Goal: Task Accomplishment & Management: Use online tool/utility

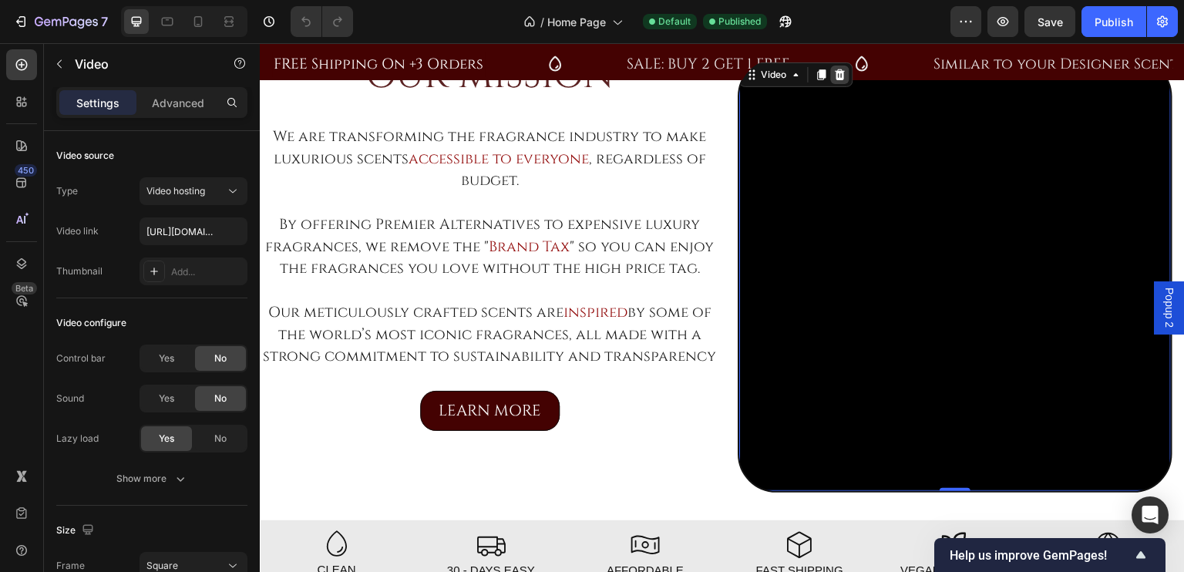
click at [841, 77] on div at bounding box center [840, 75] width 18 height 18
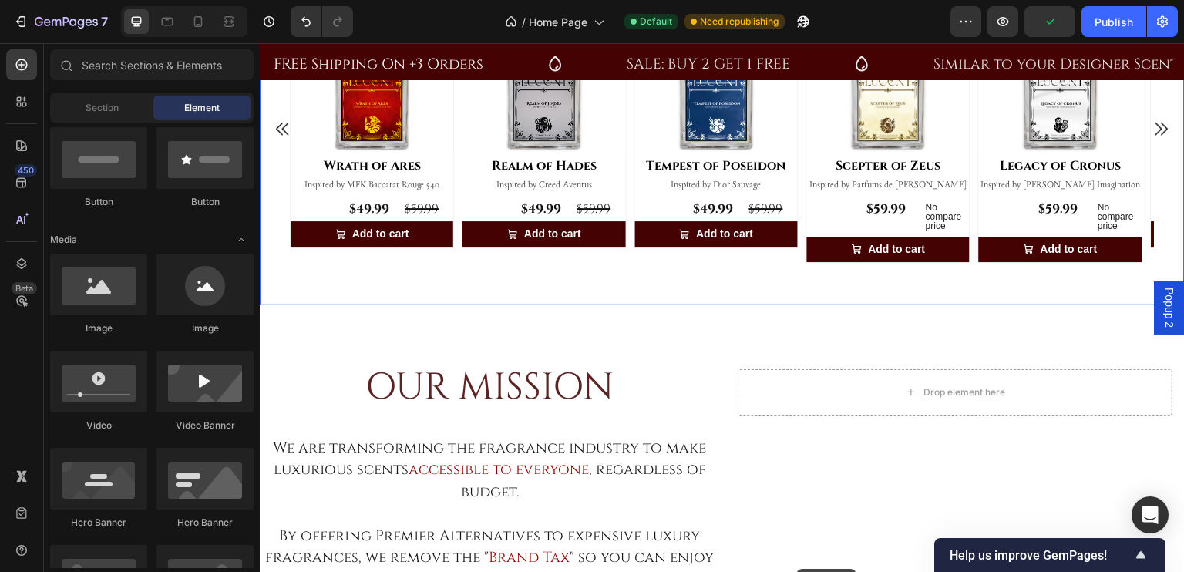
scroll to position [723, 0]
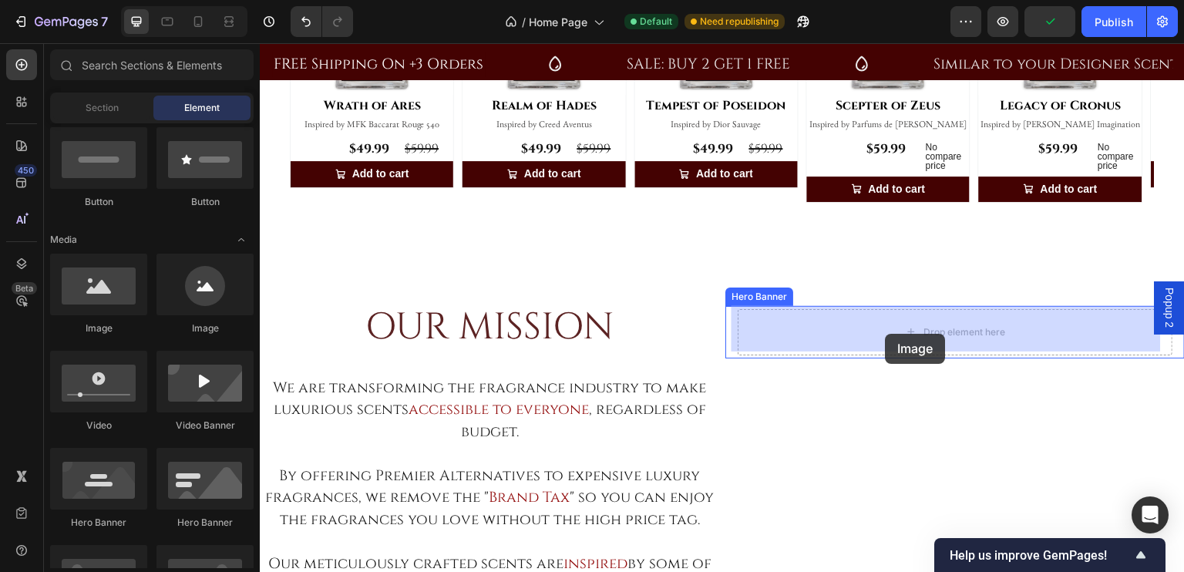
drag, startPoint x: 1040, startPoint y: 302, endPoint x: 885, endPoint y: 334, distance: 158.1
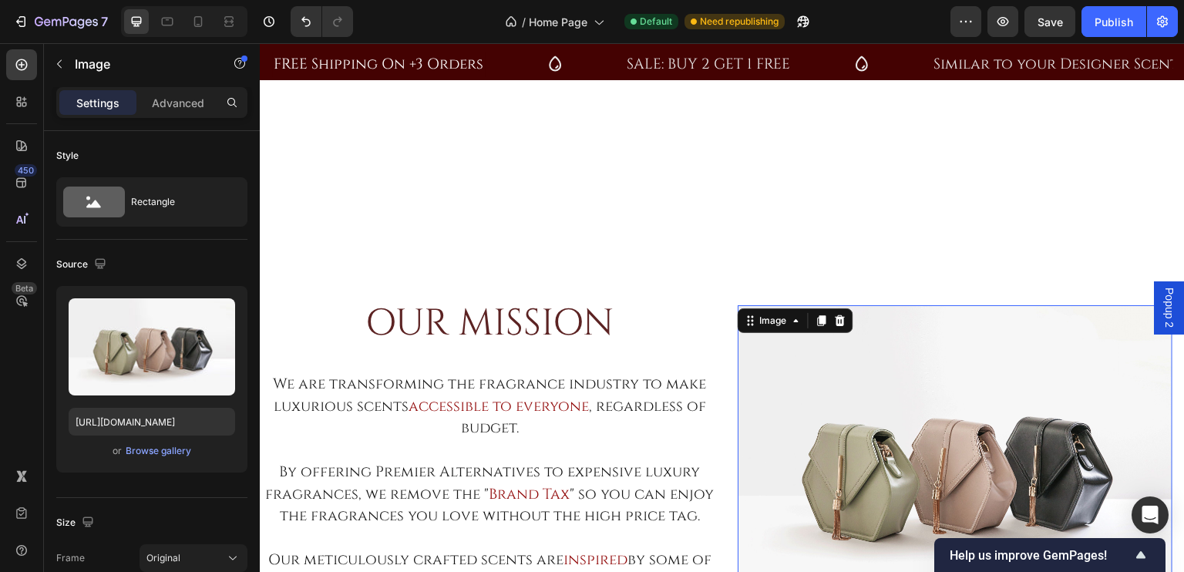
scroll to position [1057, 0]
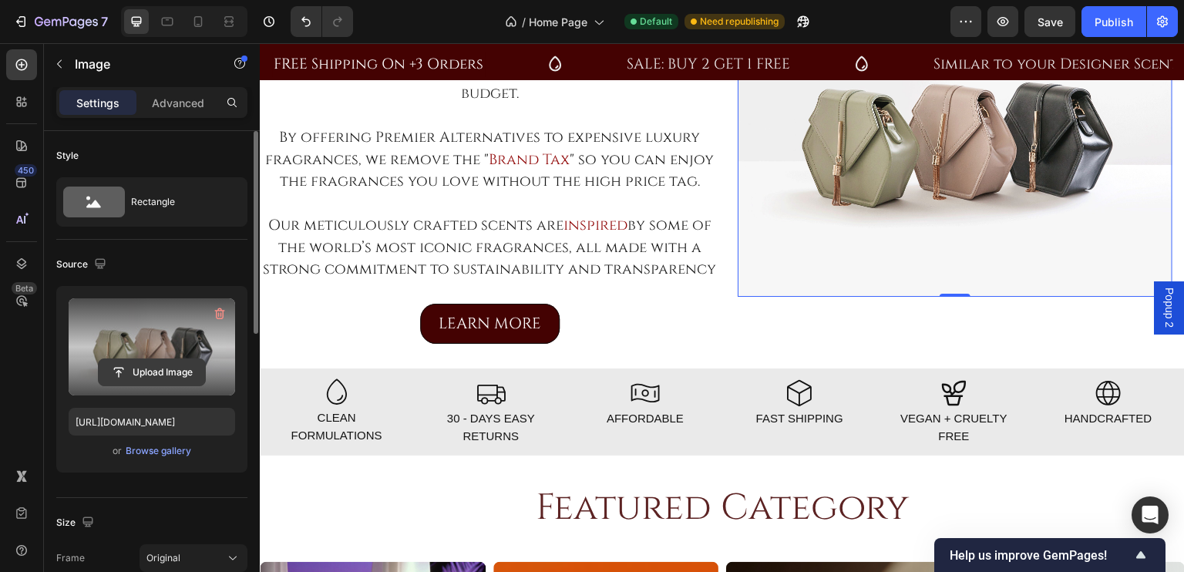
click at [142, 372] on input "file" at bounding box center [152, 372] width 106 height 26
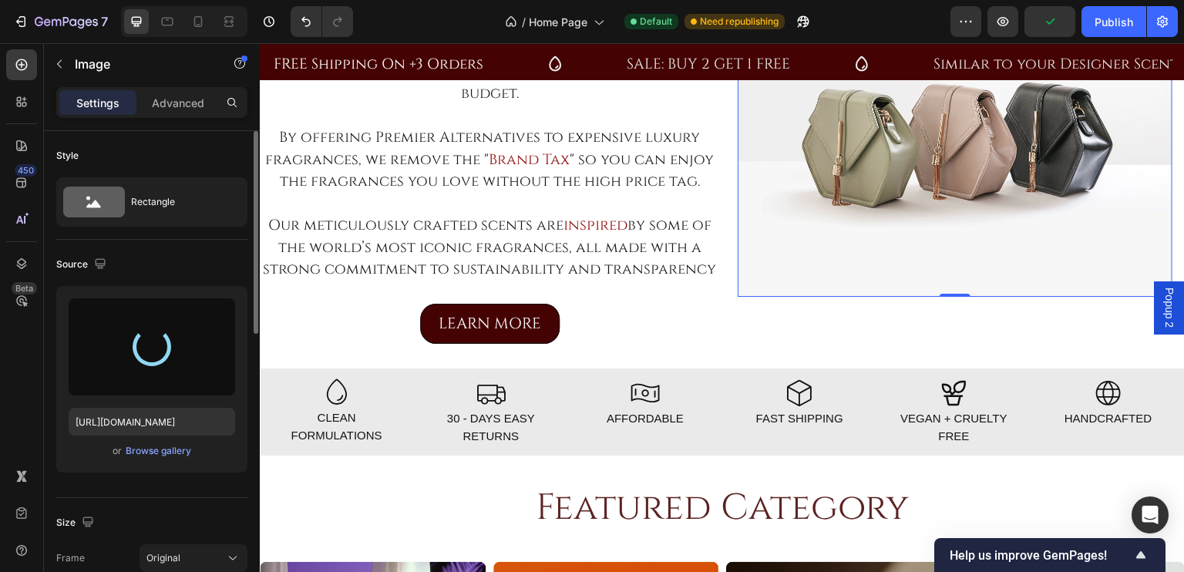
type input "[URL][DOMAIN_NAME]"
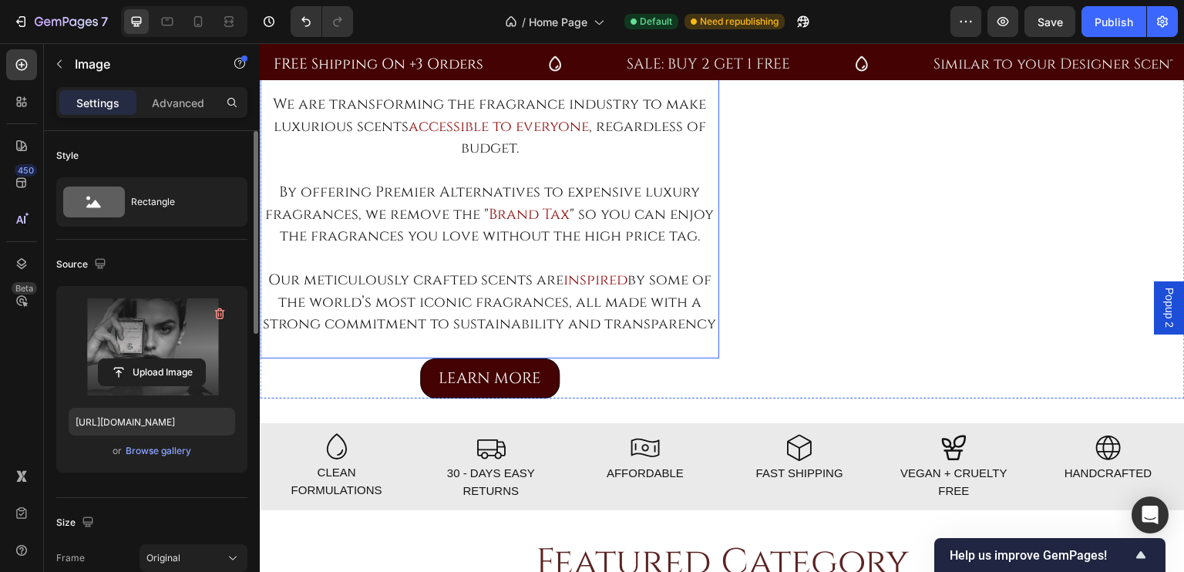
scroll to position [1012, 0]
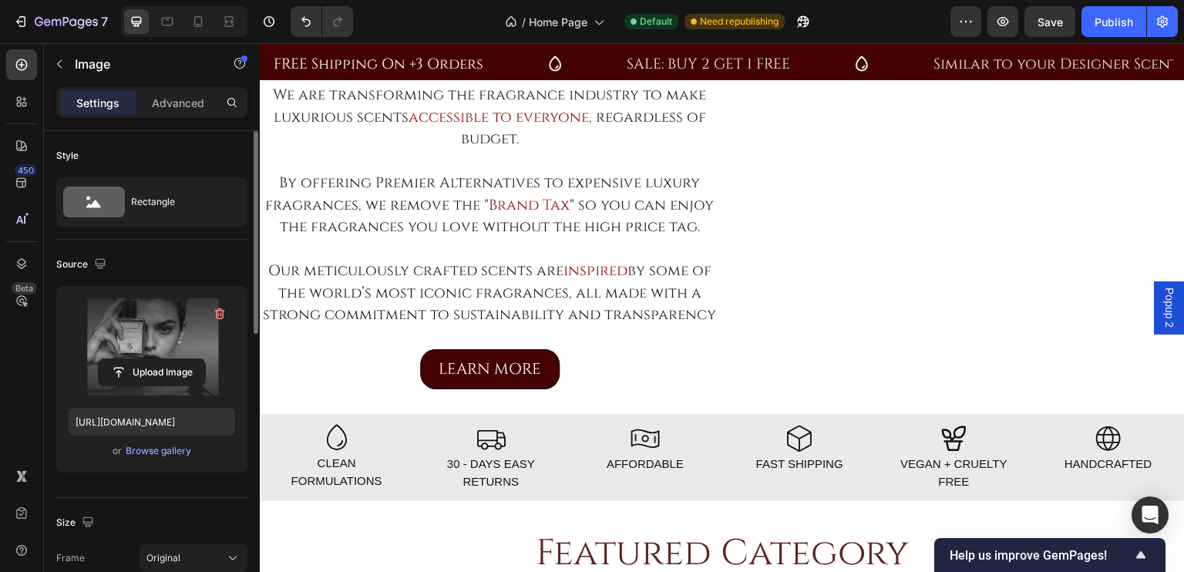
click at [985, 16] on img at bounding box center [954, 16] width 435 height 0
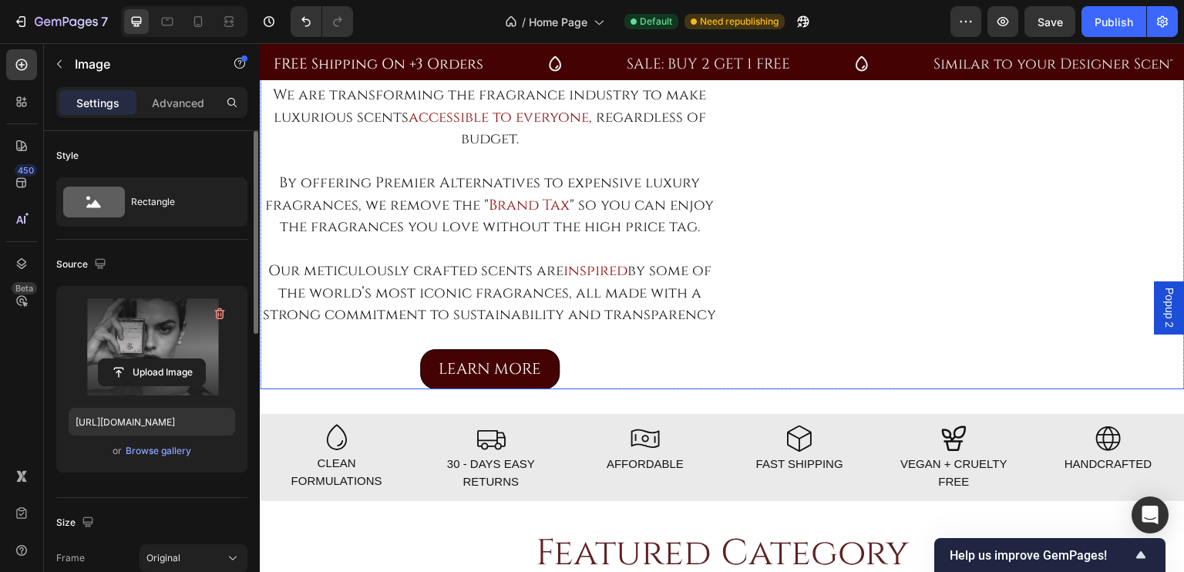
click at [698, 389] on div "OUR MISSION Heading We are transforming the fragrance industry to make luxuriou…" at bounding box center [489, 201] width 459 height 376
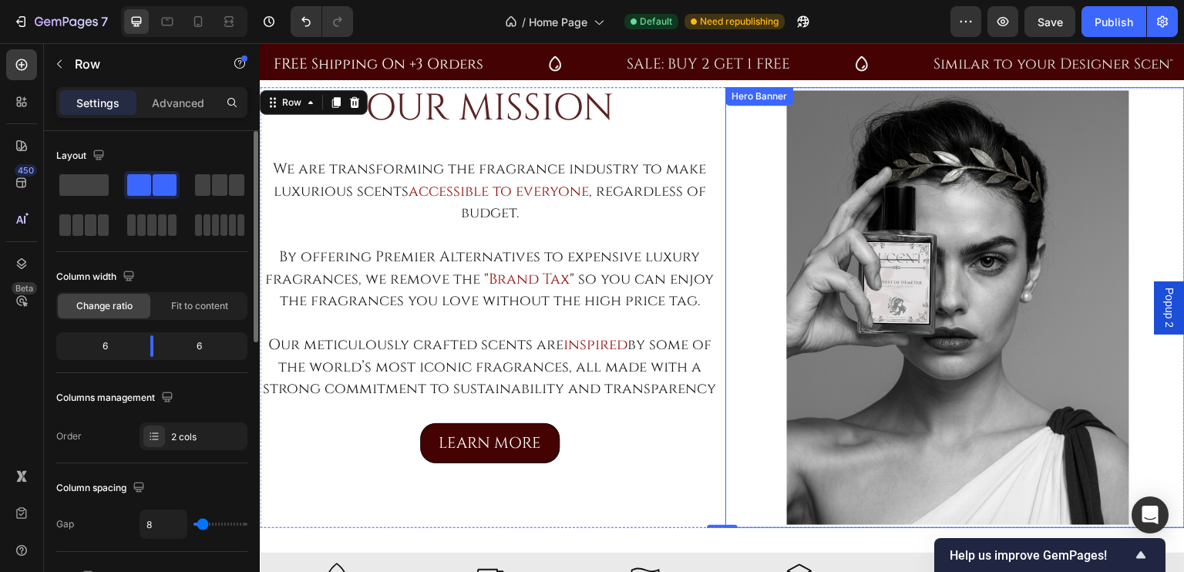
scroll to position [950, 0]
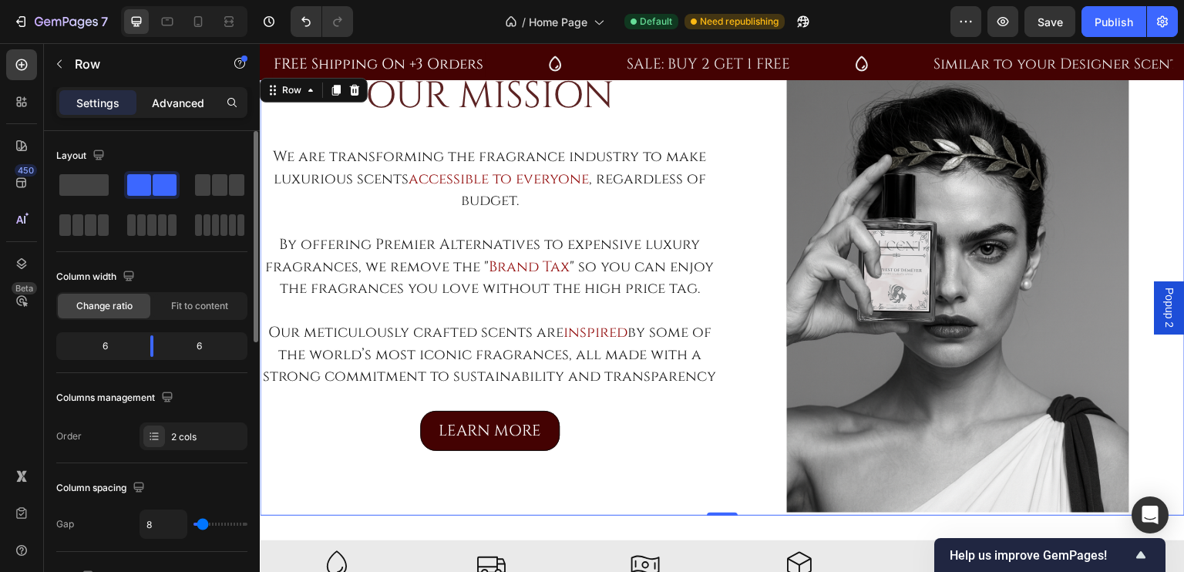
click at [191, 101] on p "Advanced" at bounding box center [178, 103] width 52 height 16
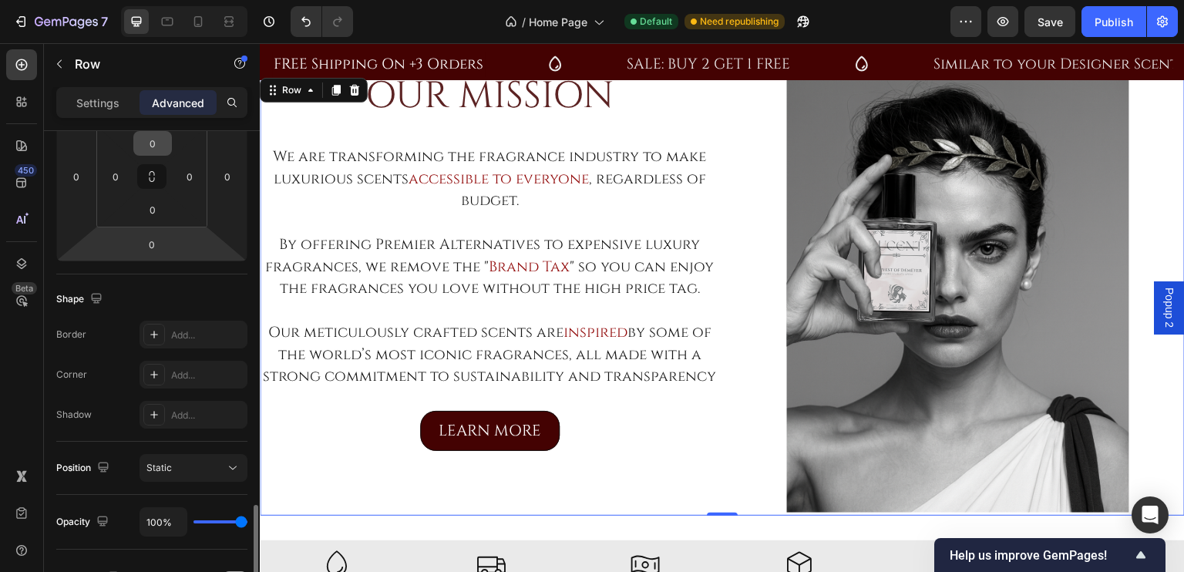
scroll to position [492, 0]
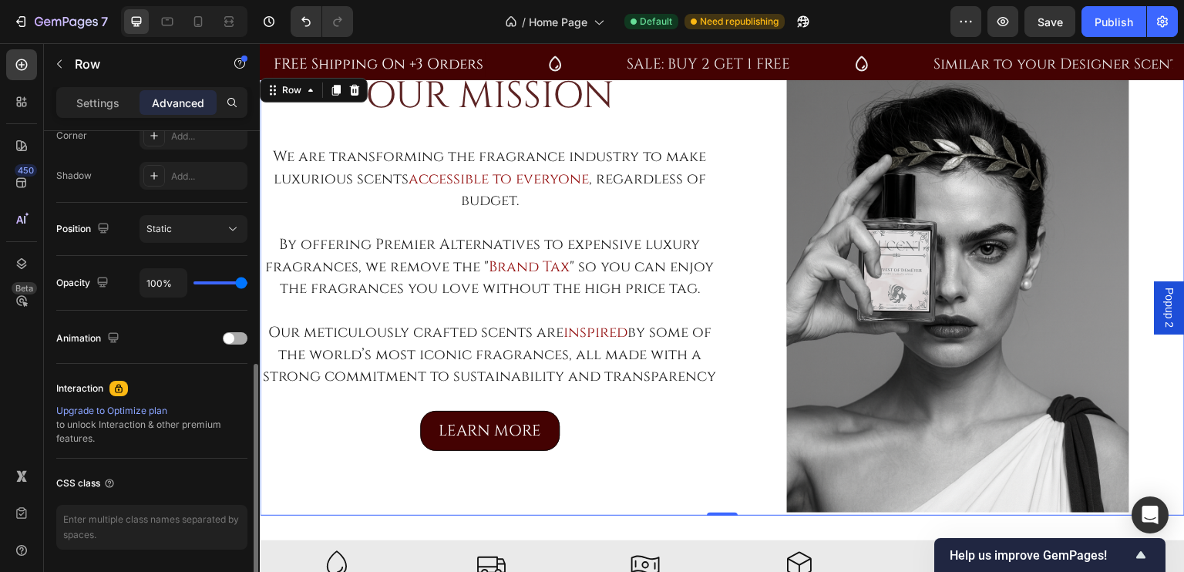
click at [231, 334] on span at bounding box center [228, 338] width 11 height 11
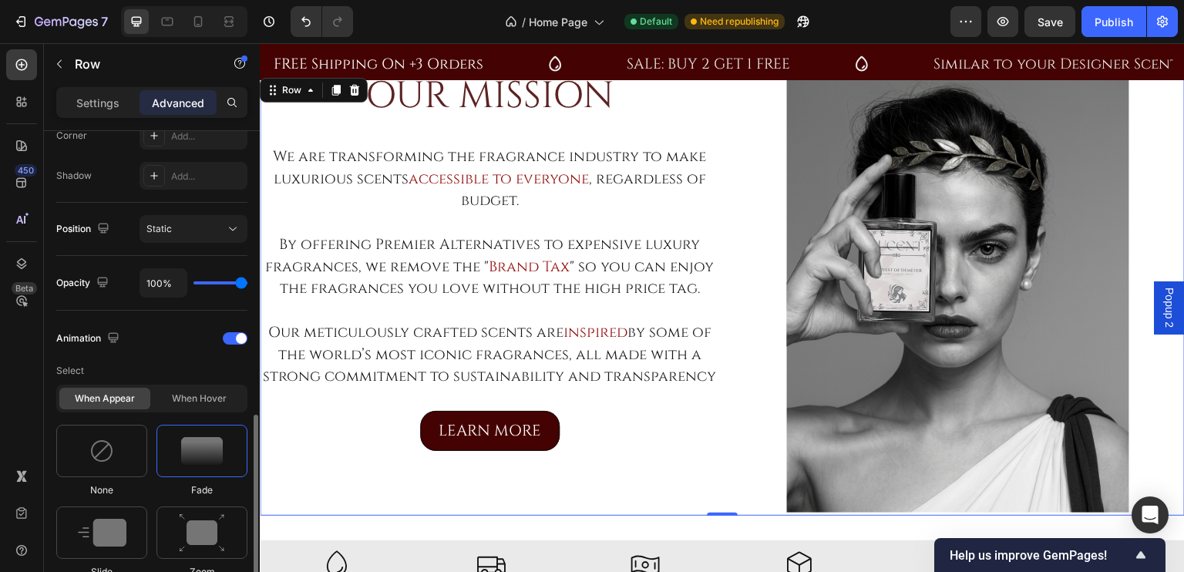
scroll to position [656, 0]
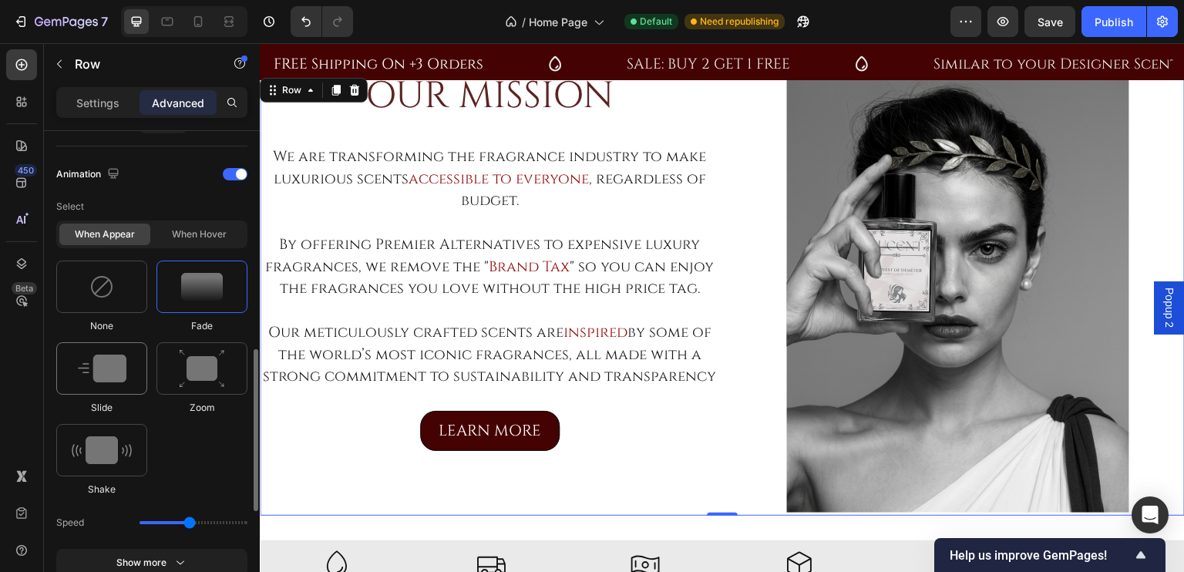
click at [127, 380] on div at bounding box center [101, 368] width 91 height 52
click at [154, 520] on icon at bounding box center [153, 522] width 15 height 15
click at [175, 520] on icon at bounding box center [180, 522] width 15 height 15
click at [179, 515] on icon at bounding box center [180, 522] width 15 height 15
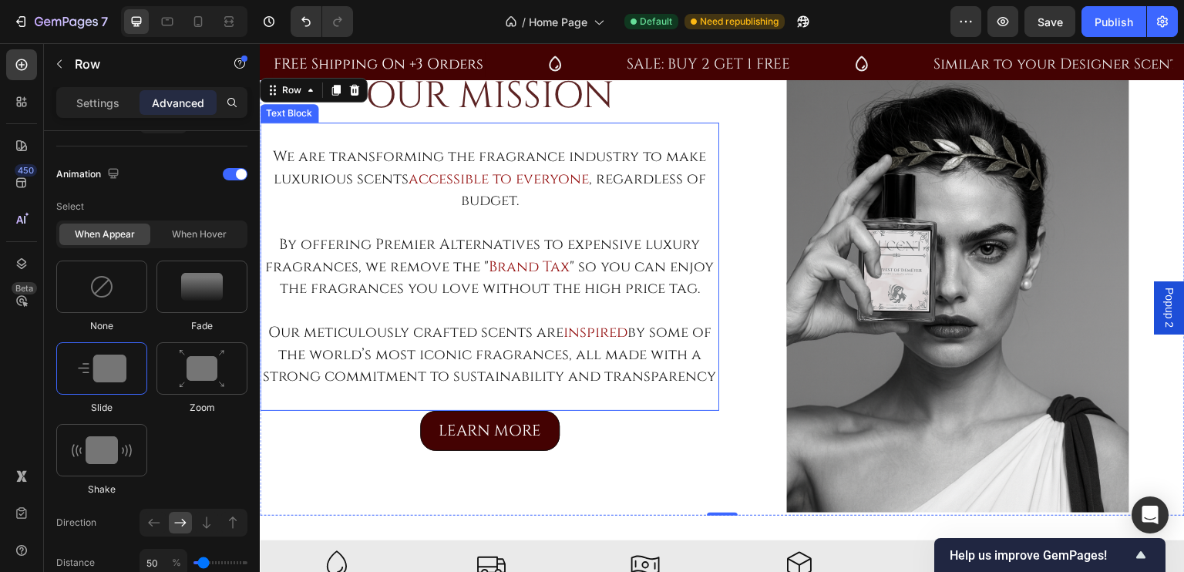
click at [479, 269] on p "By offering Premier Alternatives to expensive luxury fragrances, we remove the …" at bounding box center [489, 266] width 456 height 66
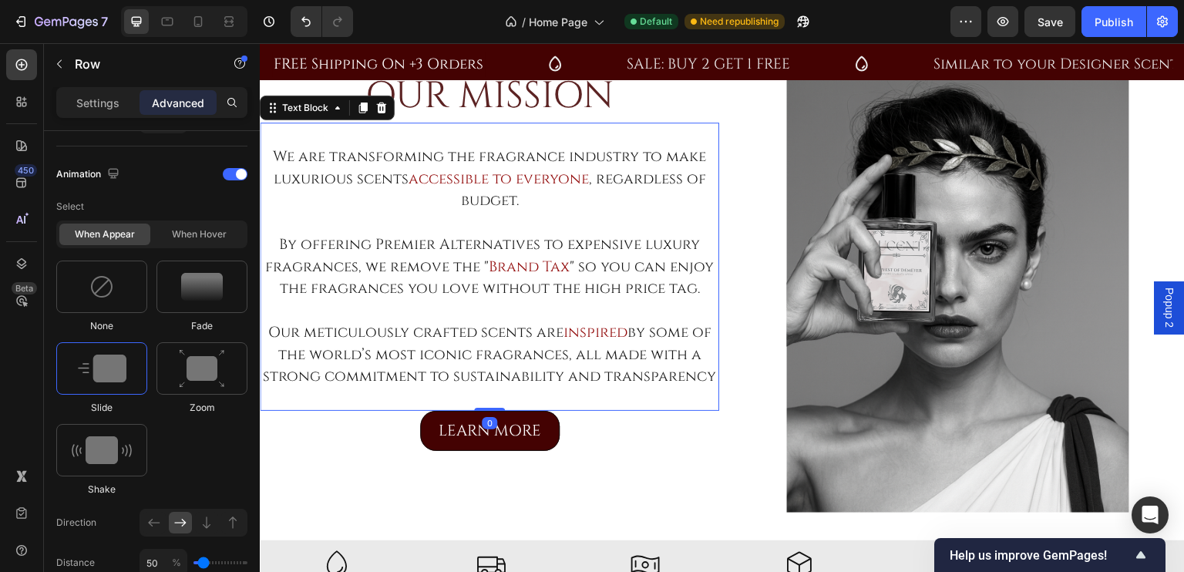
scroll to position [0, 0]
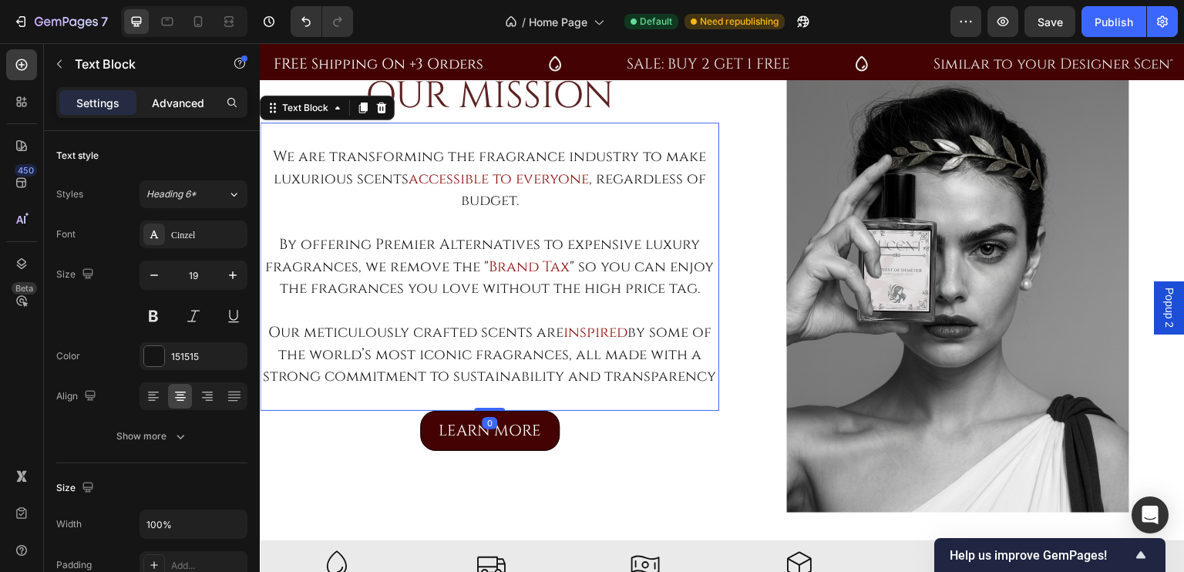
click at [193, 114] on div "Advanced" at bounding box center [177, 102] width 77 height 25
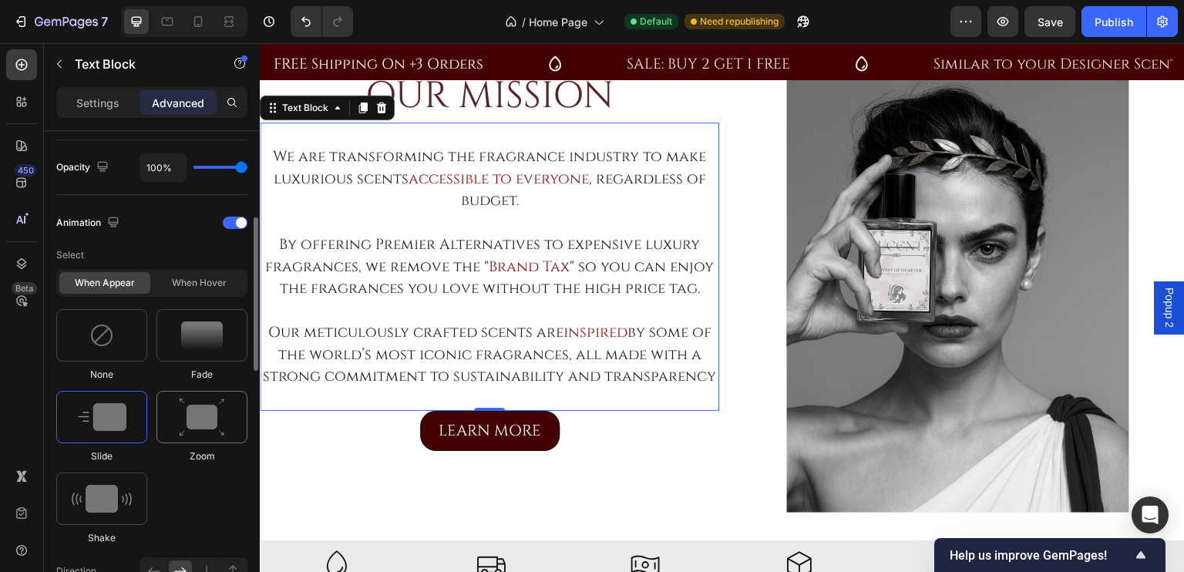
scroll to position [620, 0]
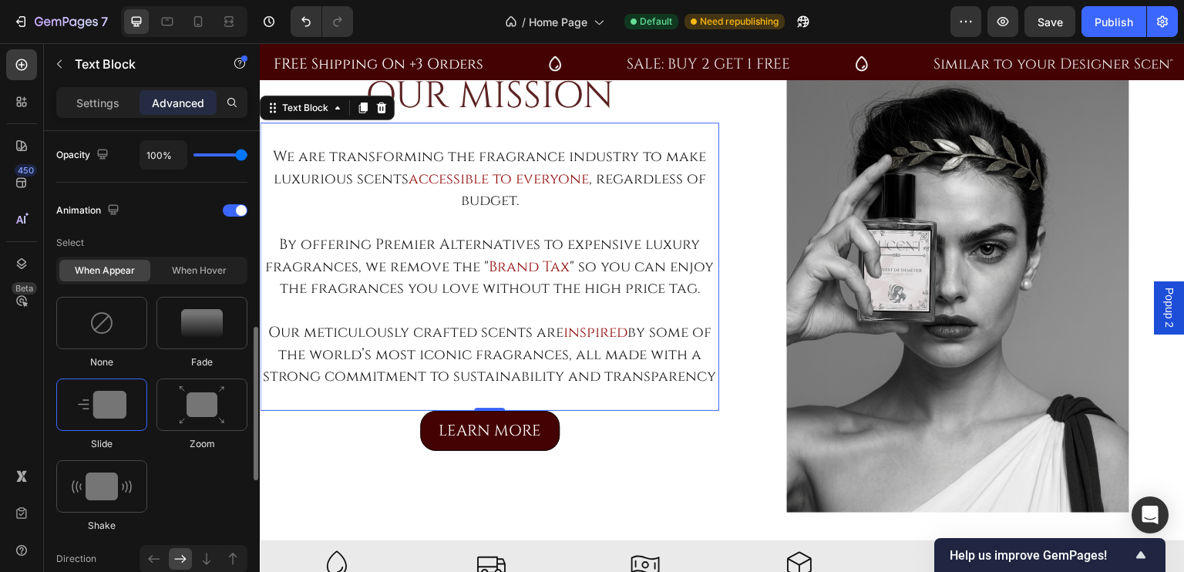
click at [116, 418] on div at bounding box center [101, 404] width 91 height 52
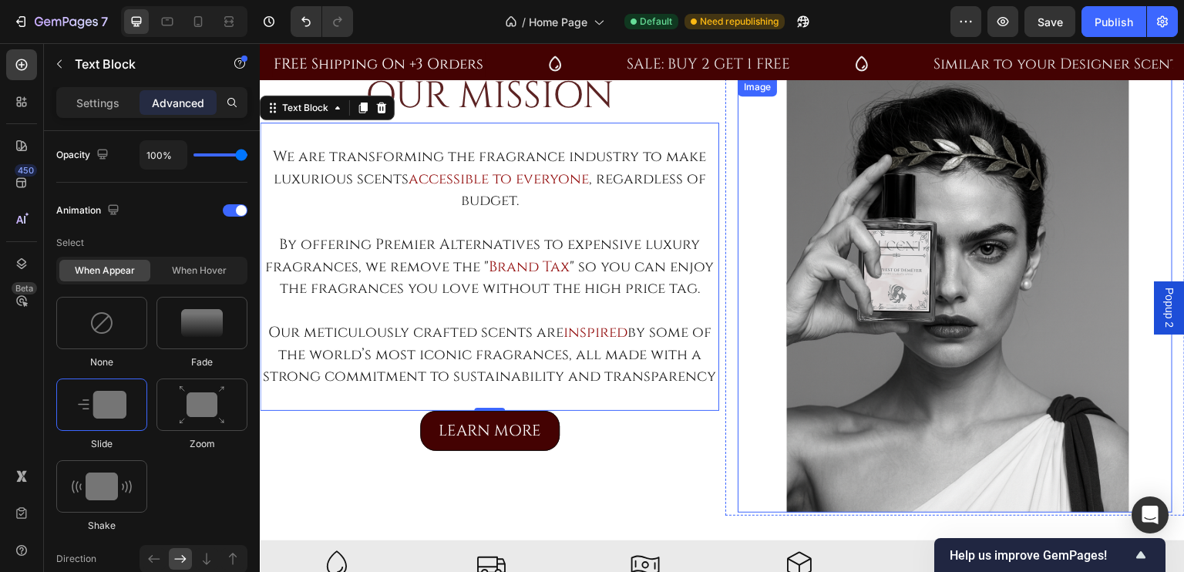
click at [801, 374] on img at bounding box center [954, 295] width 435 height 435
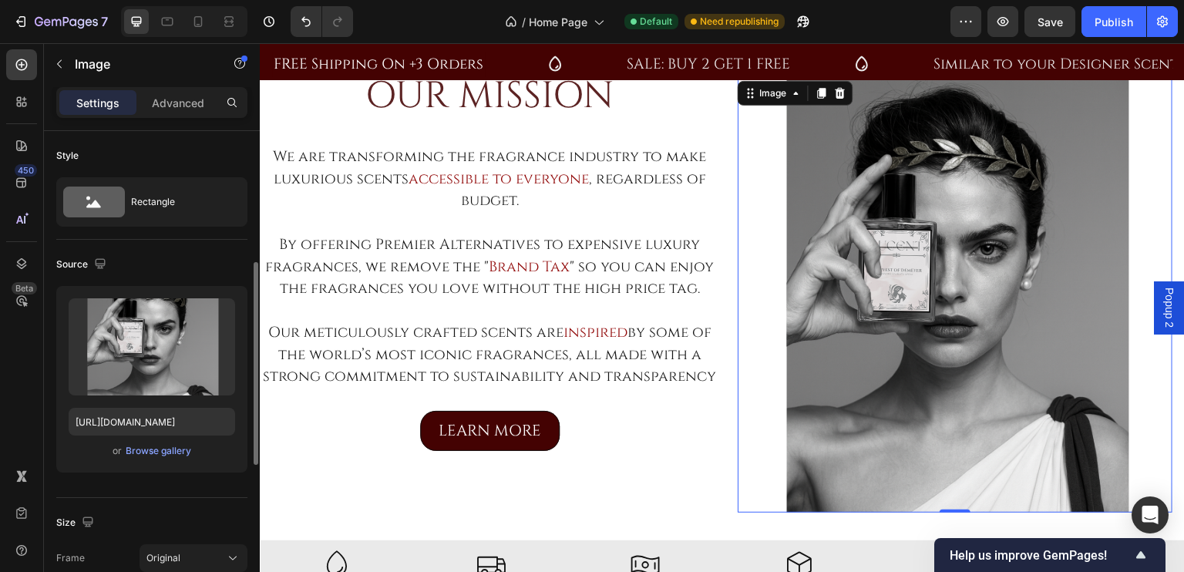
scroll to position [183, 0]
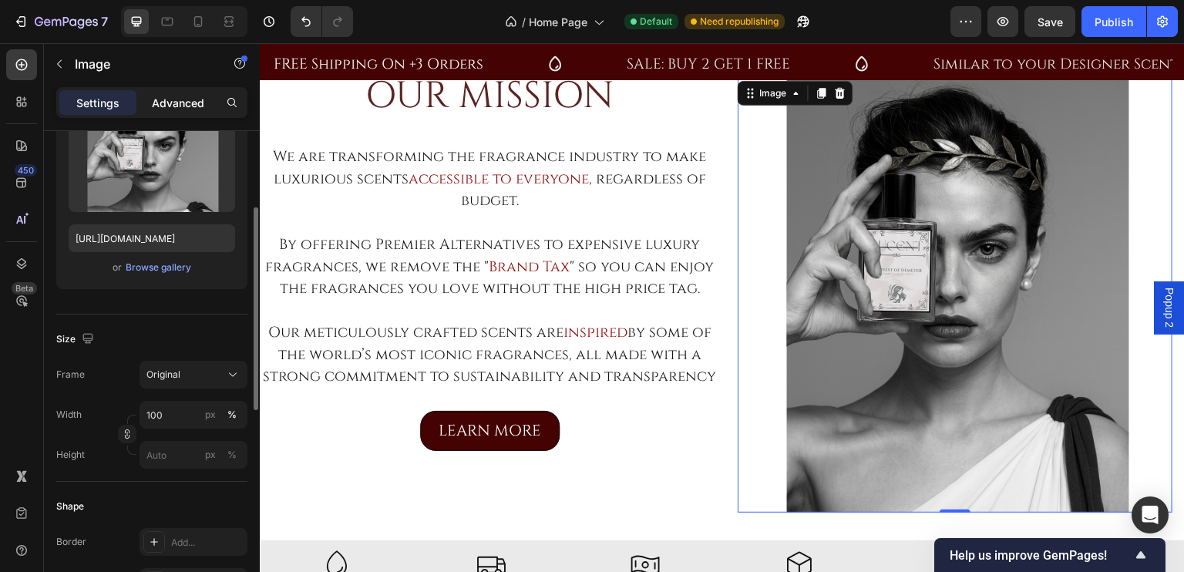
click at [185, 103] on p "Advanced" at bounding box center [178, 103] width 52 height 16
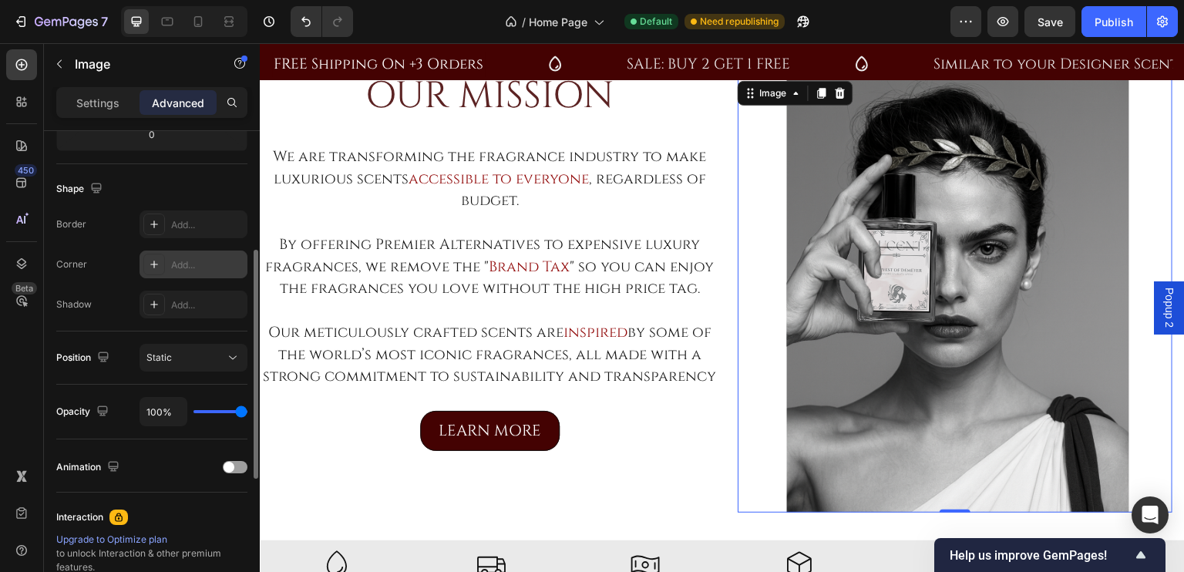
scroll to position [397, 0]
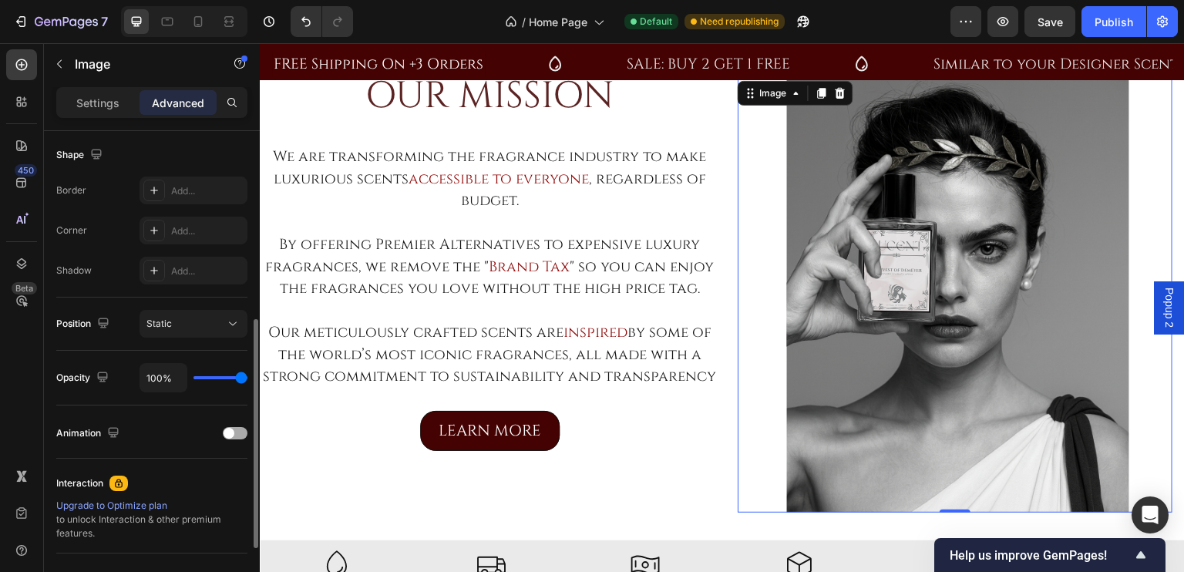
click at [225, 422] on div "Animation" at bounding box center [151, 433] width 191 height 25
click at [227, 428] on span at bounding box center [228, 433] width 11 height 11
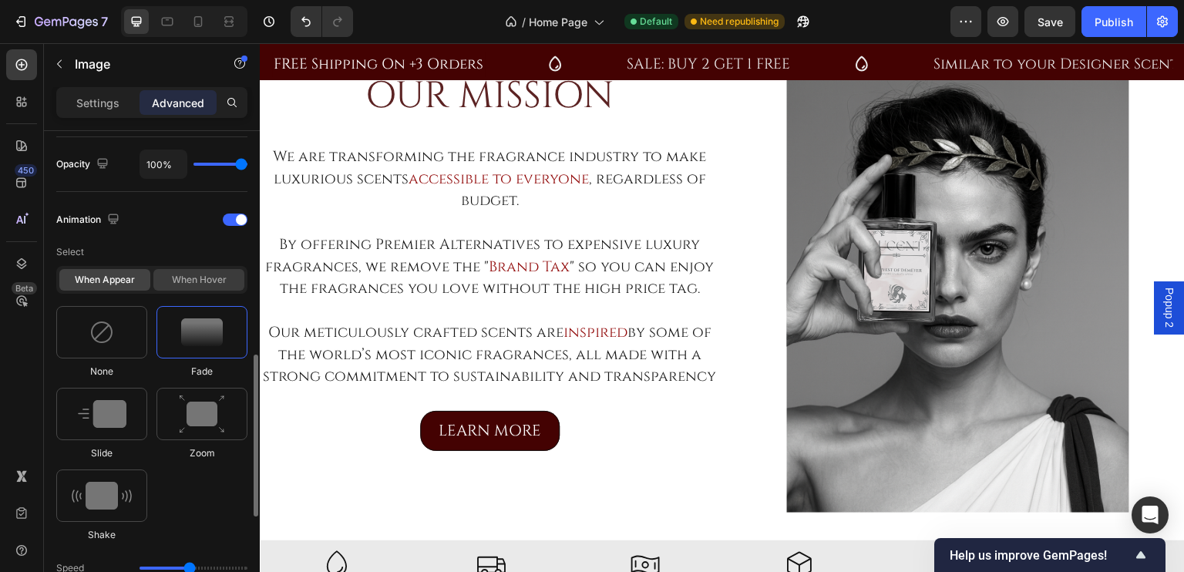
scroll to position [626, 0]
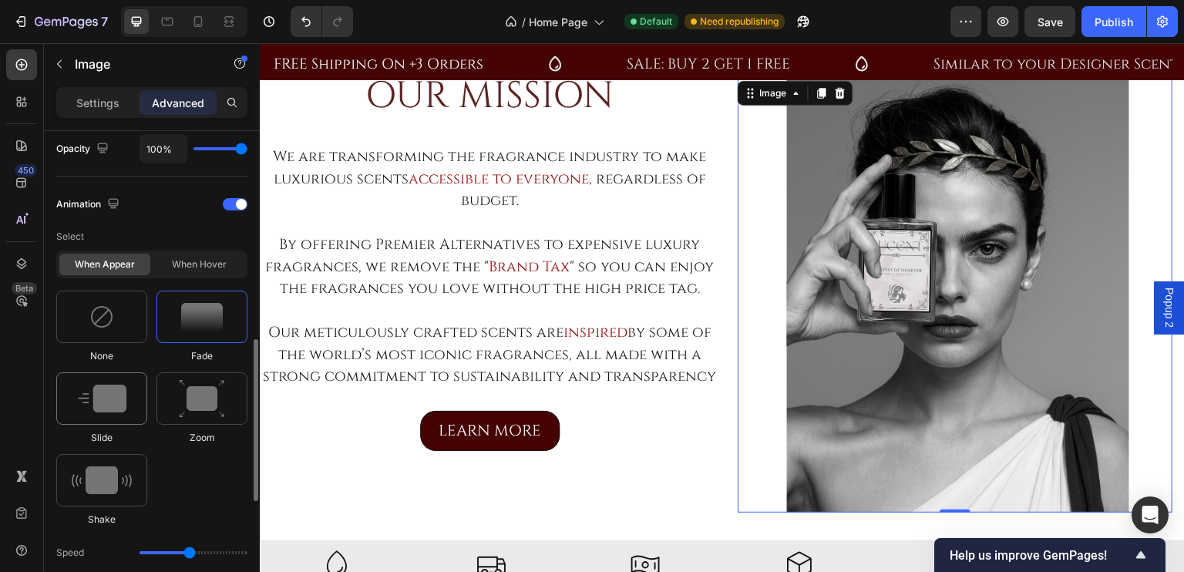
click at [115, 406] on img at bounding box center [102, 399] width 49 height 28
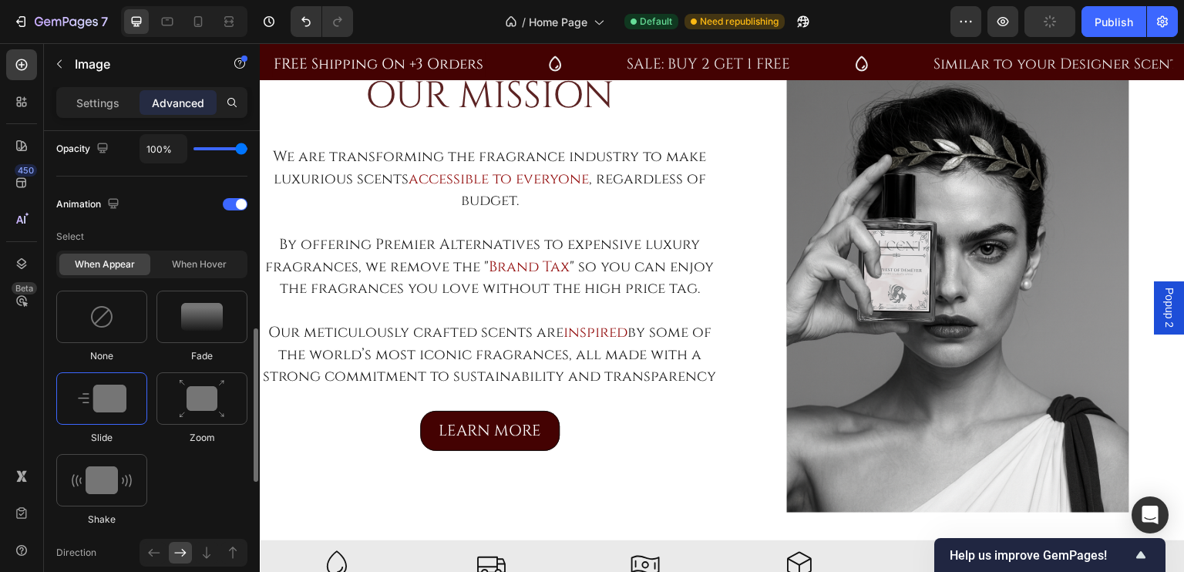
scroll to position [703, 0]
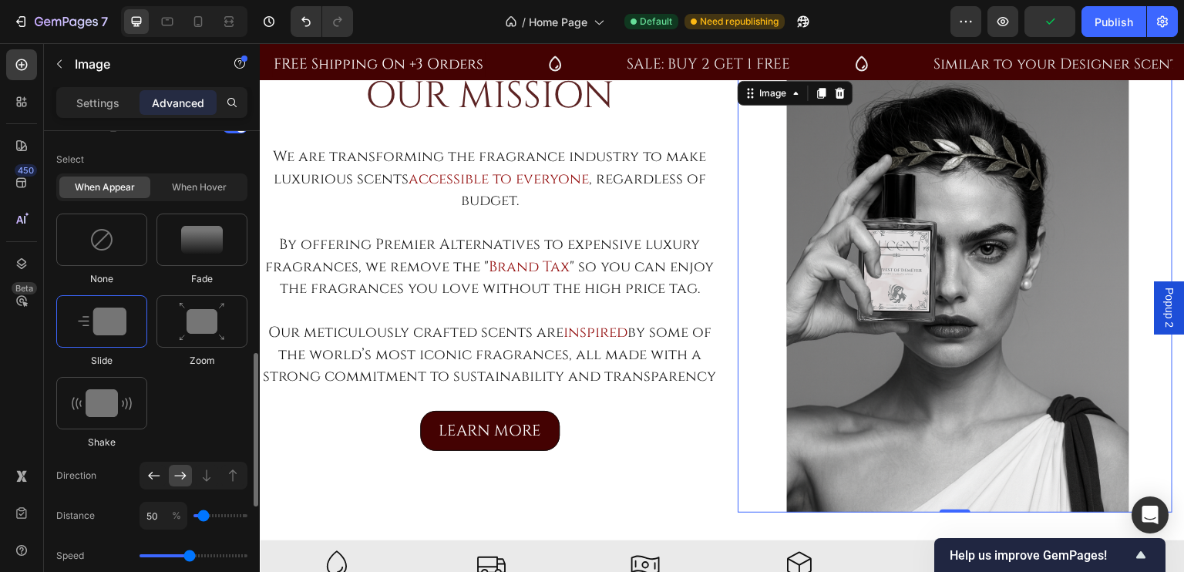
click at [151, 483] on div at bounding box center [154, 476] width 23 height 22
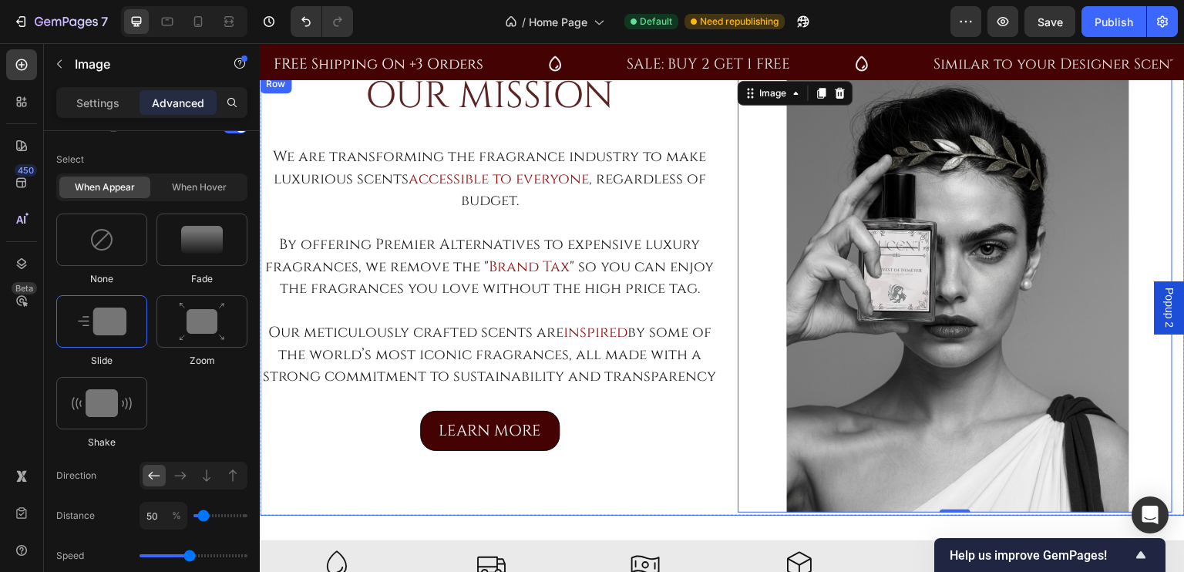
click at [709, 484] on div "OUR MISSION Heading We are transforming the fragrance industry to make luxuriou…" at bounding box center [489, 295] width 459 height 441
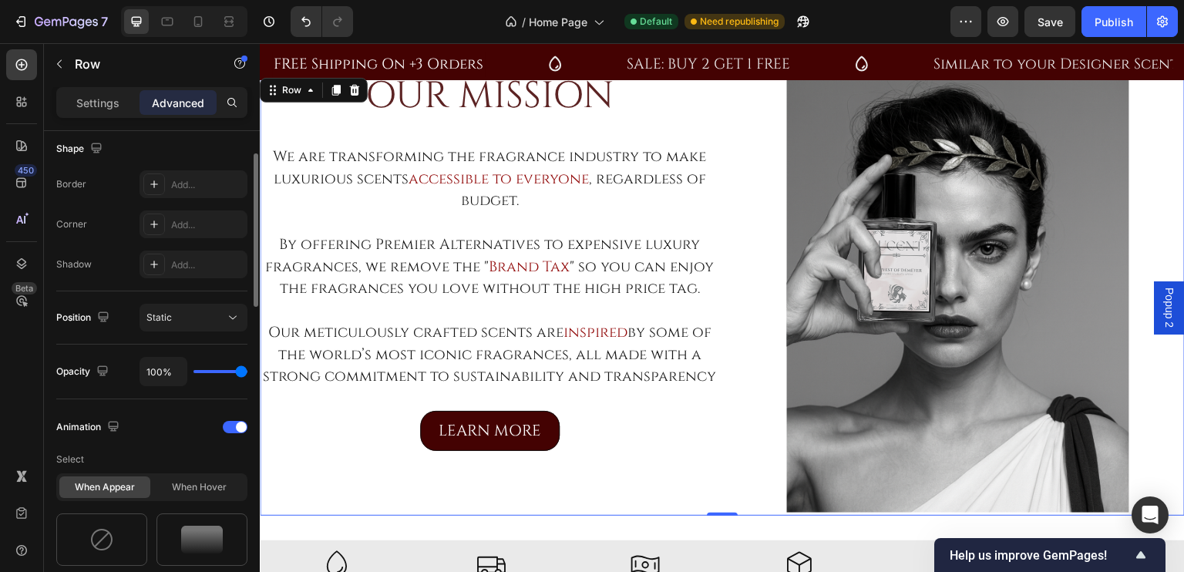
scroll to position [469, 0]
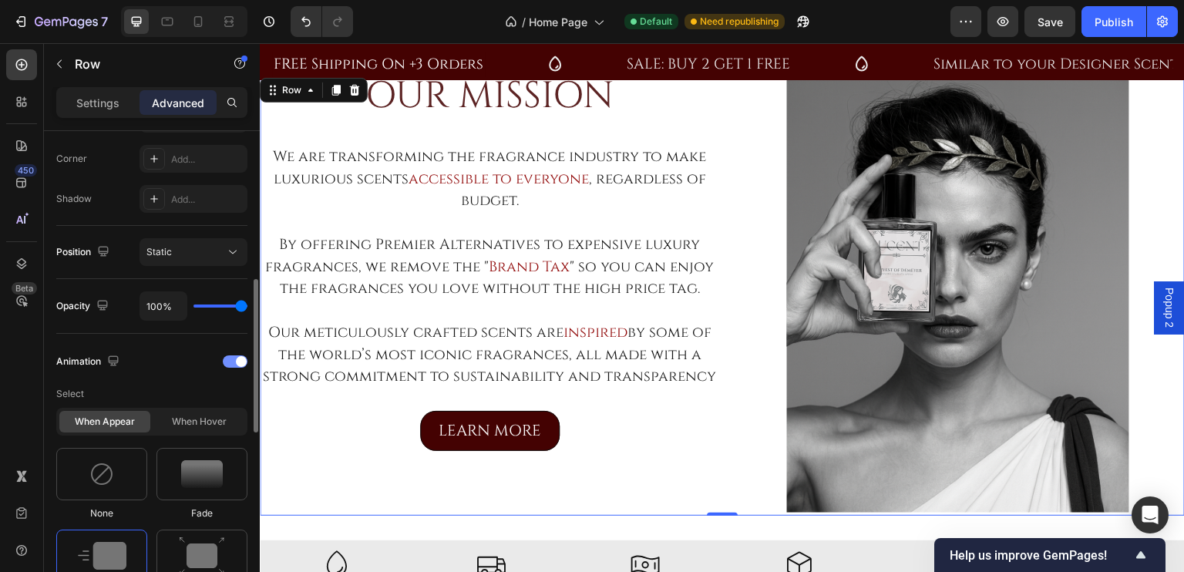
click at [237, 357] on span at bounding box center [241, 361] width 11 height 11
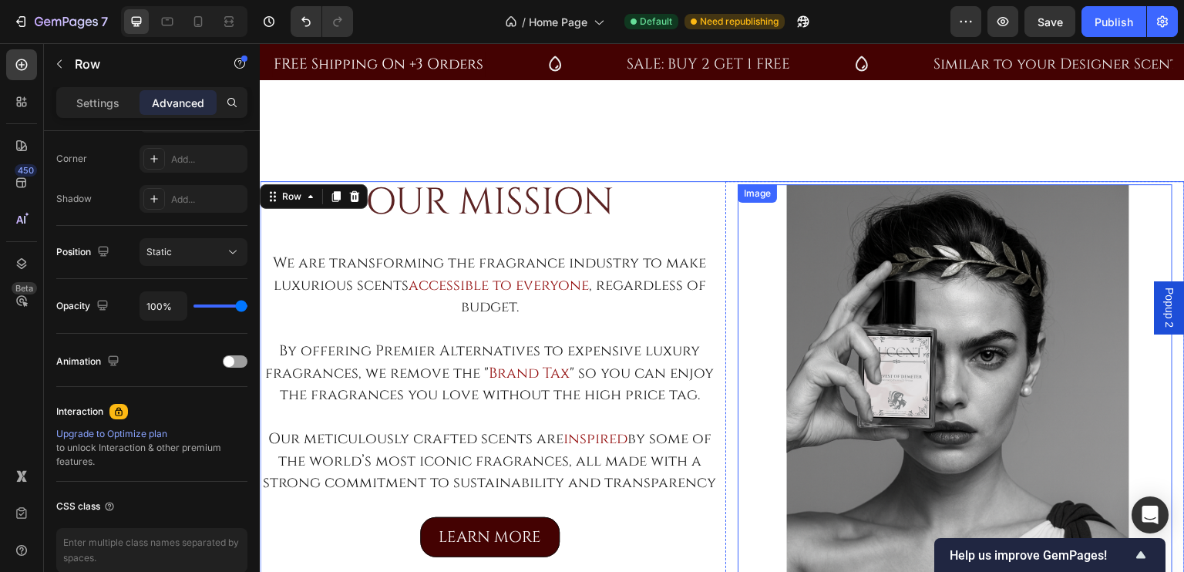
scroll to position [990, 0]
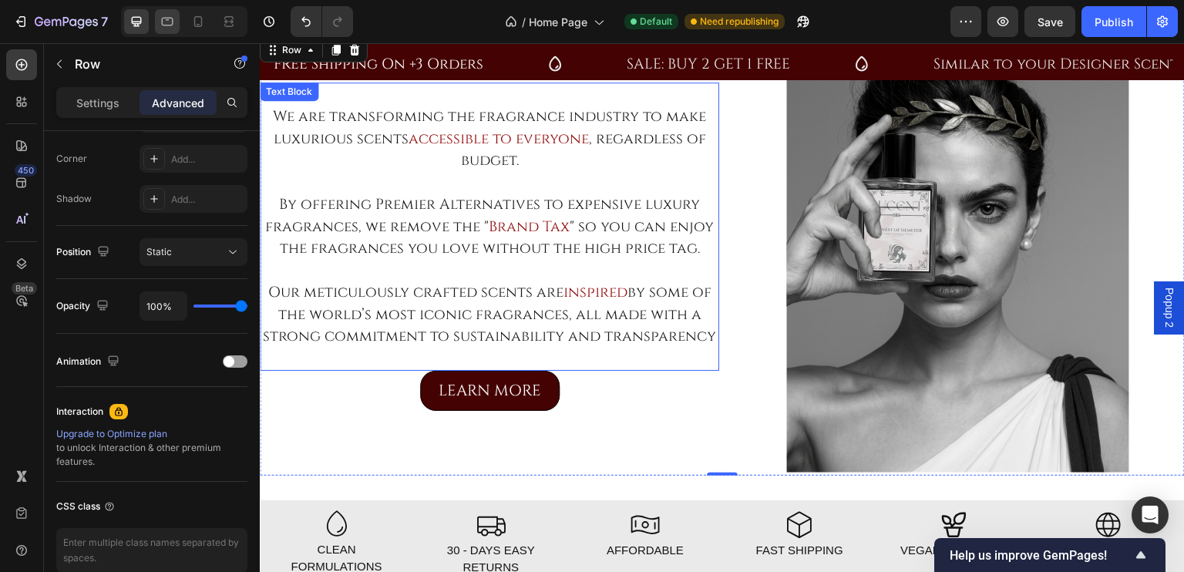
click at [170, 21] on icon at bounding box center [167, 21] width 15 height 15
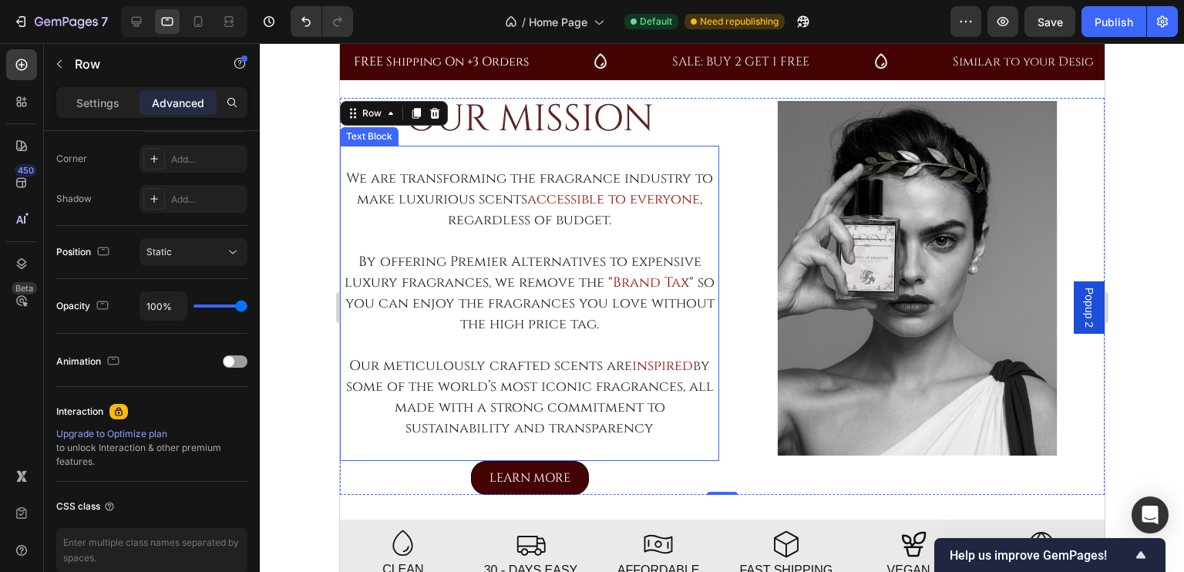
scroll to position [890, 0]
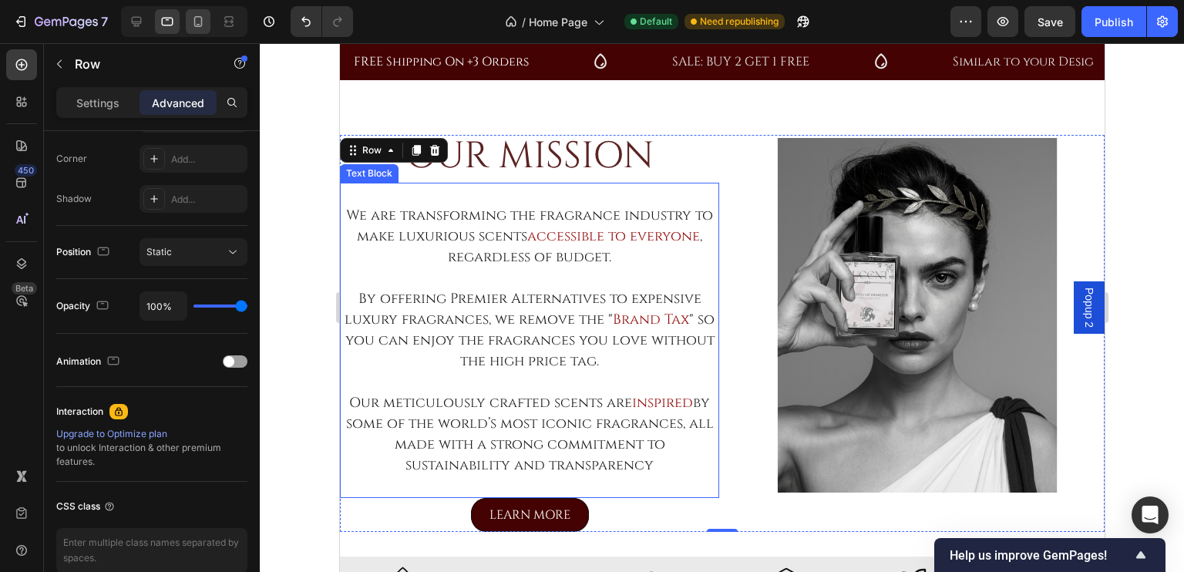
click at [197, 23] on icon at bounding box center [197, 21] width 15 height 15
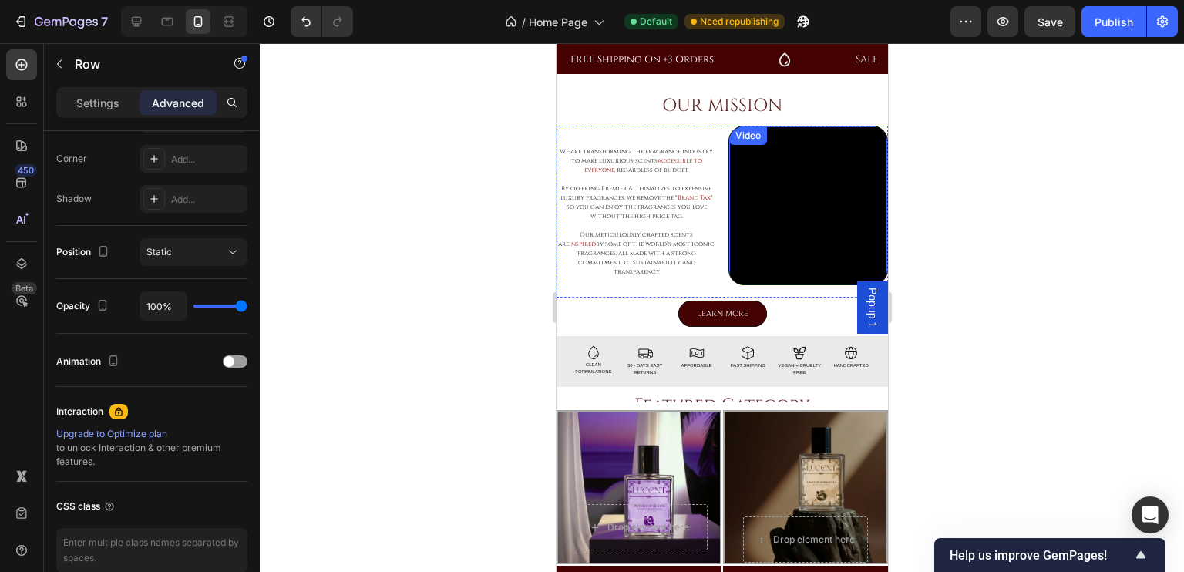
scroll to position [262, 0]
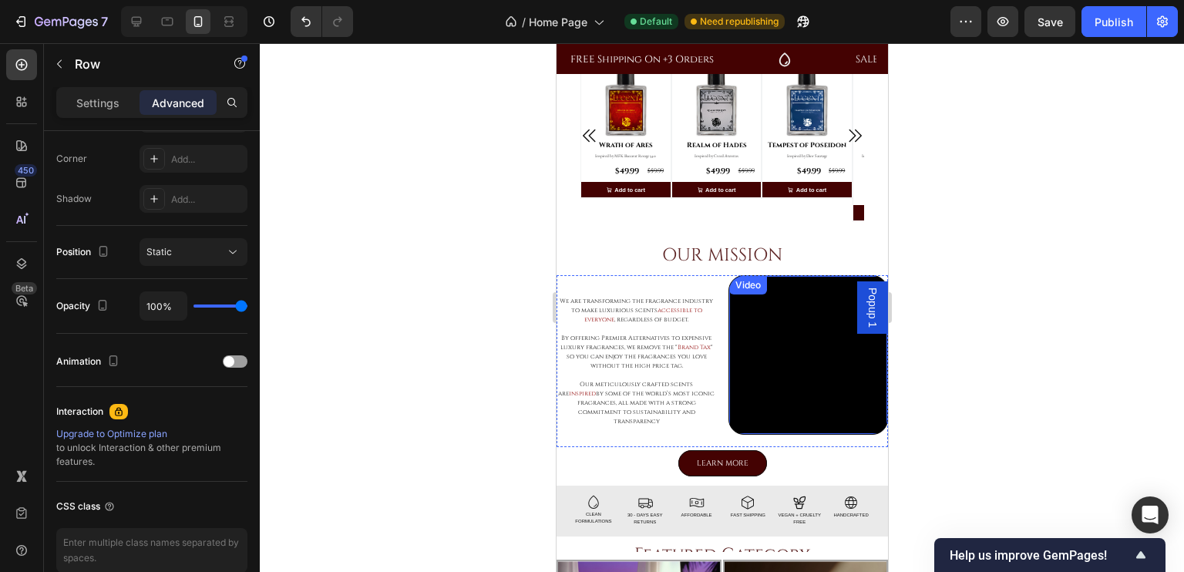
click at [780, 344] on video at bounding box center [807, 355] width 158 height 158
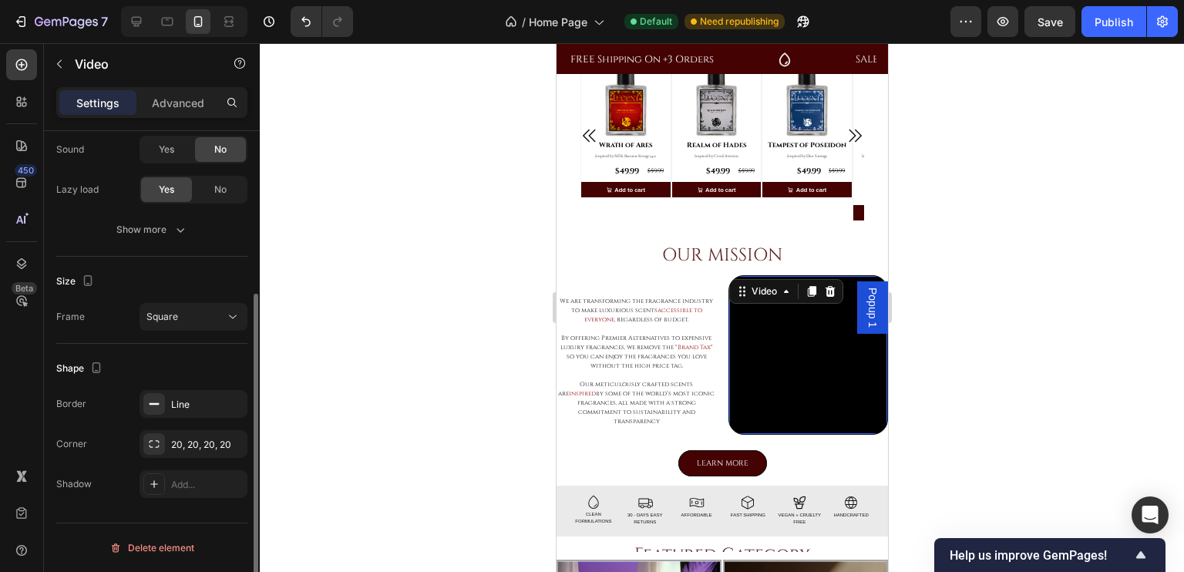
scroll to position [0, 0]
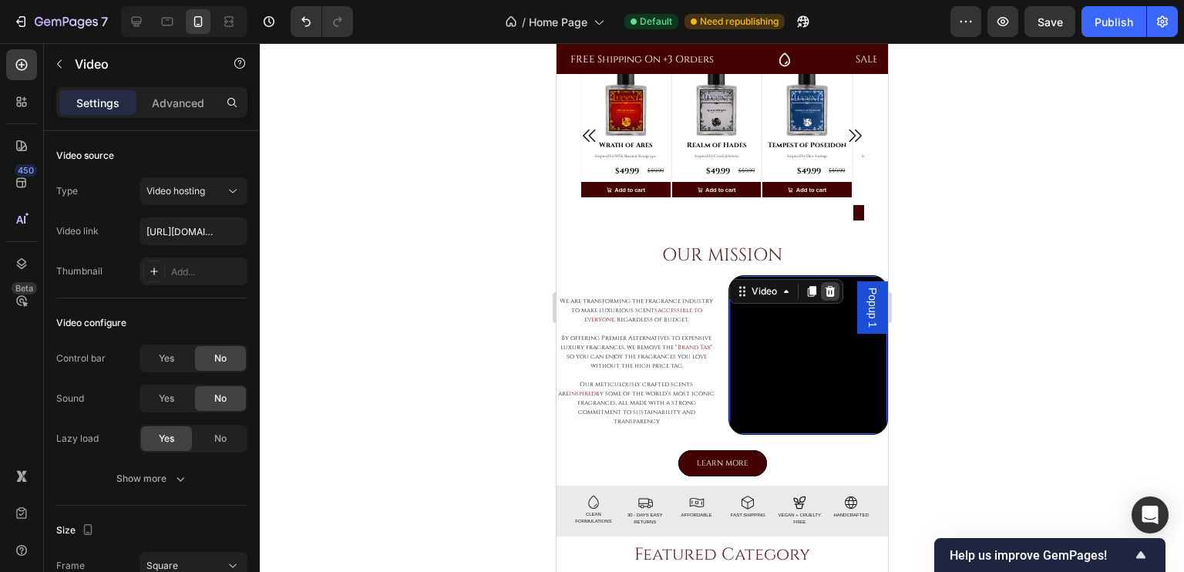
click at [825, 288] on icon at bounding box center [830, 291] width 10 height 11
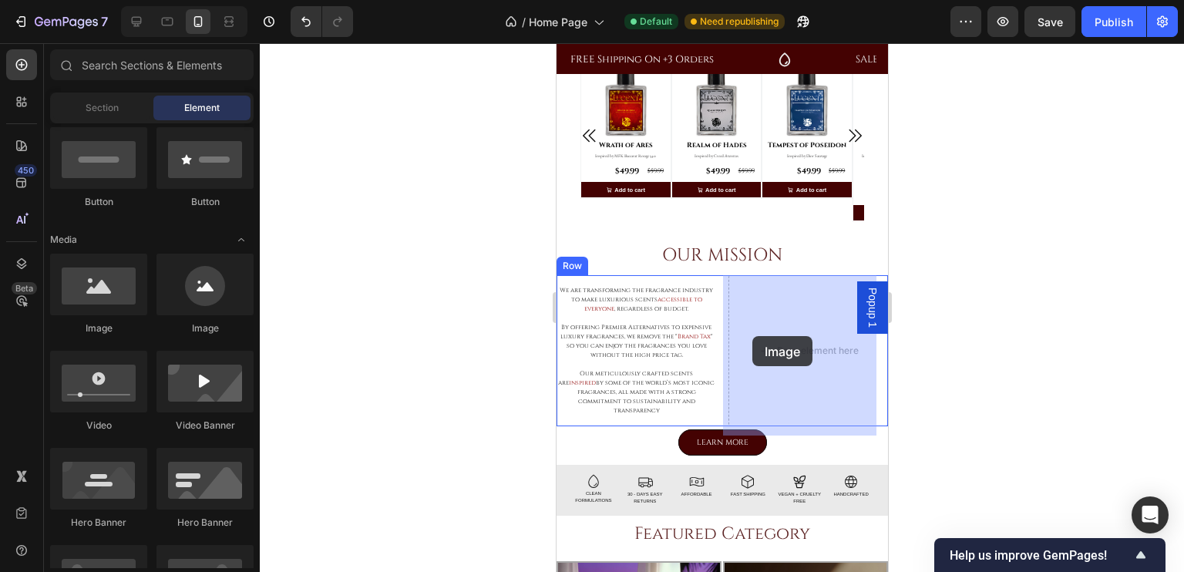
drag, startPoint x: 643, startPoint y: 331, endPoint x: 751, endPoint y: 336, distance: 108.8
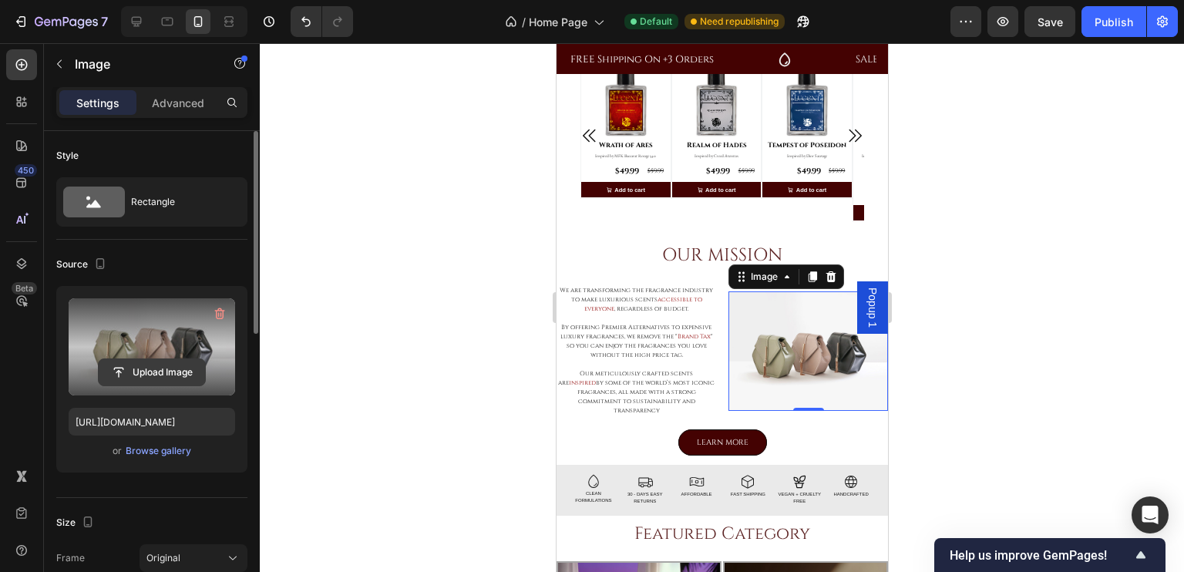
click at [153, 363] on input "file" at bounding box center [152, 372] width 106 height 26
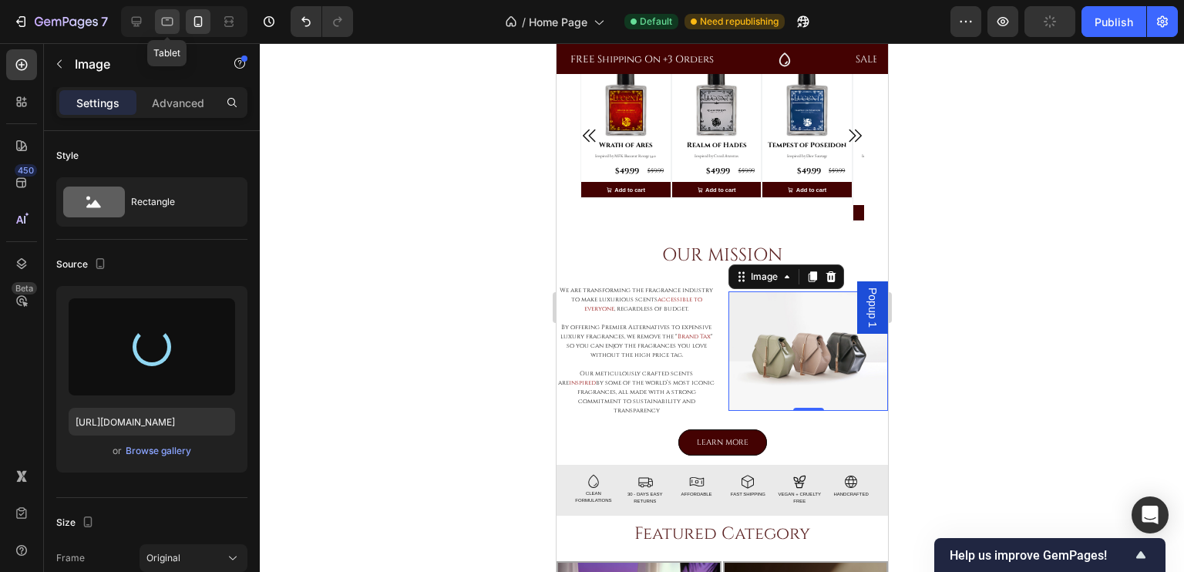
type input "[URL][DOMAIN_NAME]"
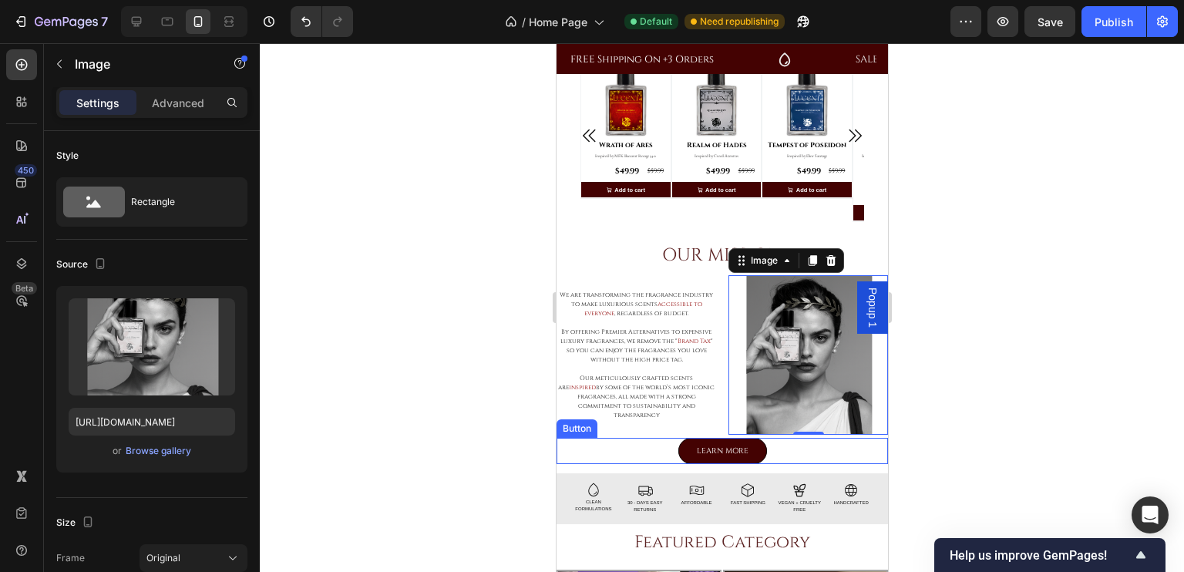
click at [824, 446] on div "LEARN MORE Button" at bounding box center [721, 451] width 331 height 26
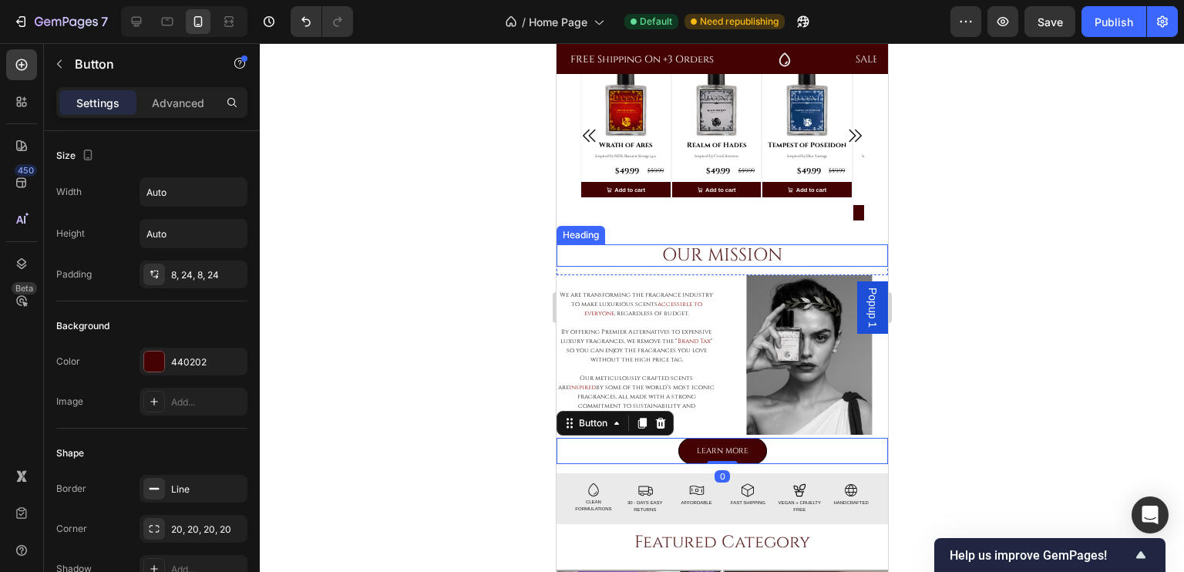
click at [837, 246] on h2 "OUR MISSION" at bounding box center [721, 255] width 331 height 22
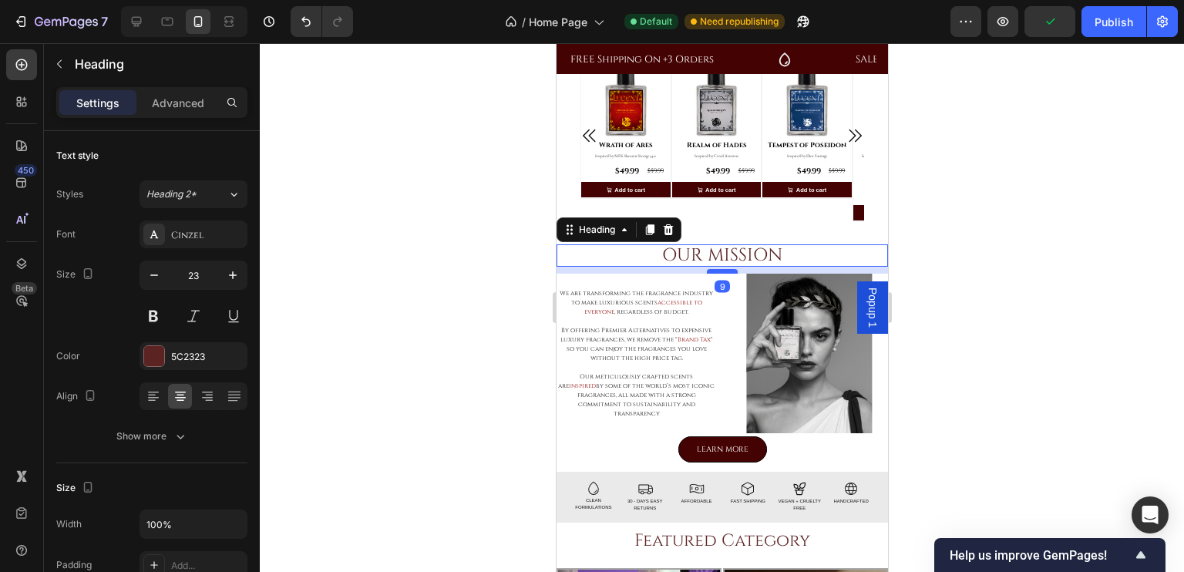
click at [715, 270] on div at bounding box center [721, 271] width 31 height 5
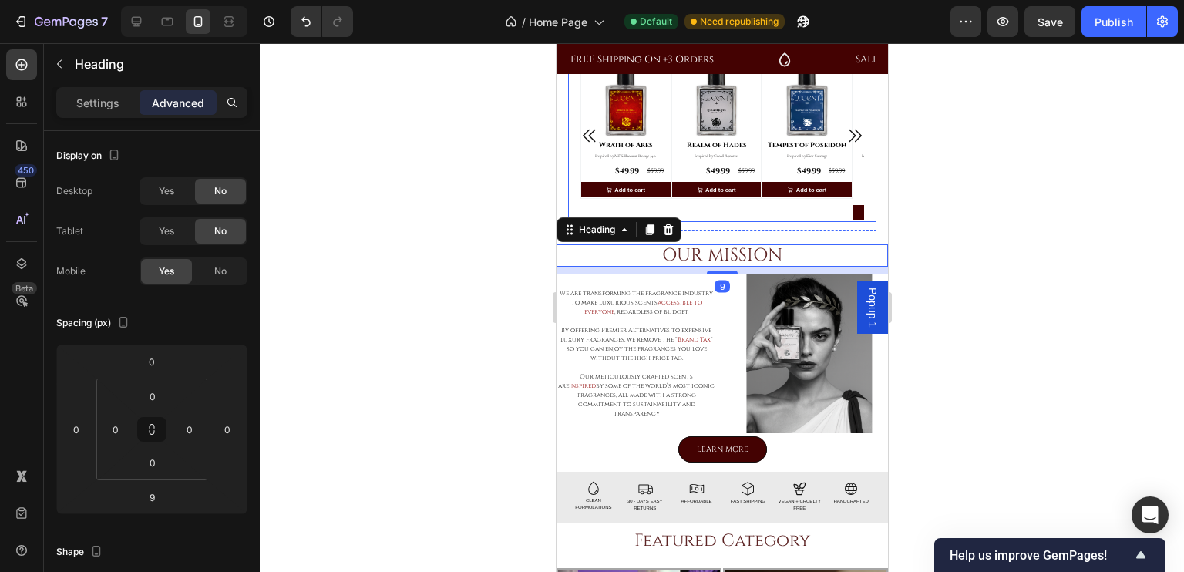
click at [845, 213] on div "Product Images Row Tempest of Poseidon (P) Title Inspired by Dior Sauvage Produ…" at bounding box center [806, 135] width 91 height 173
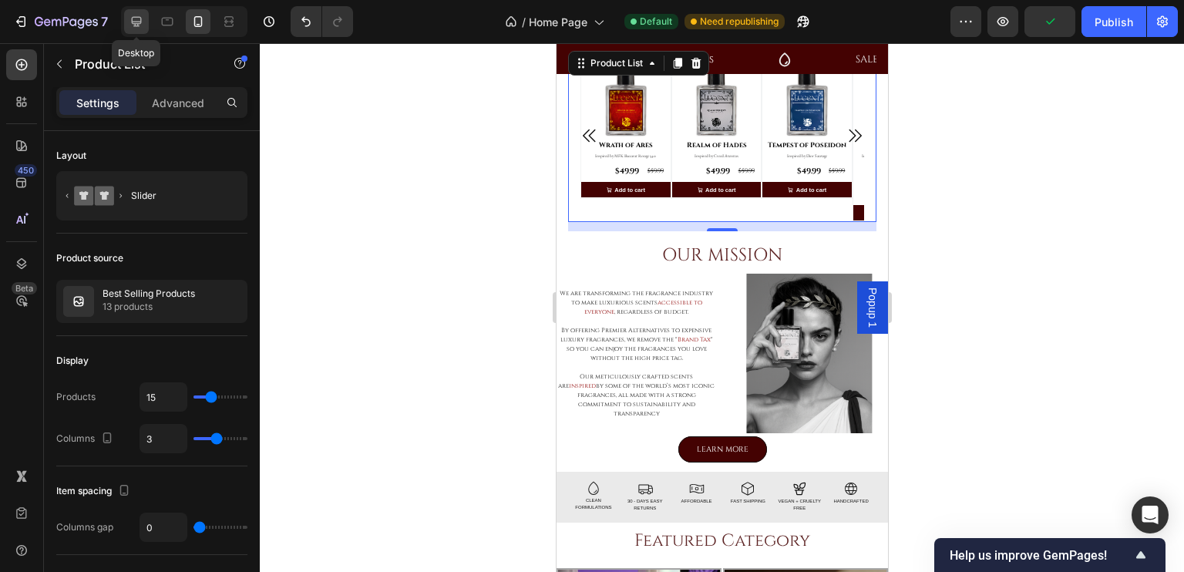
click at [141, 18] on icon at bounding box center [136, 21] width 15 height 15
type input "10"
type input "5"
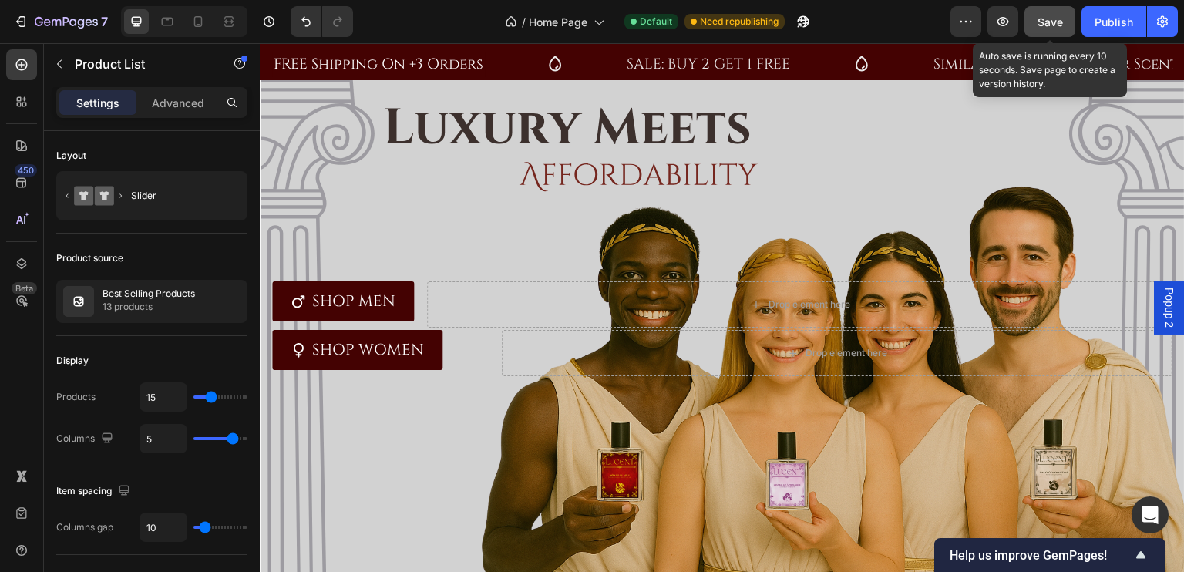
click at [1047, 21] on span "Save" at bounding box center [1049, 21] width 25 height 13
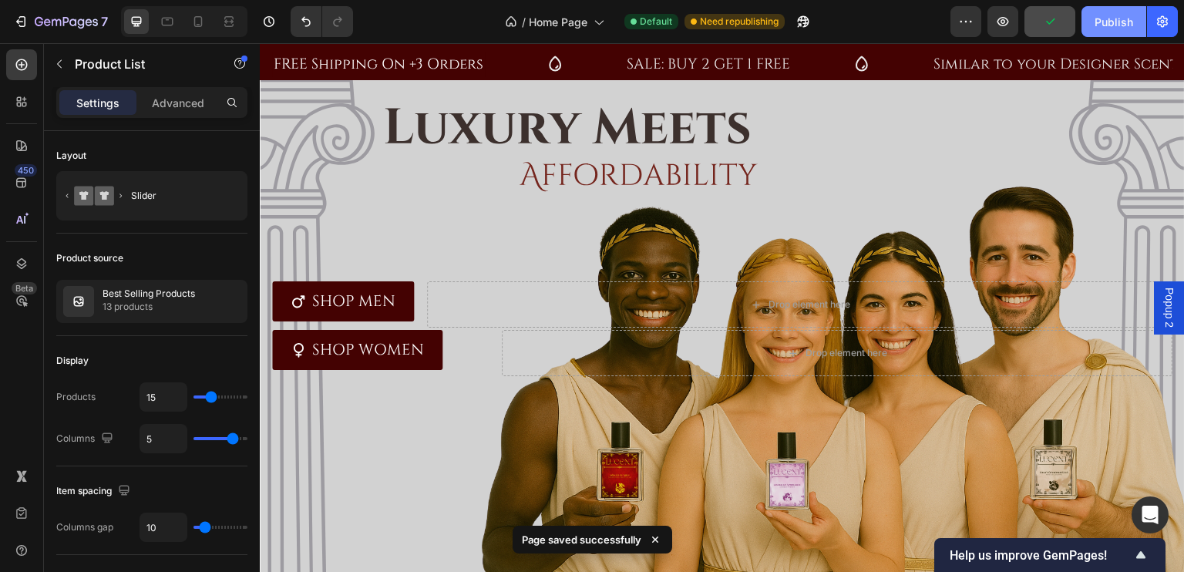
click at [1100, 29] on div "Publish" at bounding box center [1113, 22] width 39 height 16
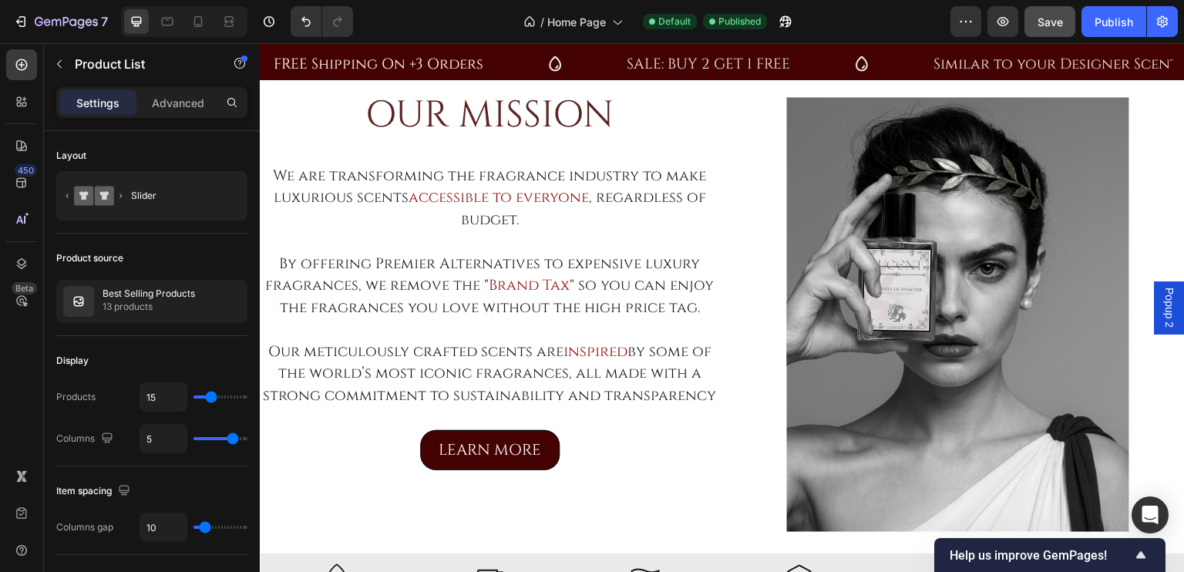
scroll to position [675, 0]
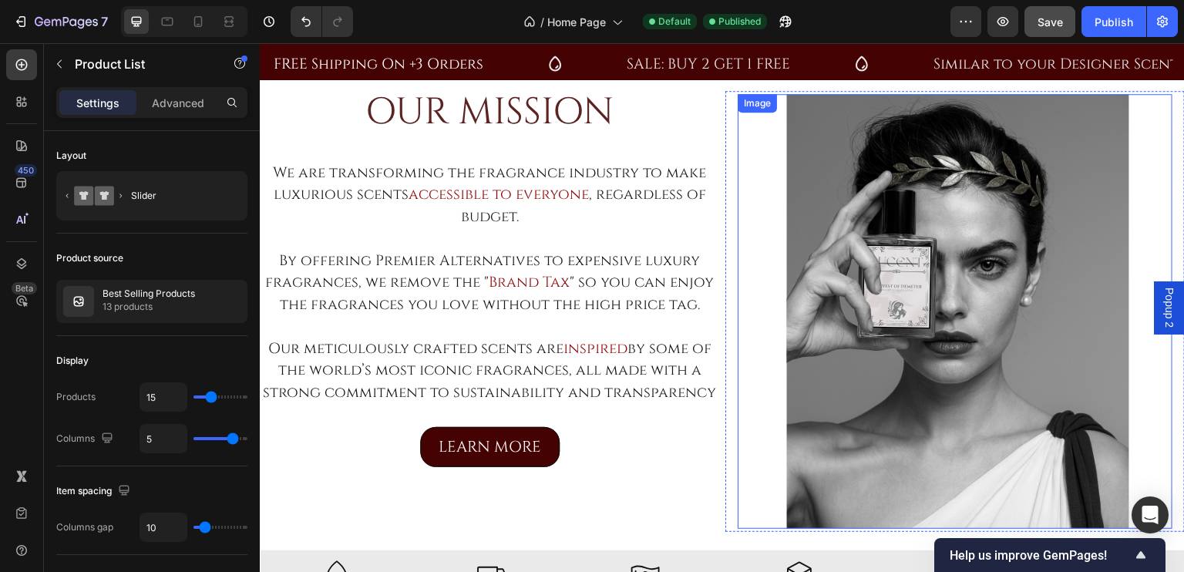
click at [914, 301] on img at bounding box center [954, 311] width 435 height 435
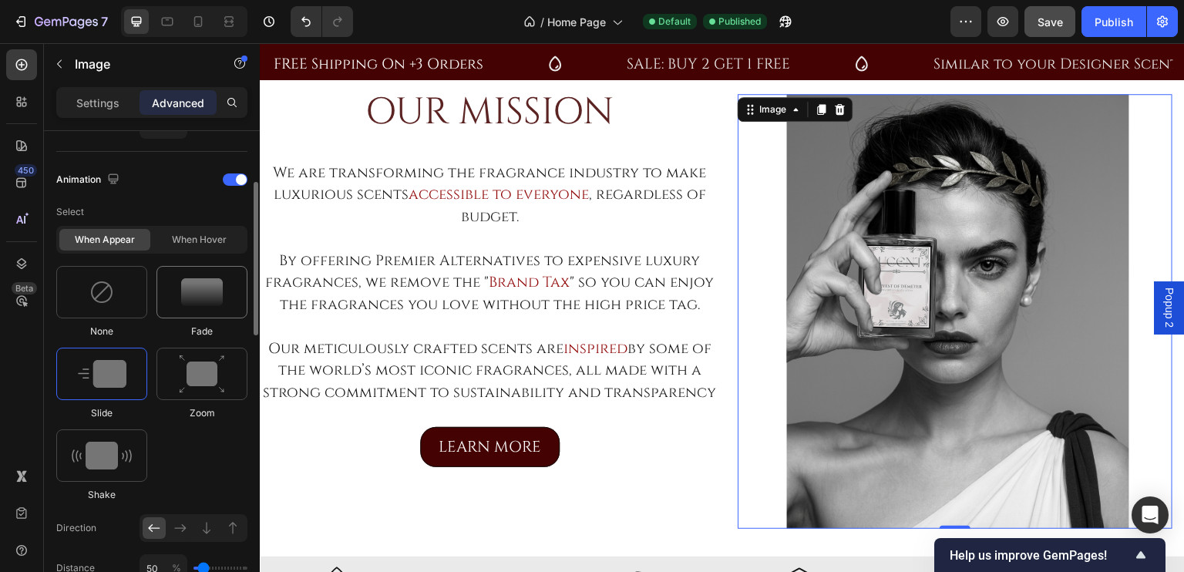
scroll to position [660, 0]
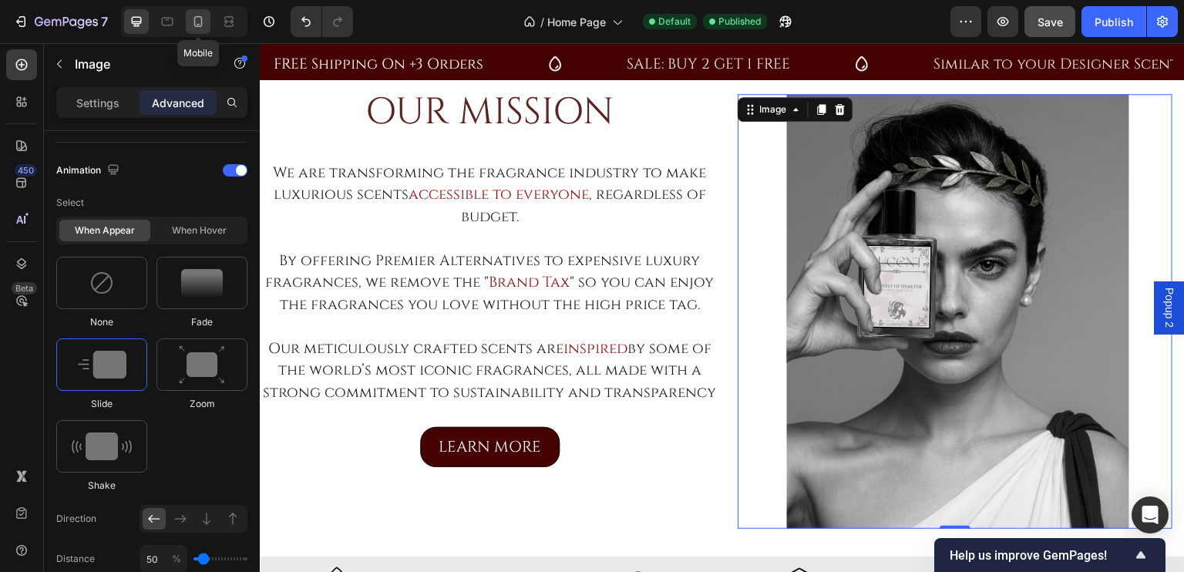
click at [202, 25] on icon at bounding box center [197, 21] width 15 height 15
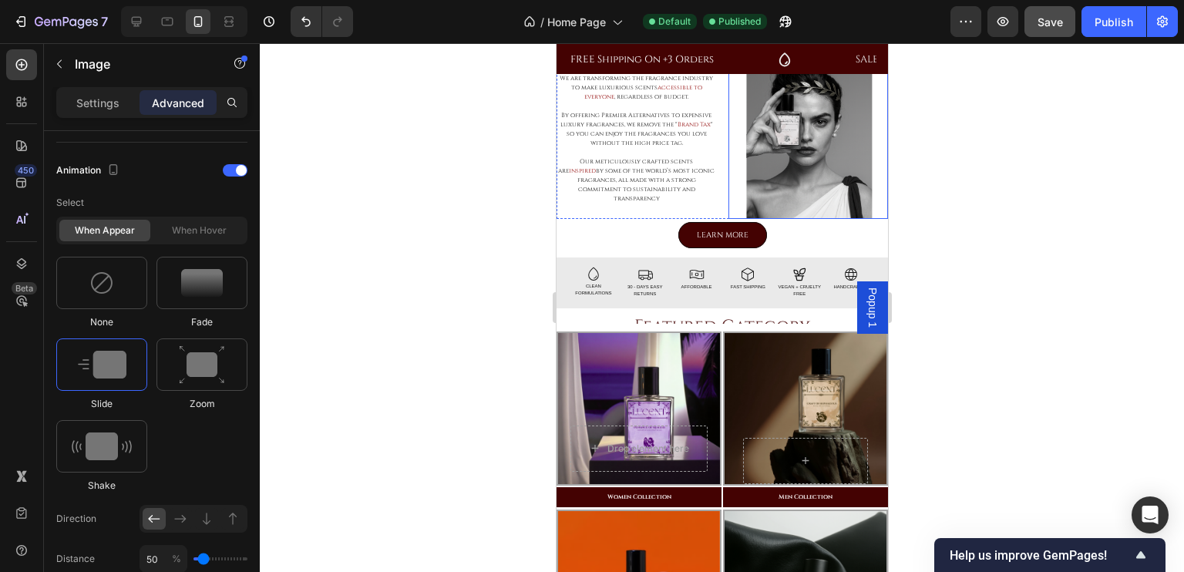
click at [811, 219] on img at bounding box center [807, 139] width 160 height 160
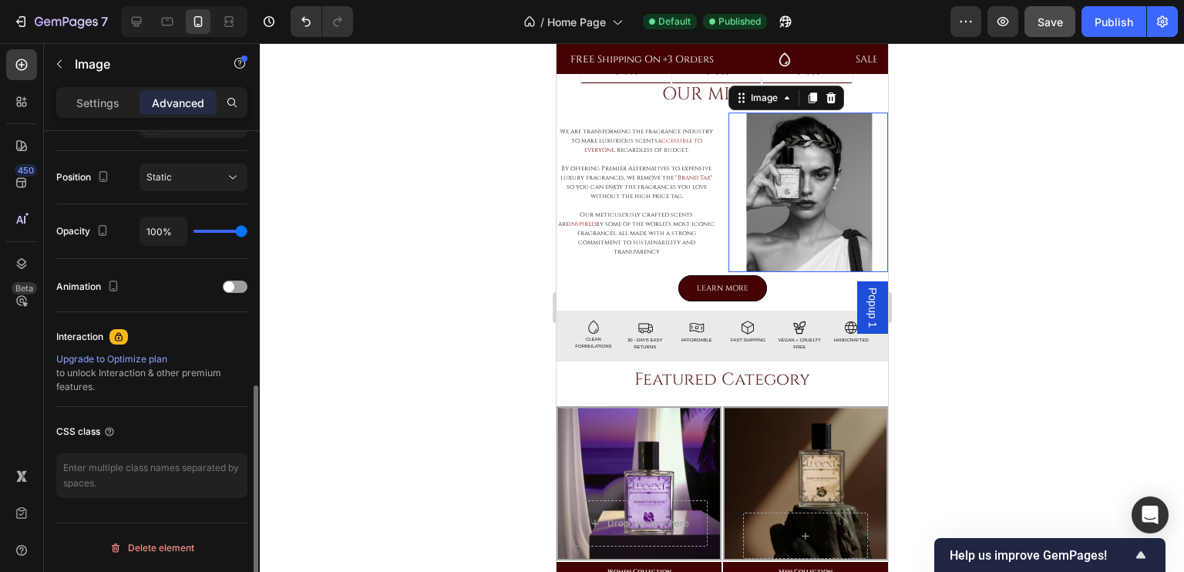
scroll to position [541, 0]
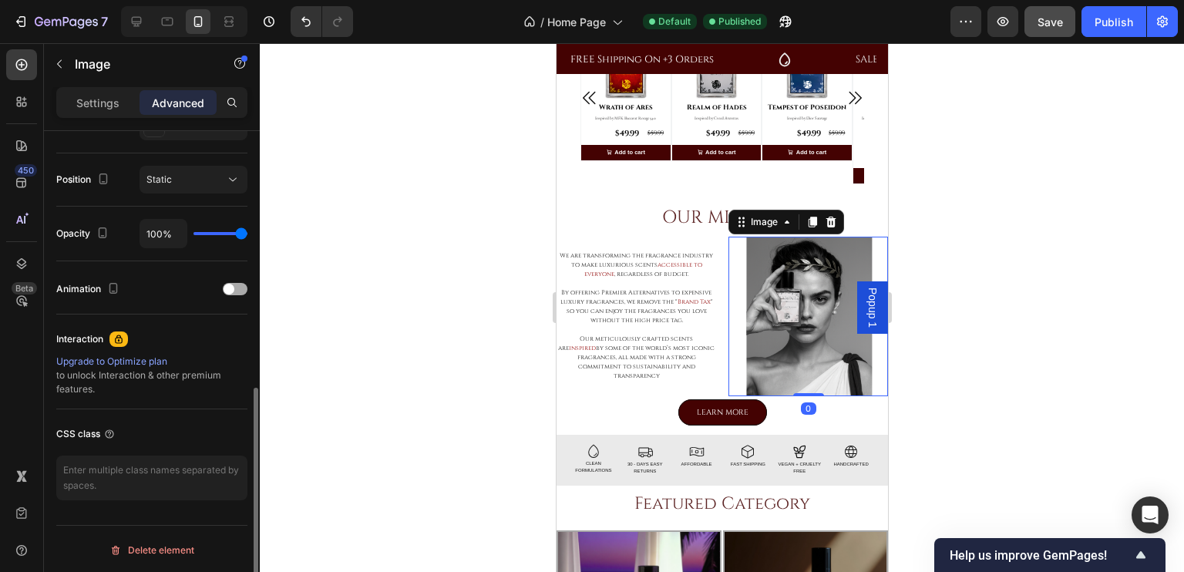
click at [231, 284] on span at bounding box center [228, 289] width 11 height 11
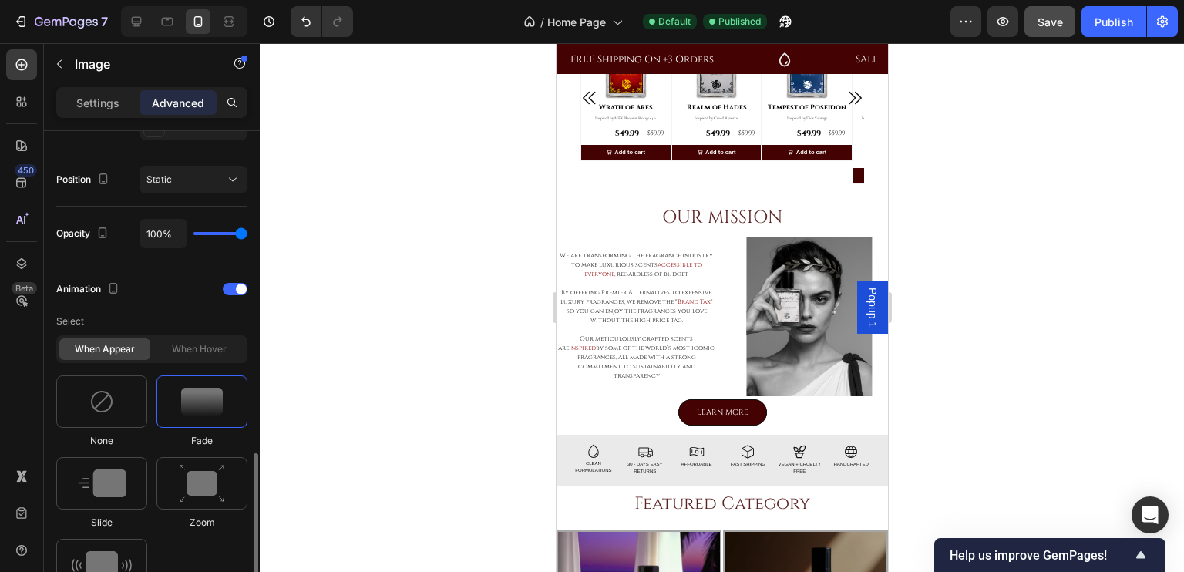
scroll to position [657, 0]
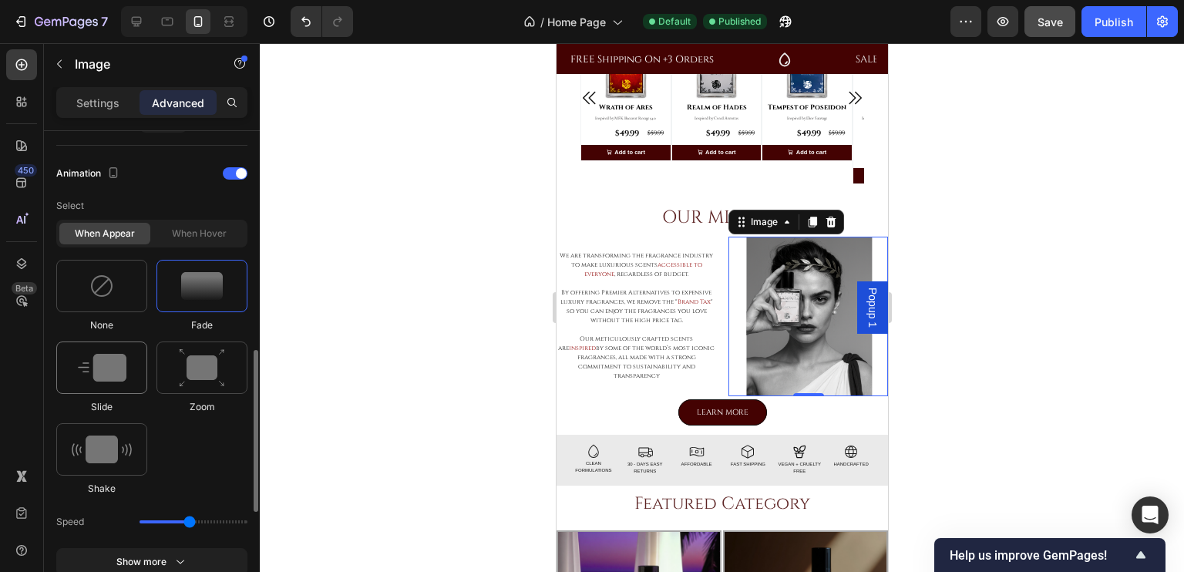
click at [123, 385] on div at bounding box center [101, 367] width 91 height 52
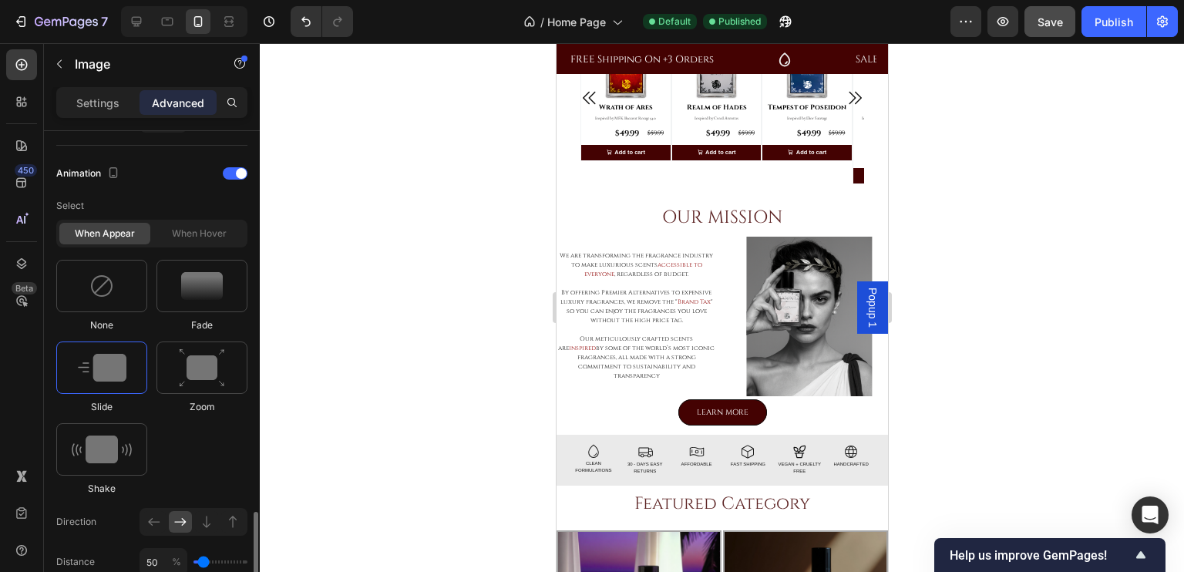
scroll to position [788, 0]
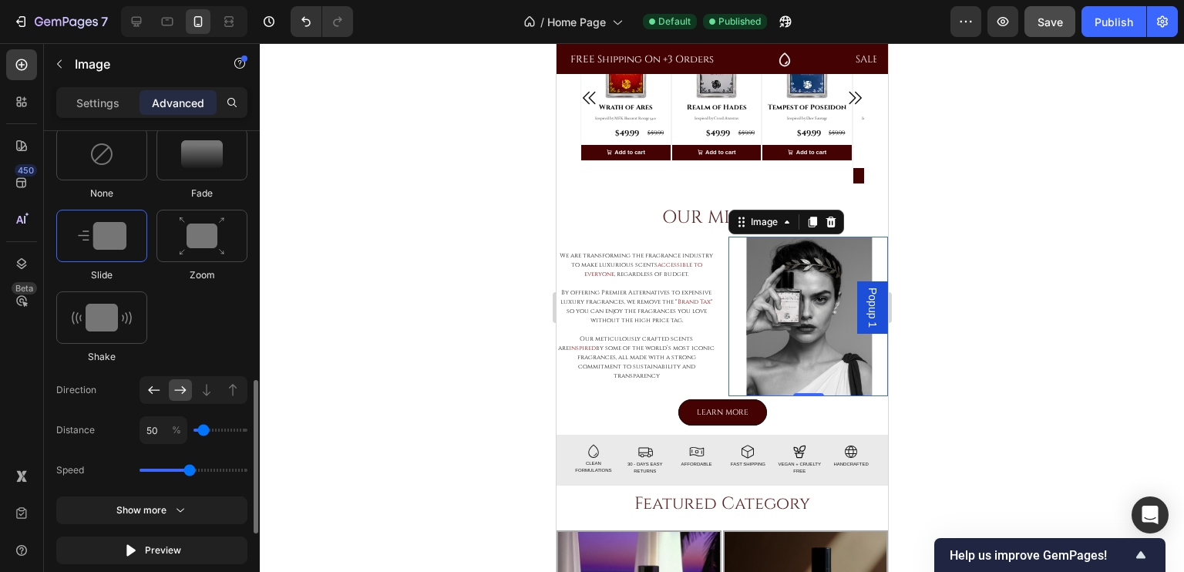
click at [155, 394] on icon at bounding box center [153, 389] width 15 height 15
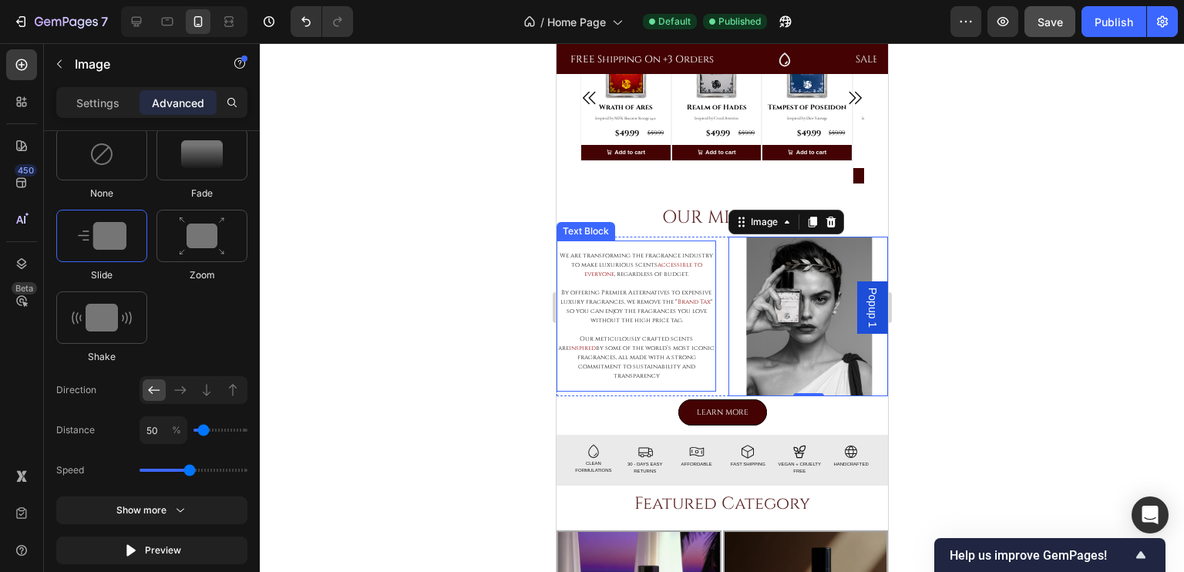
click at [479, 217] on div at bounding box center [722, 307] width 924 height 529
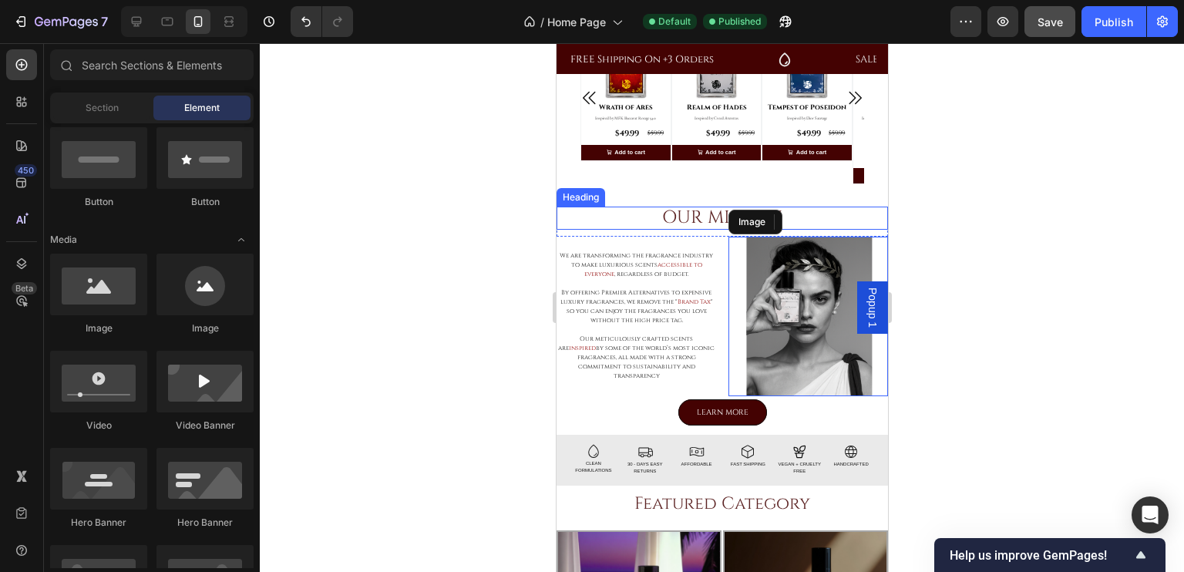
click at [691, 227] on h2 "OUR MISSION" at bounding box center [721, 218] width 331 height 22
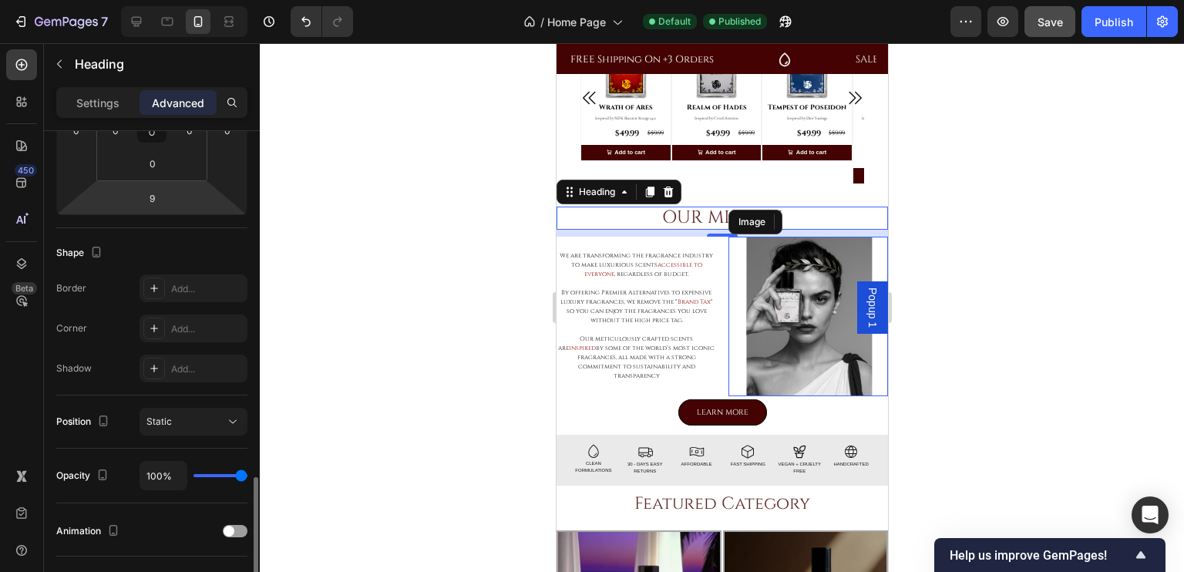
scroll to position [444, 0]
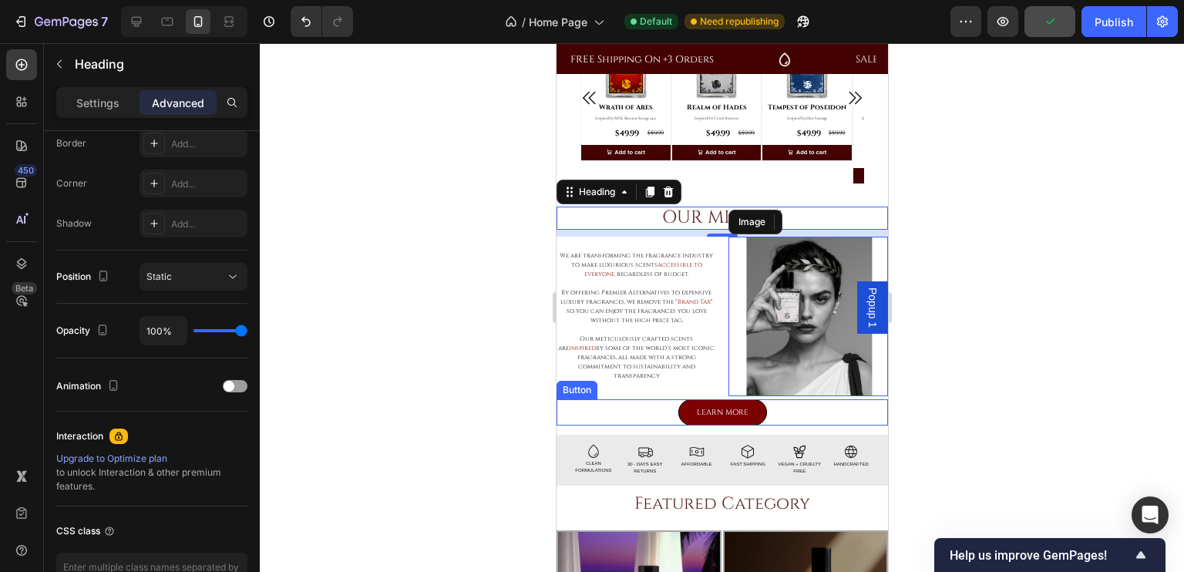
click at [752, 410] on link "LEARN MORE" at bounding box center [721, 412] width 89 height 26
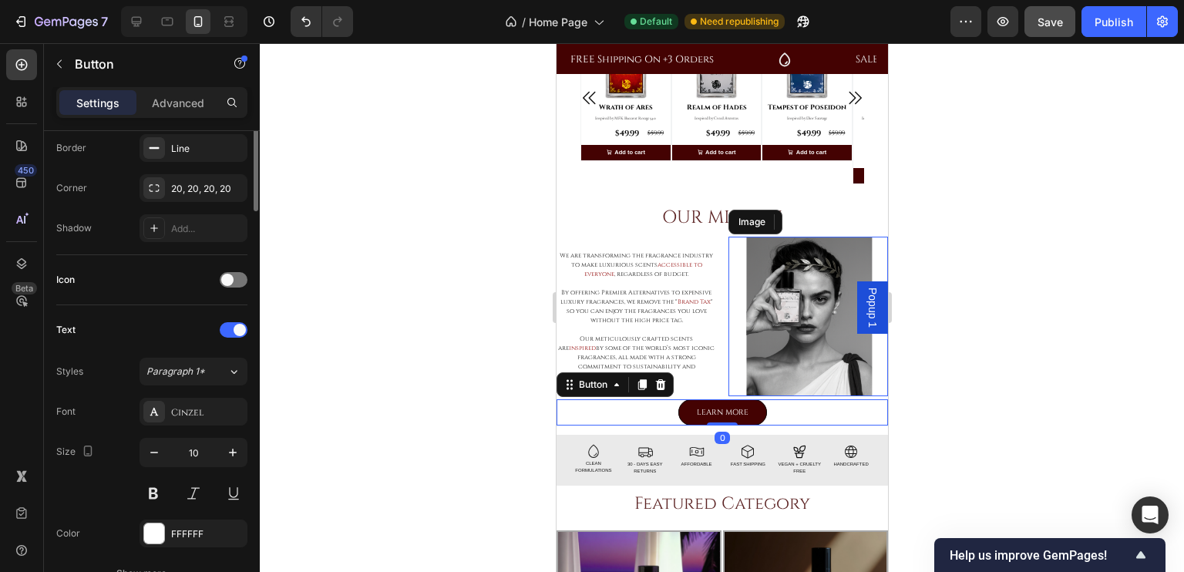
scroll to position [345, 0]
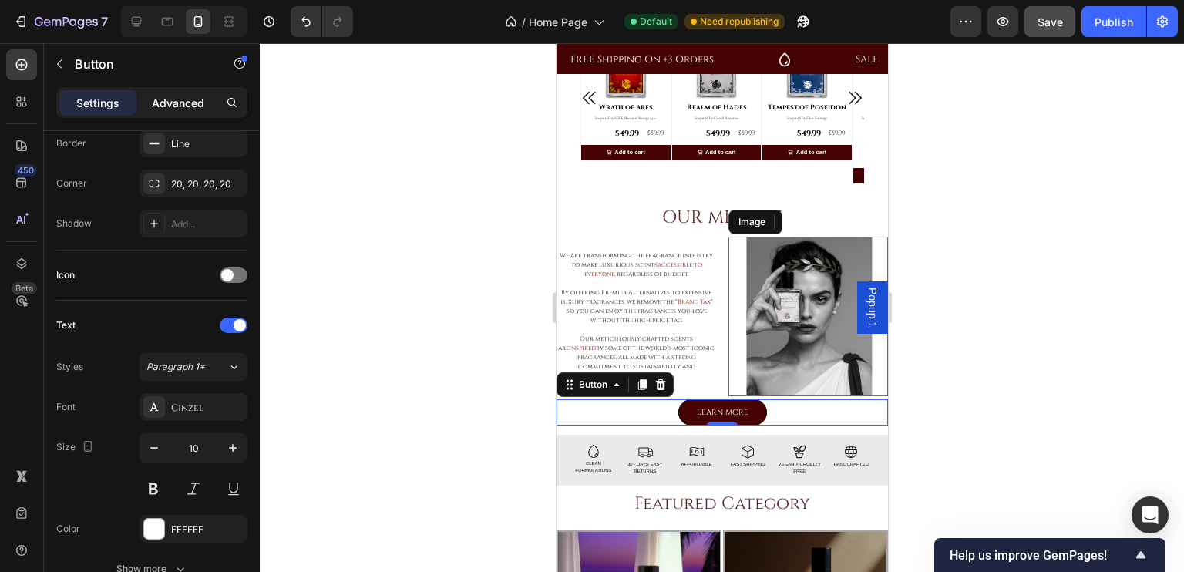
click at [174, 95] on p "Advanced" at bounding box center [178, 103] width 52 height 16
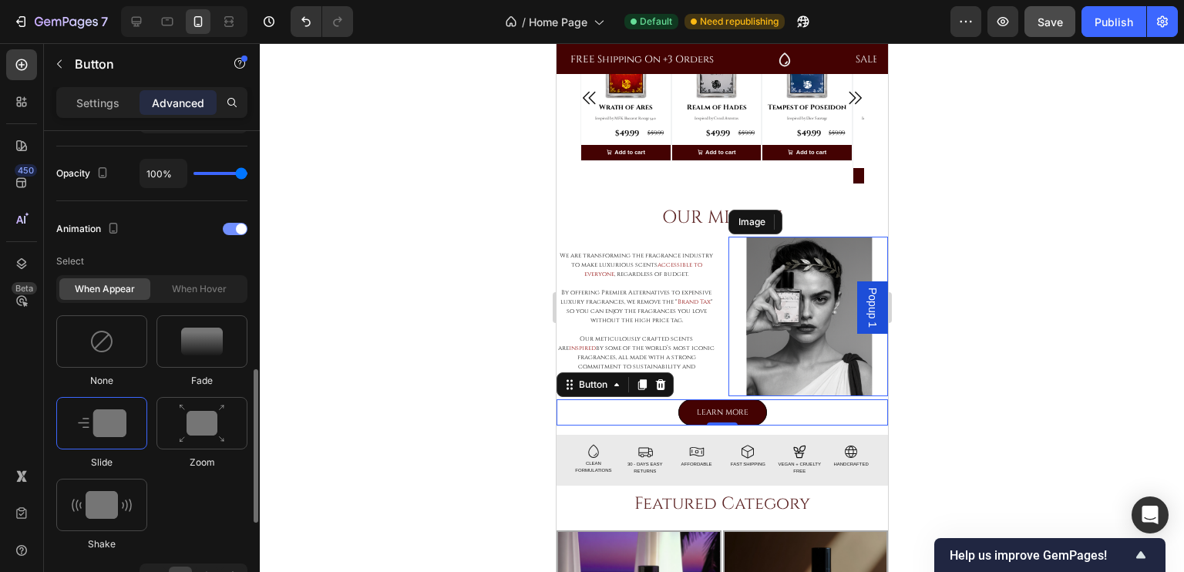
scroll to position [643, 0]
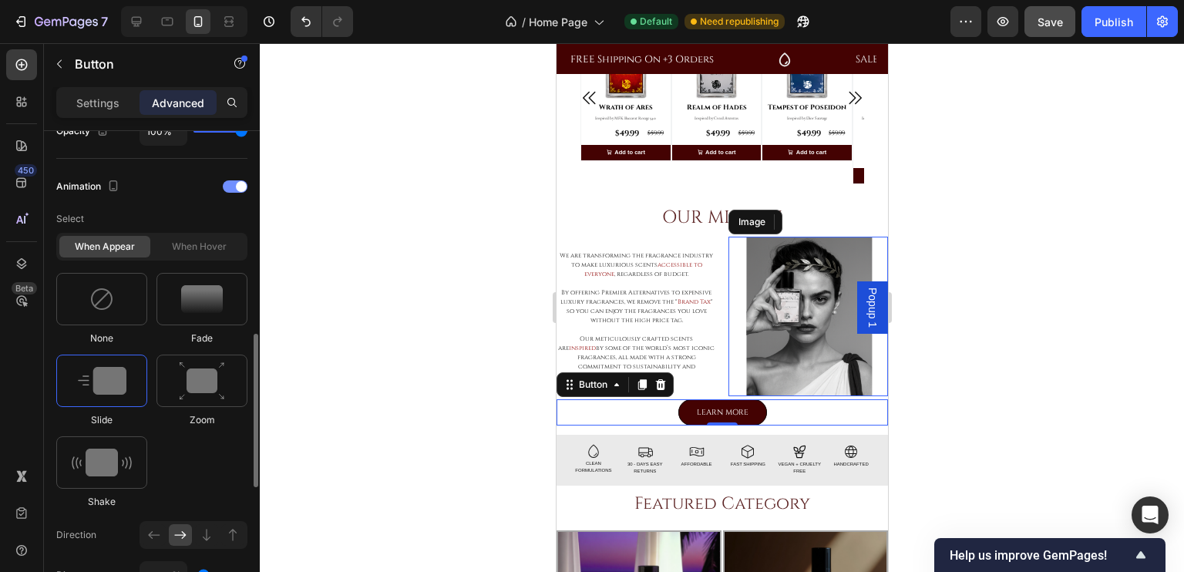
click at [232, 184] on div at bounding box center [235, 186] width 25 height 12
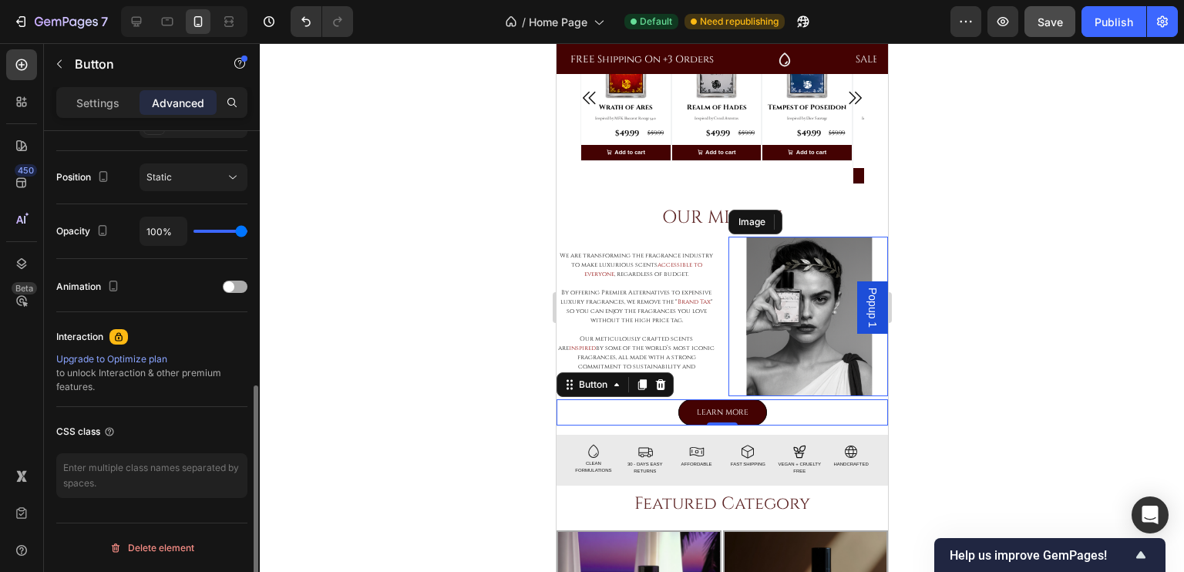
scroll to position [541, 0]
click at [137, 27] on icon at bounding box center [136, 21] width 15 height 15
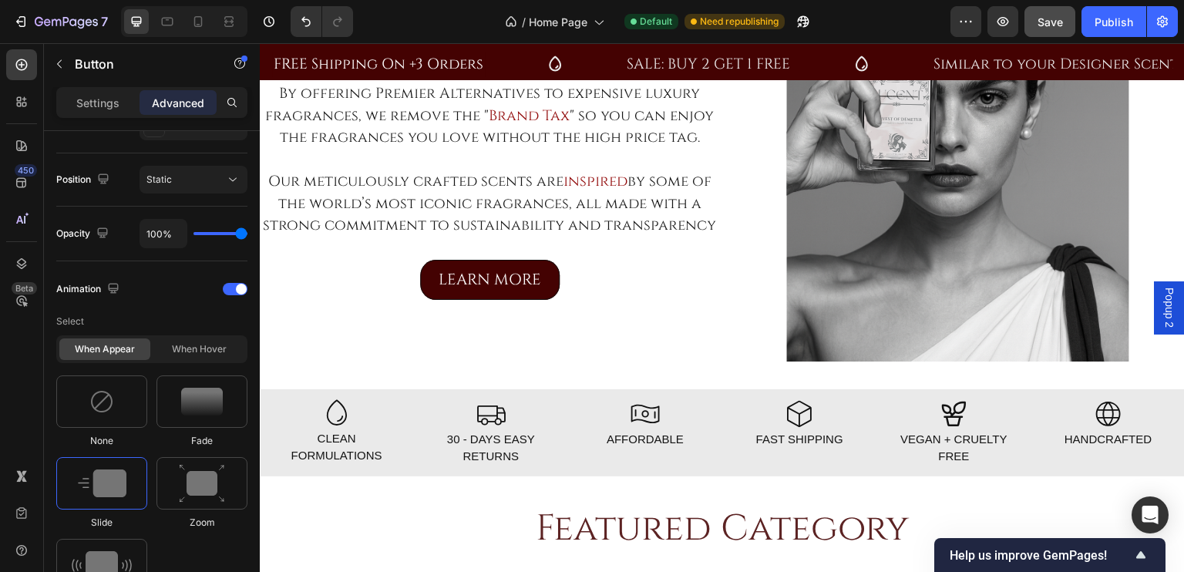
scroll to position [1100, 0]
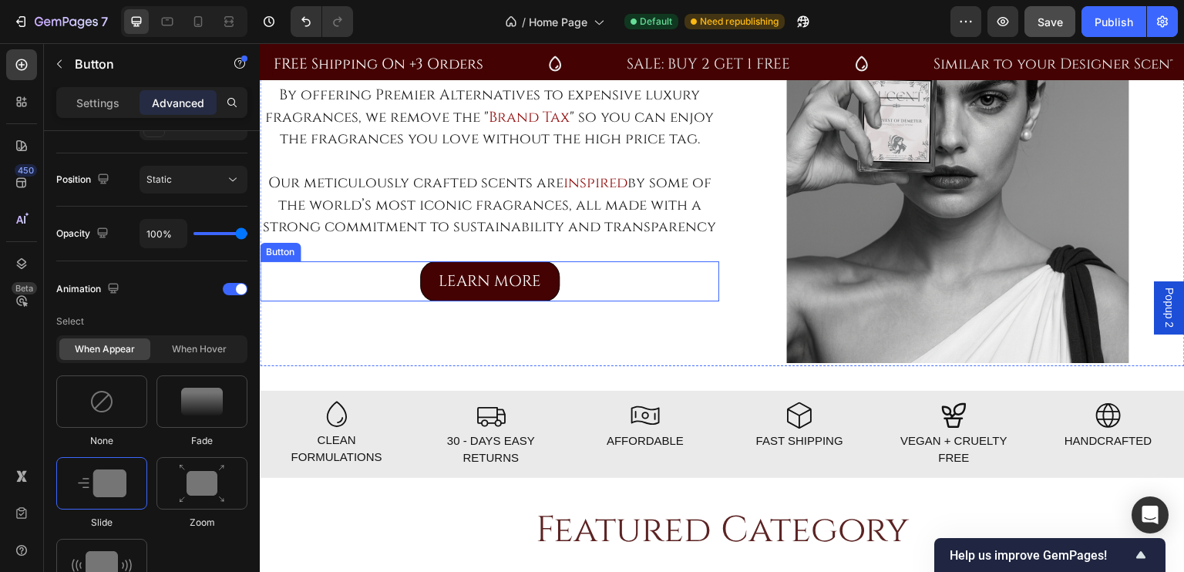
click at [566, 290] on div "LEARN MORE Button" at bounding box center [489, 281] width 459 height 40
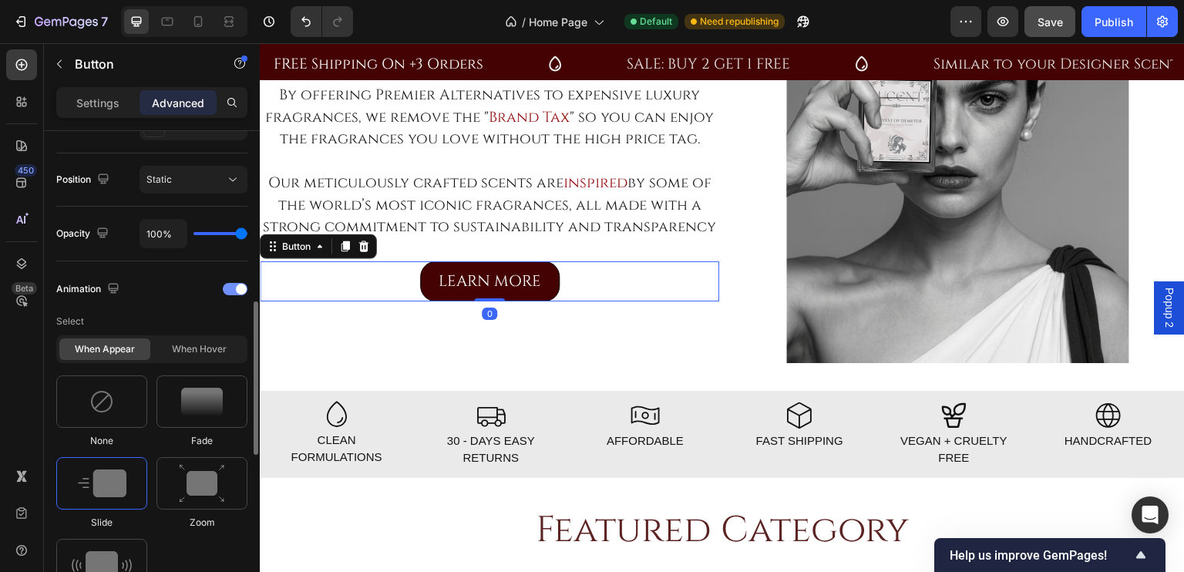
click at [240, 287] on span at bounding box center [241, 289] width 11 height 11
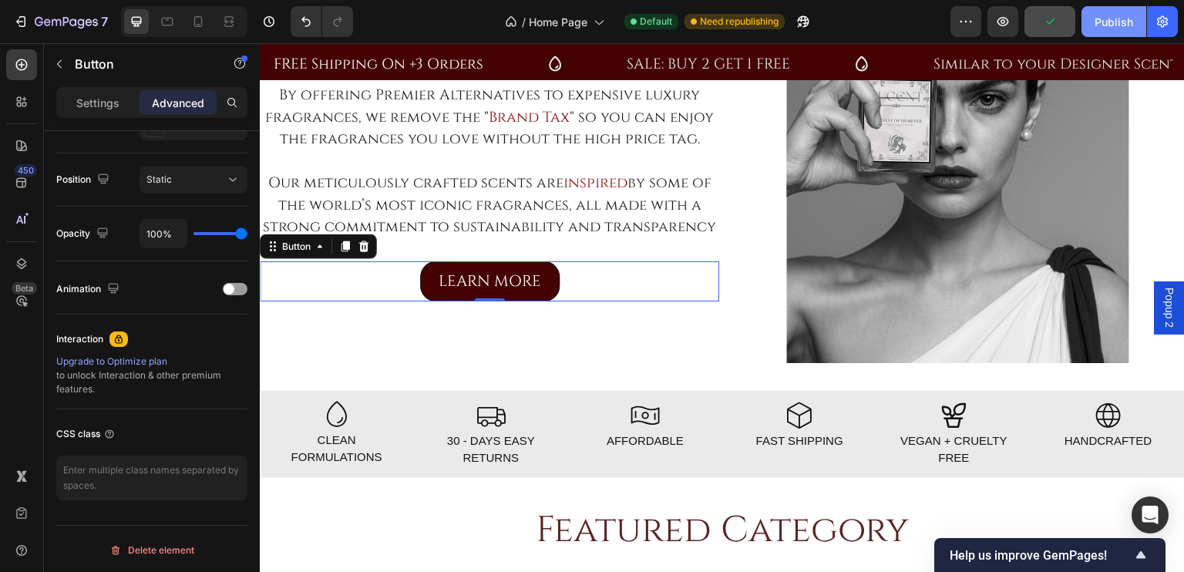
click at [1110, 24] on div "Publish" at bounding box center [1113, 22] width 39 height 16
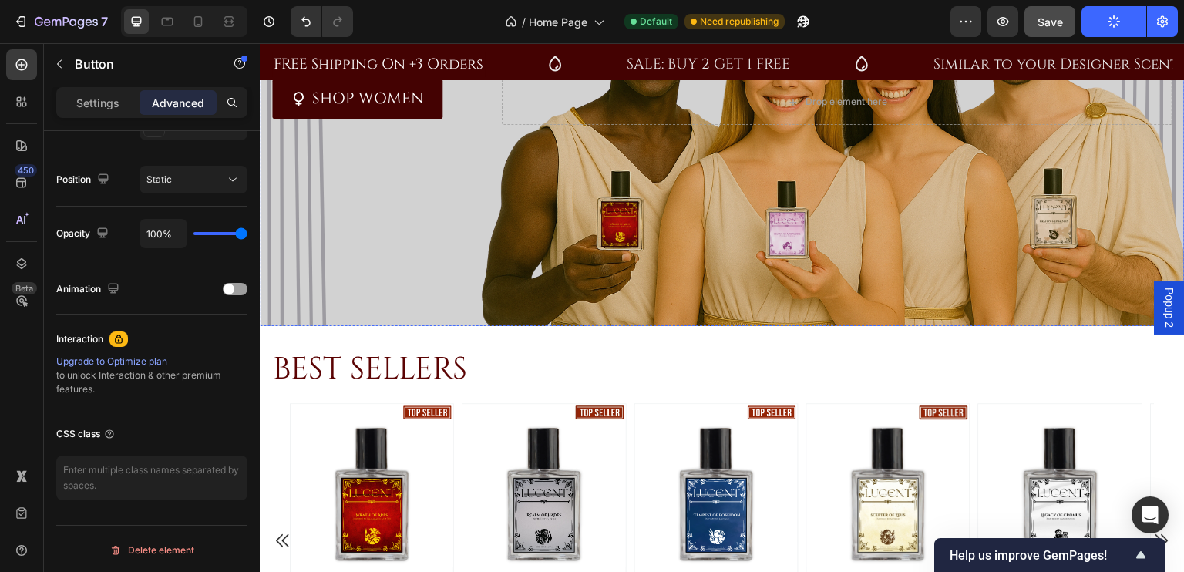
scroll to position [250, 0]
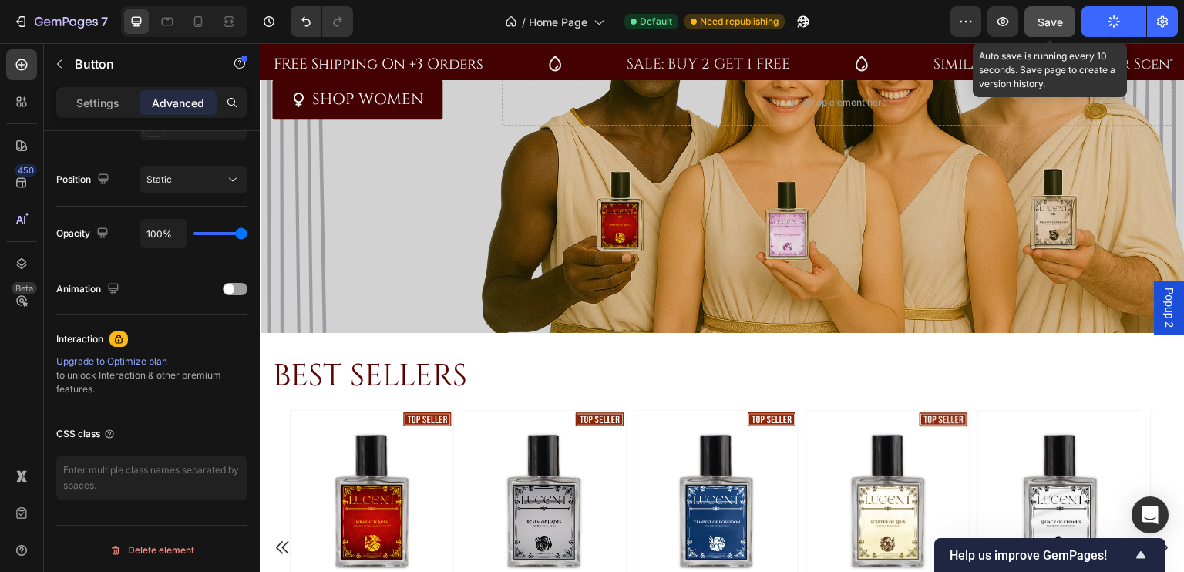
click at [1035, 21] on button "Save" at bounding box center [1049, 21] width 51 height 31
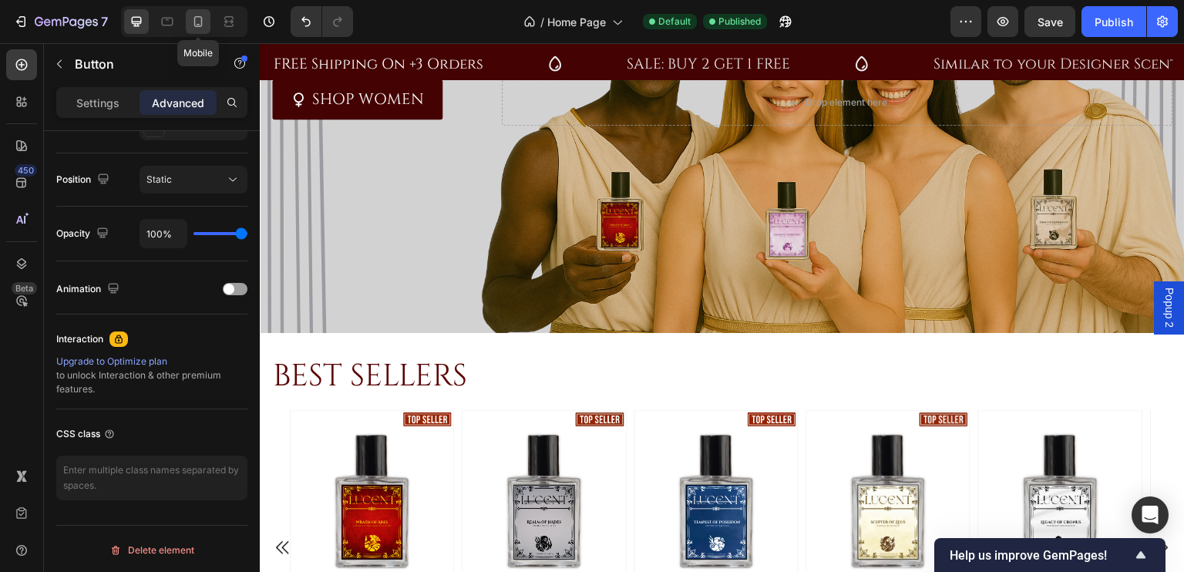
click at [196, 27] on icon at bounding box center [198, 21] width 8 height 11
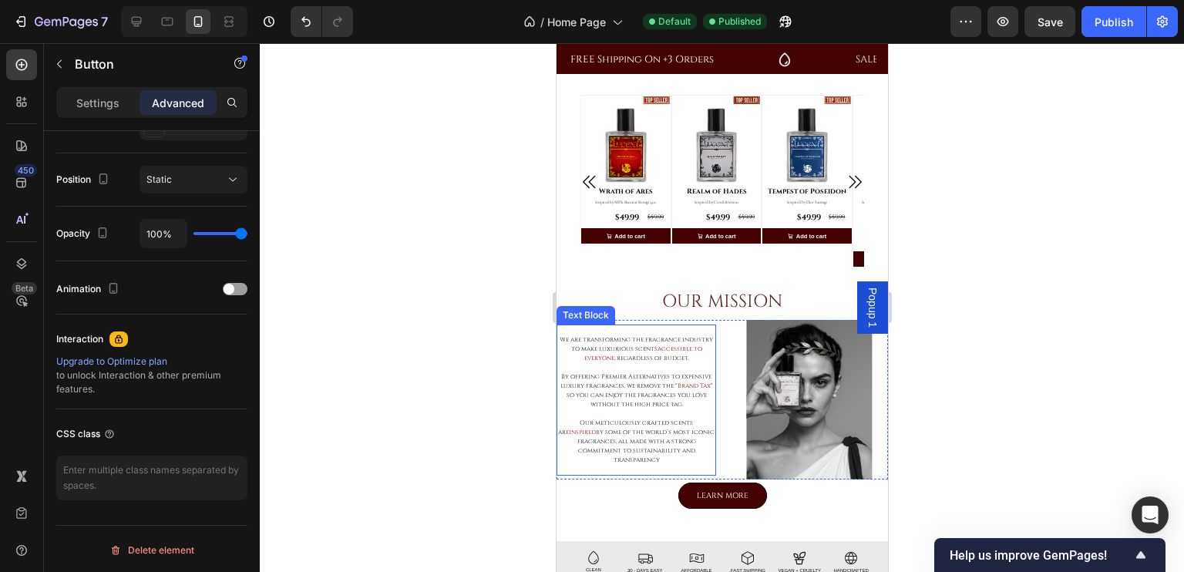
scroll to position [247, 0]
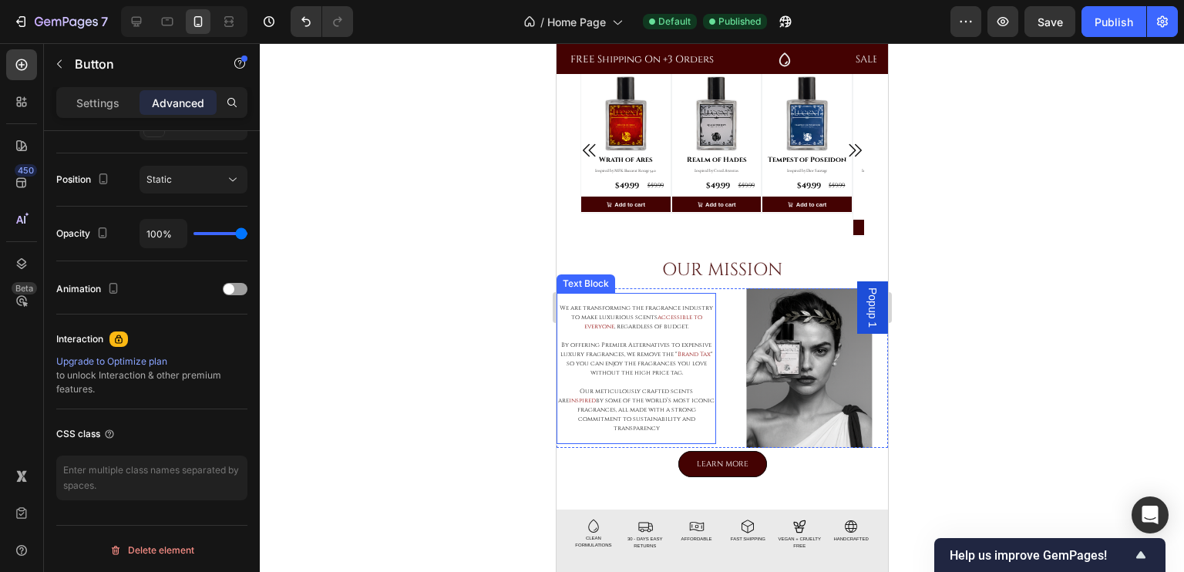
click at [643, 397] on p "Our meticulously crafted scents are inspired by some of the world’s most iconic…" at bounding box center [635, 410] width 156 height 46
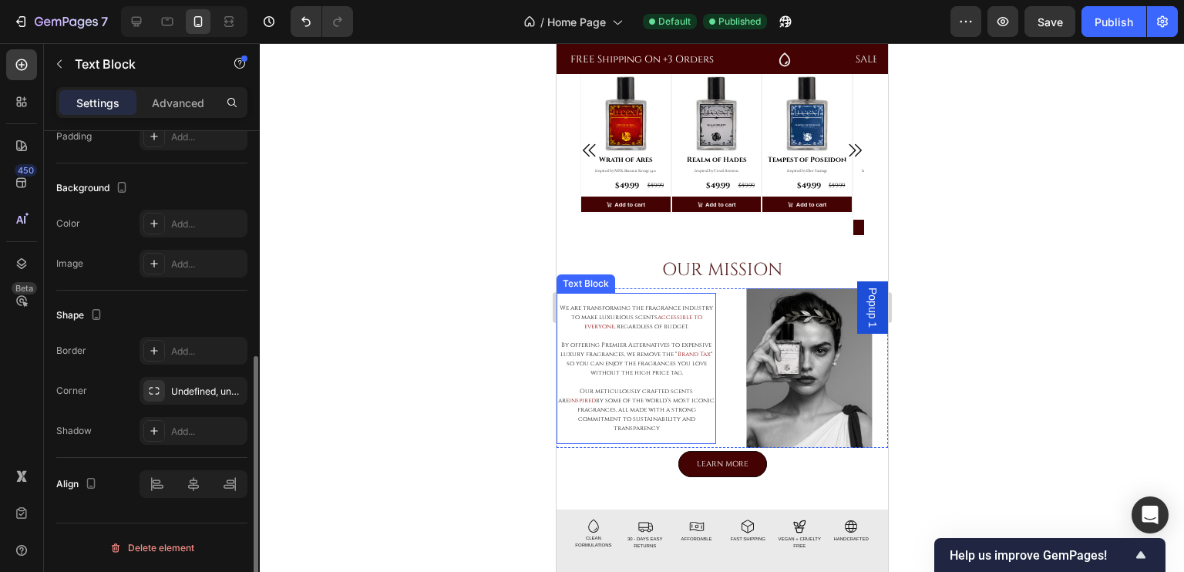
scroll to position [0, 0]
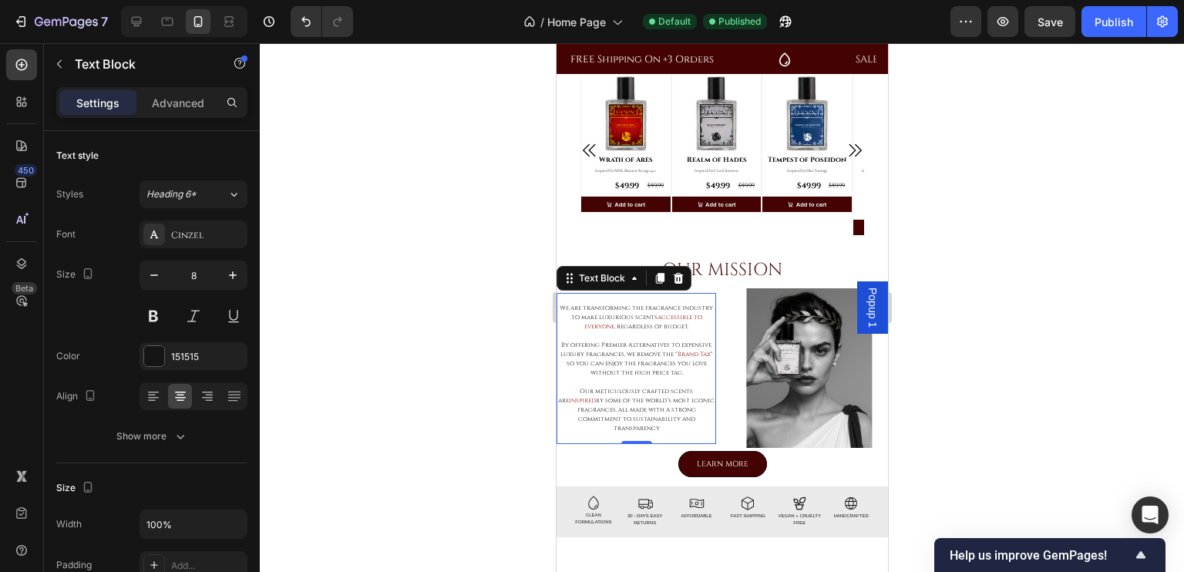
click at [620, 321] on span "accessible to everyone" at bounding box center [642, 322] width 118 height 18
click at [621, 351] on p "By offering Premier Alternatives to expensive luxury fragrances, we remove the …" at bounding box center [635, 359] width 156 height 37
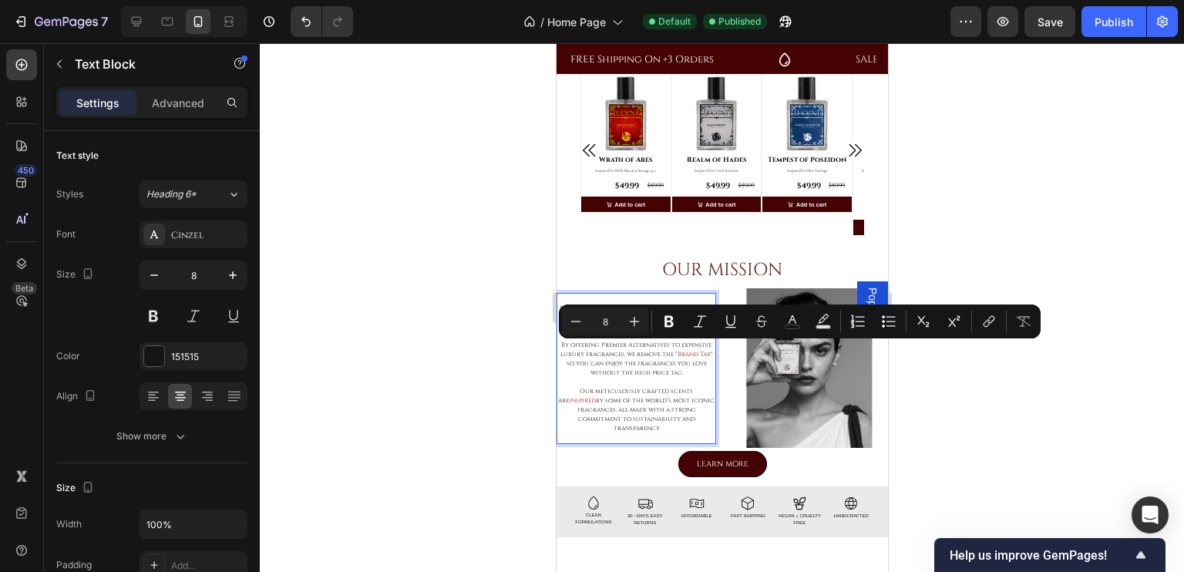
click at [571, 350] on p "By offering Premier Alternatives to expensive luxury fragrances, we remove the …" at bounding box center [635, 359] width 156 height 37
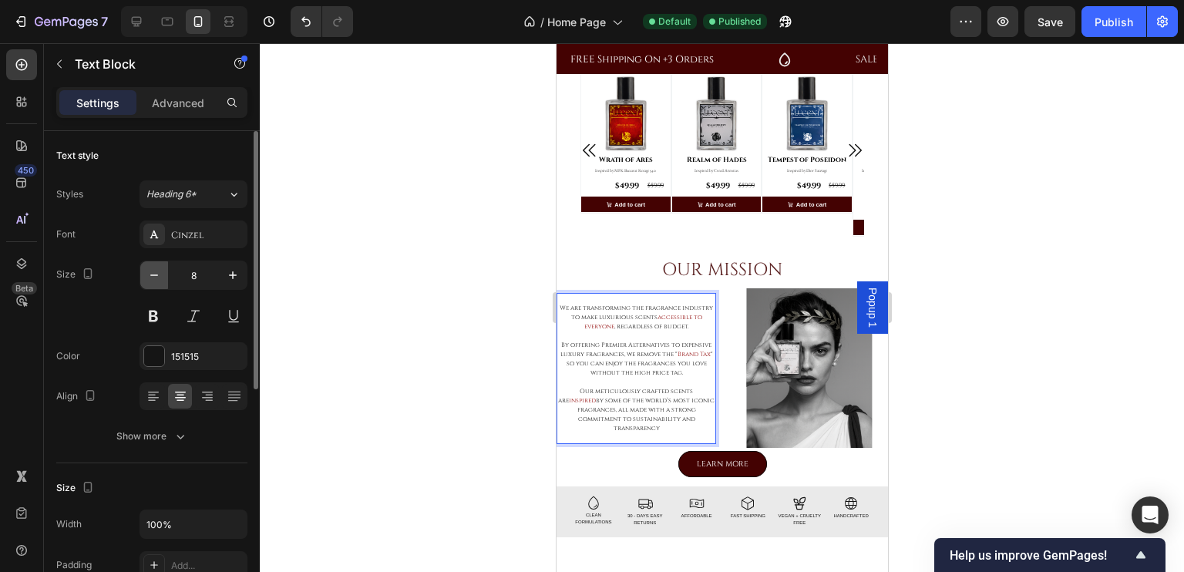
click at [152, 283] on button "button" at bounding box center [154, 275] width 28 height 28
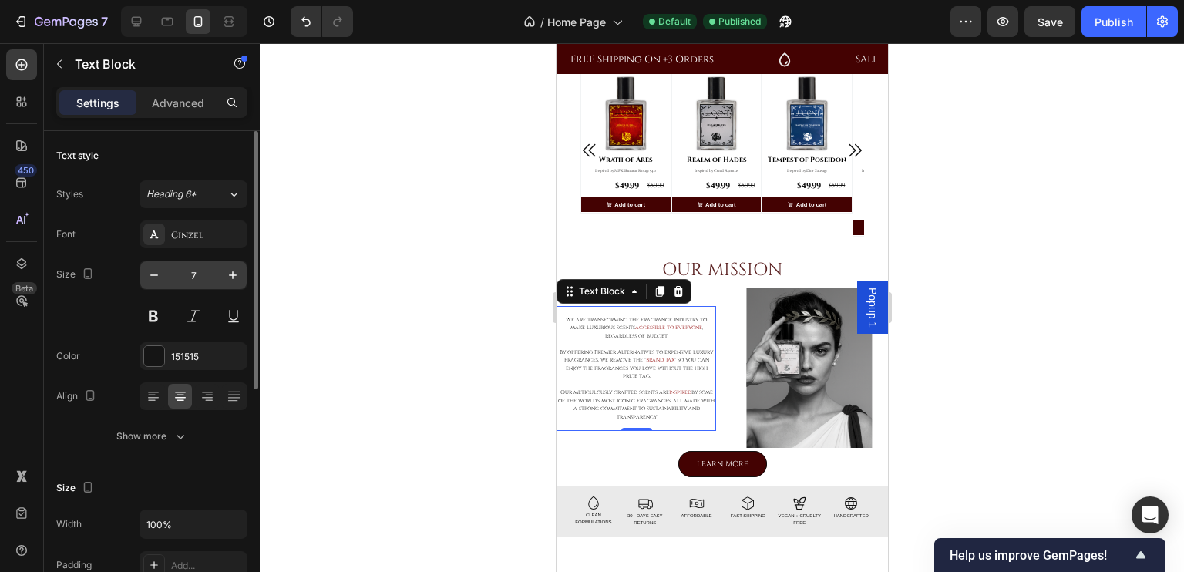
click at [193, 270] on input "7" at bounding box center [193, 275] width 51 height 28
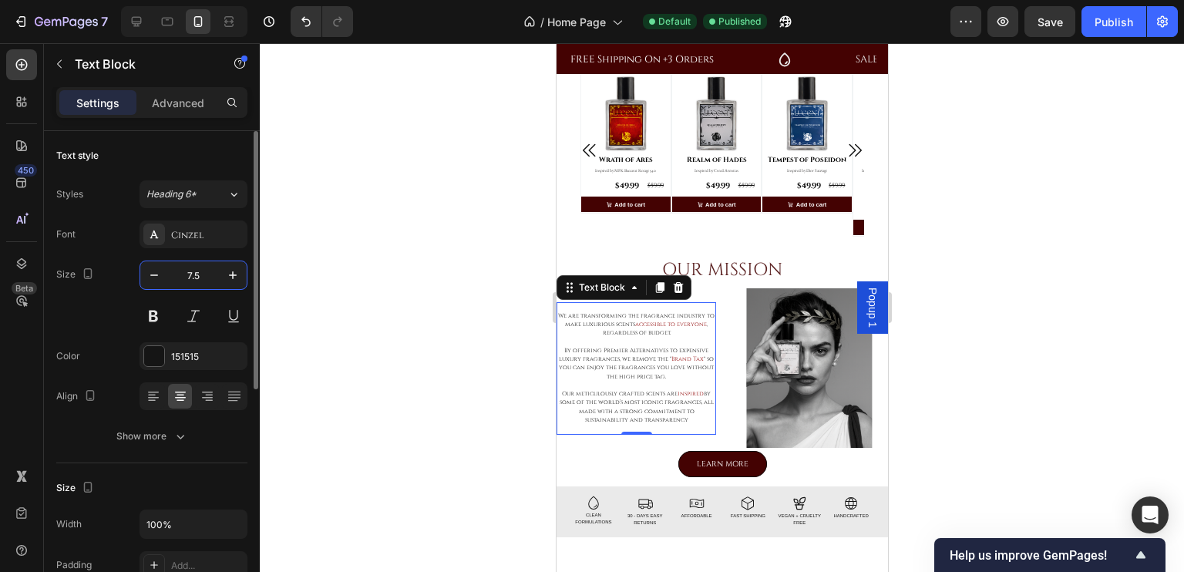
type input "7.5"
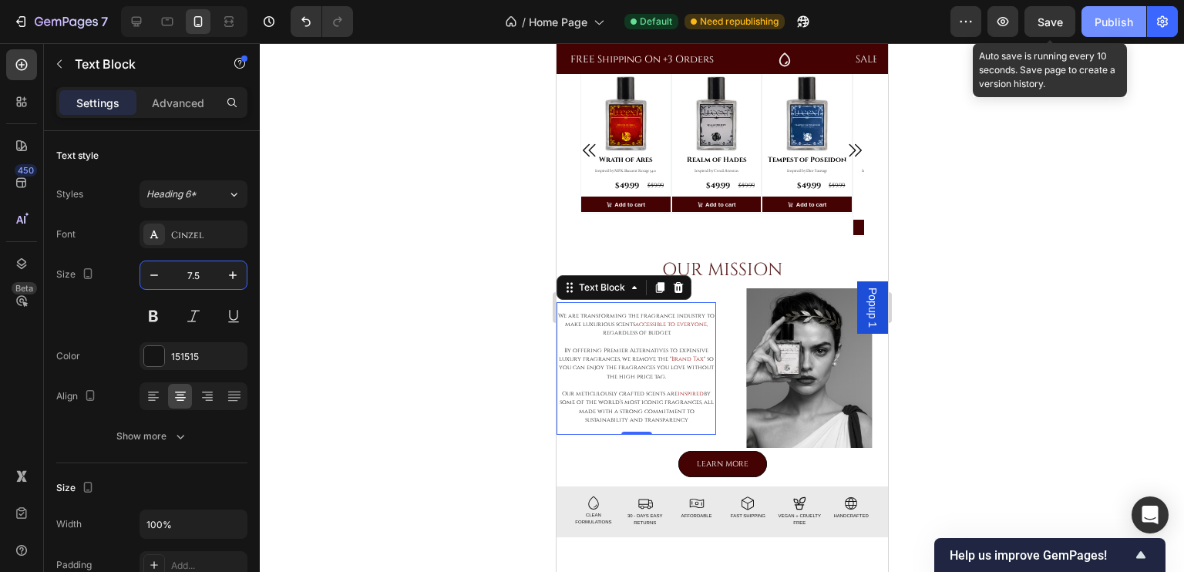
click at [1055, 21] on span "Save" at bounding box center [1049, 21] width 25 height 13
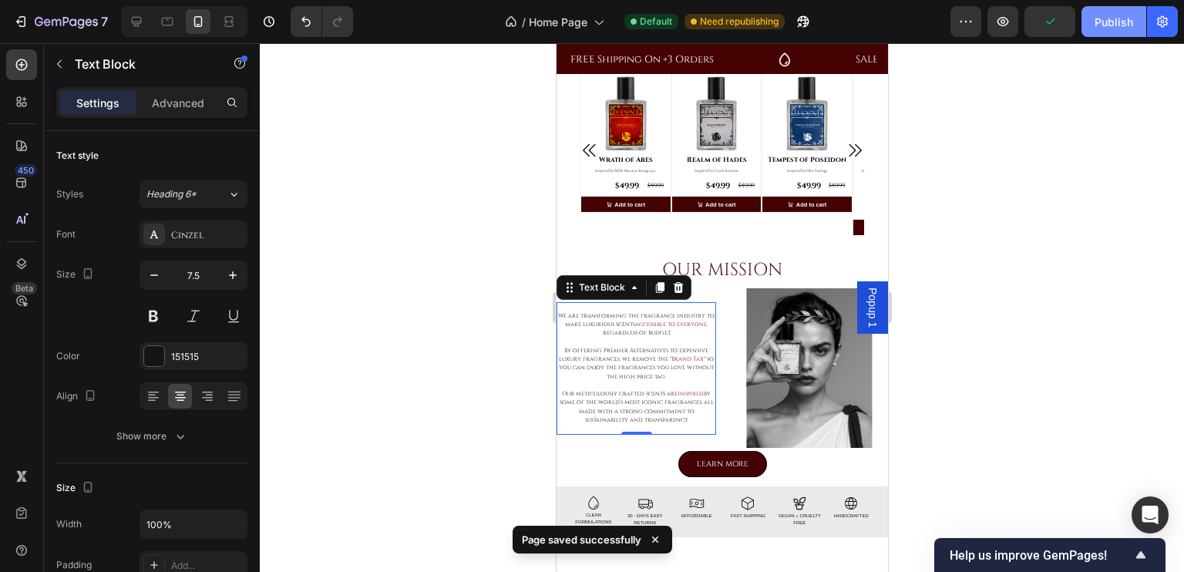
click at [1104, 20] on div "Publish" at bounding box center [1113, 22] width 39 height 16
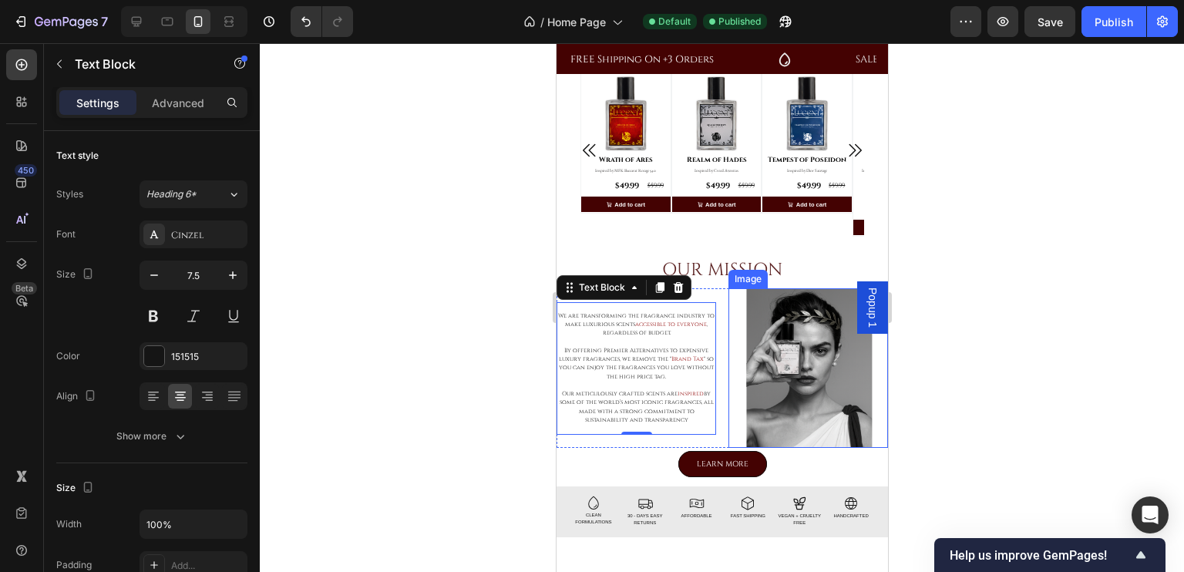
click at [828, 369] on img at bounding box center [807, 368] width 160 height 160
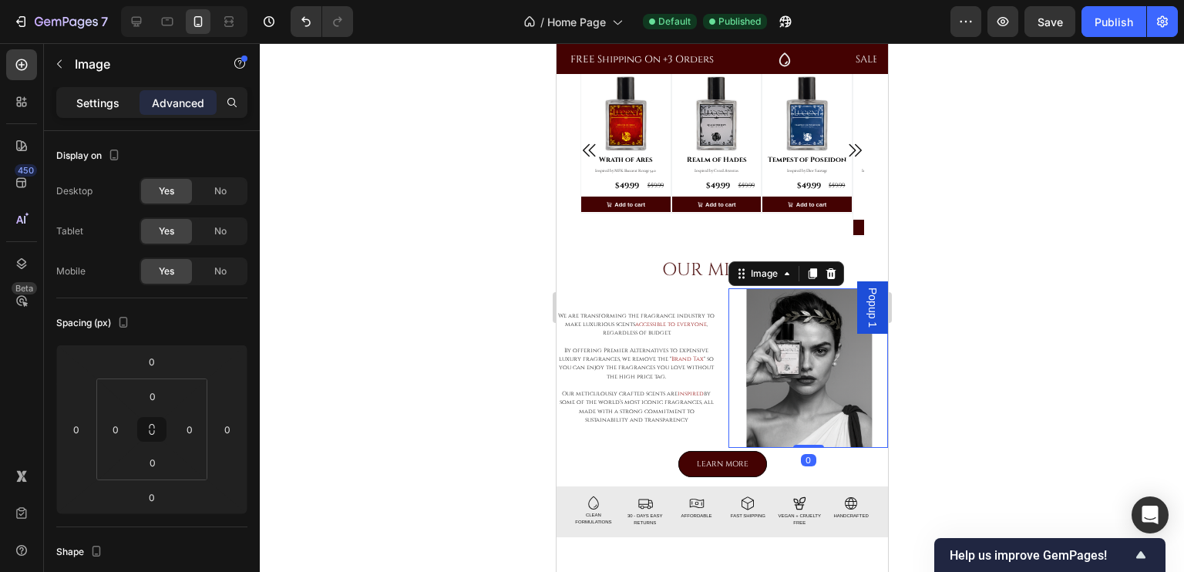
click at [90, 99] on p "Settings" at bounding box center [97, 103] width 43 height 16
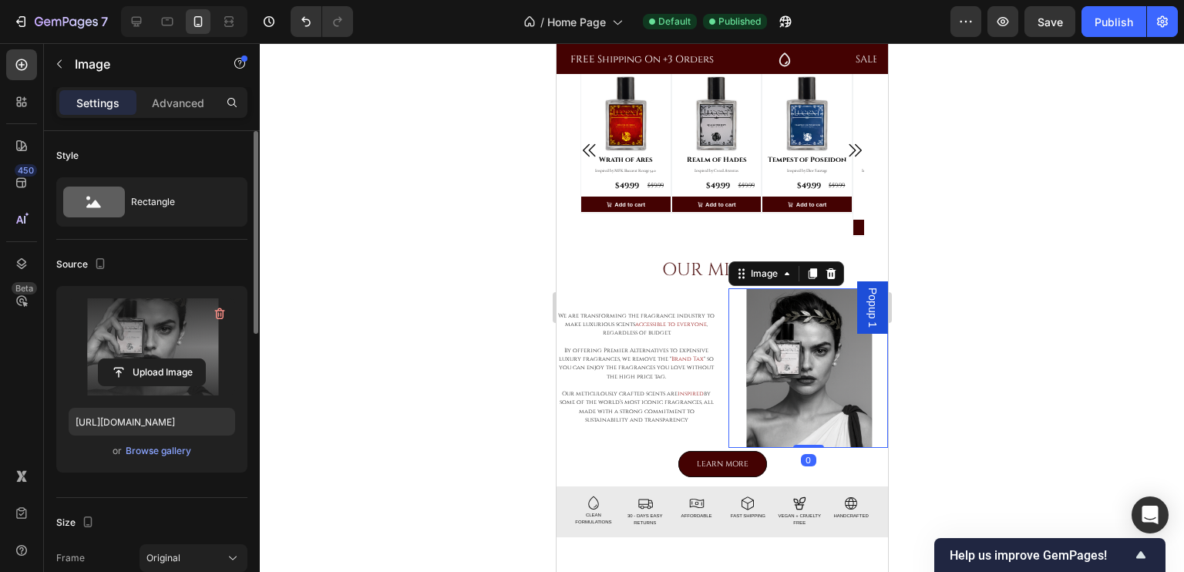
click at [140, 351] on label at bounding box center [152, 346] width 166 height 97
click at [140, 359] on input "file" at bounding box center [152, 372] width 106 height 26
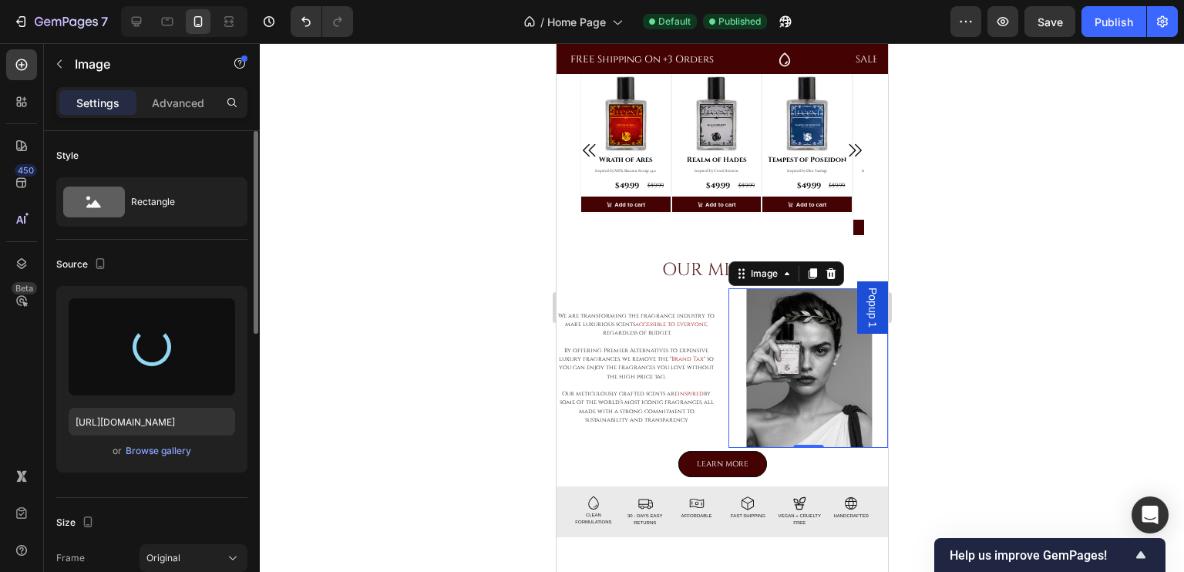
type input "[URL][DOMAIN_NAME]"
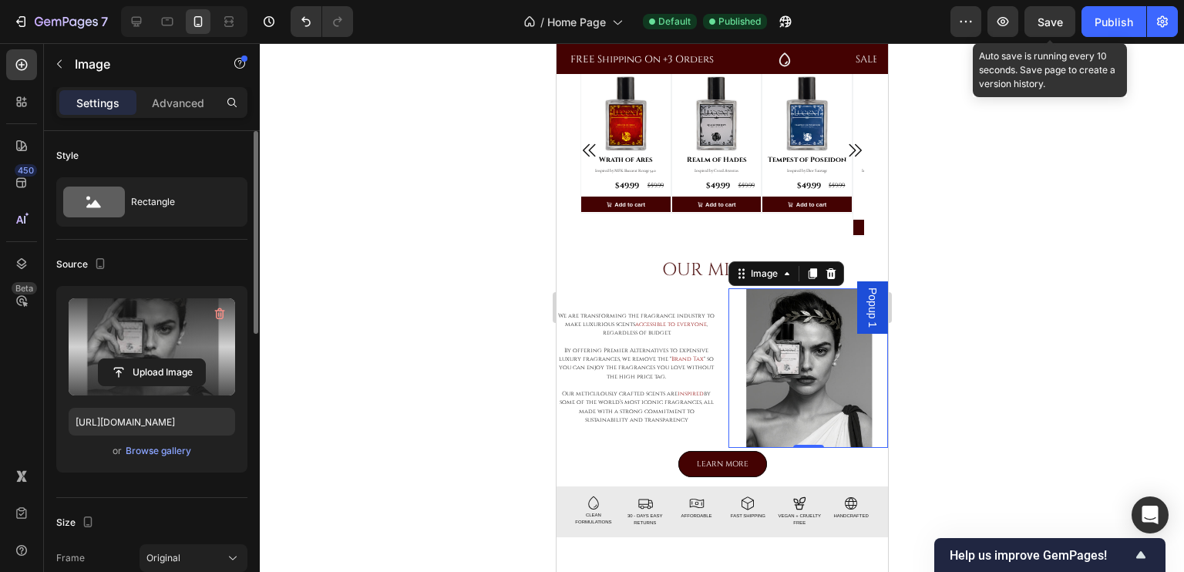
click at [1060, 18] on span "Save" at bounding box center [1049, 21] width 25 height 13
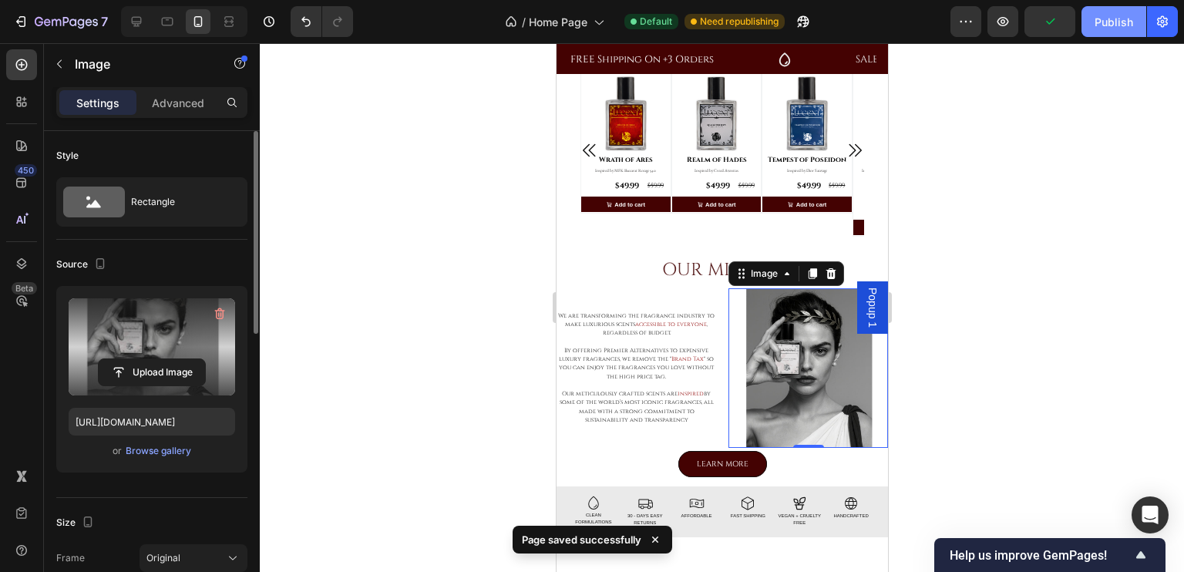
click at [1119, 27] on div "Publish" at bounding box center [1113, 22] width 39 height 16
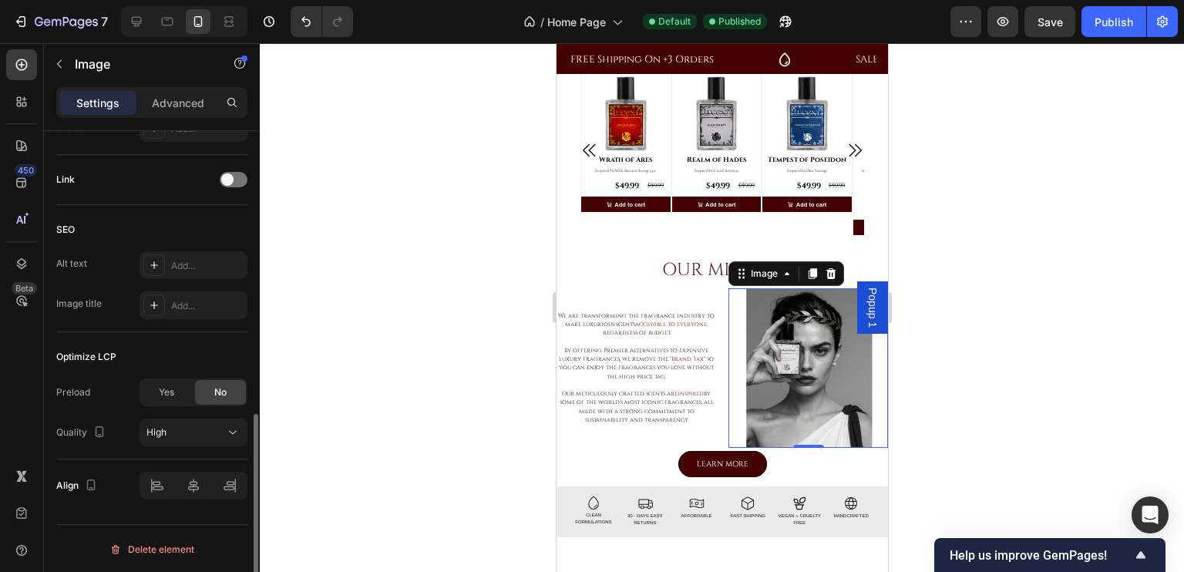
scroll to position [677, 0]
click at [182, 422] on button "High" at bounding box center [193, 432] width 108 height 28
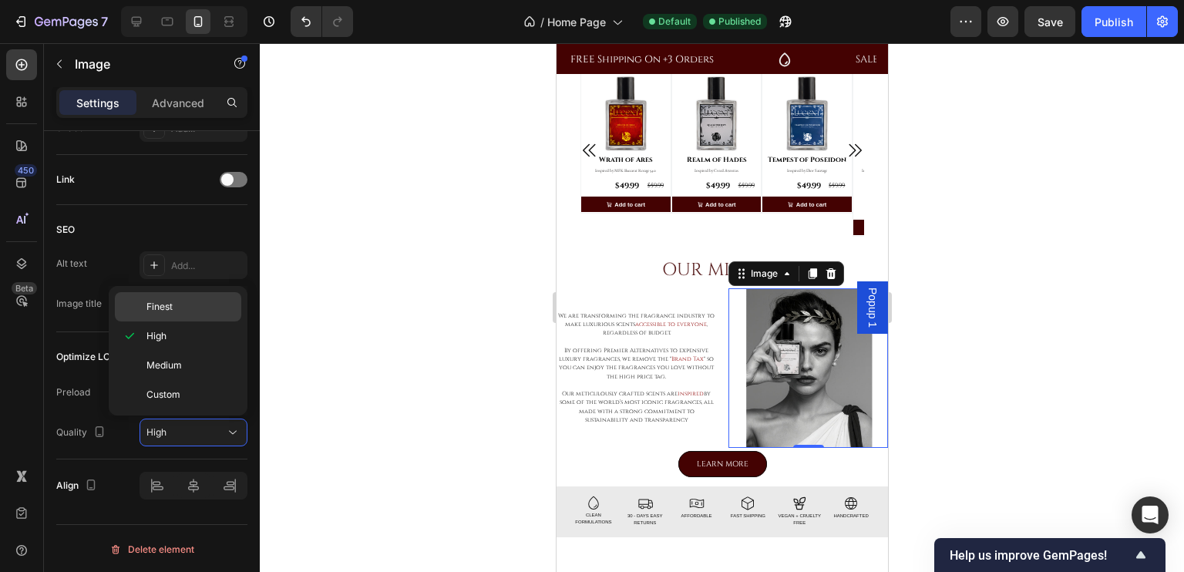
click at [169, 314] on div "Finest" at bounding box center [178, 306] width 126 height 29
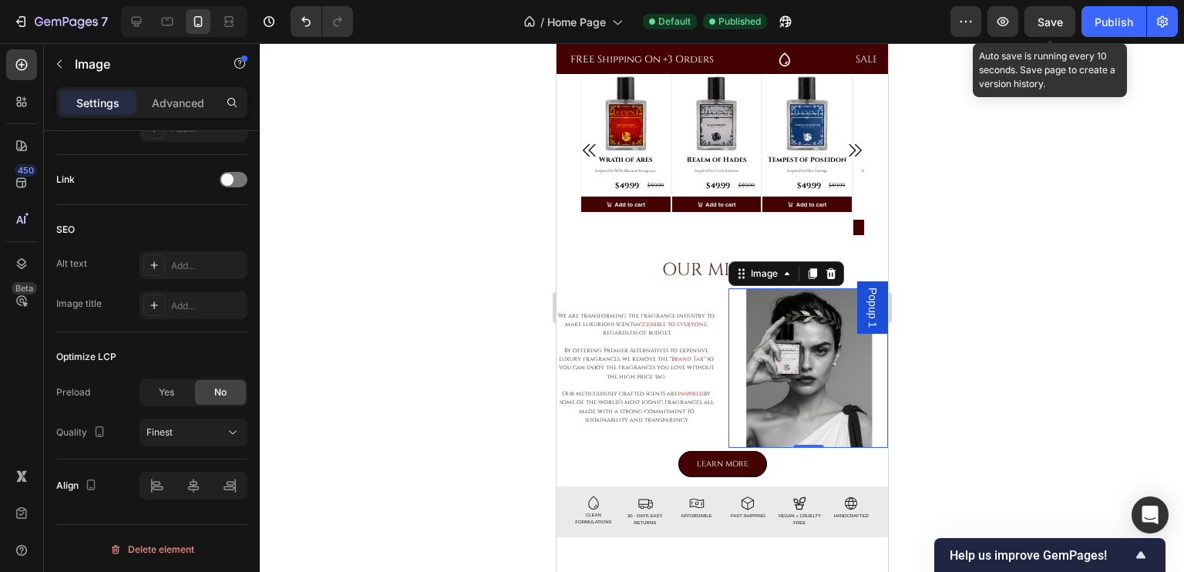
click at [1060, 18] on span "Save" at bounding box center [1049, 21] width 25 height 13
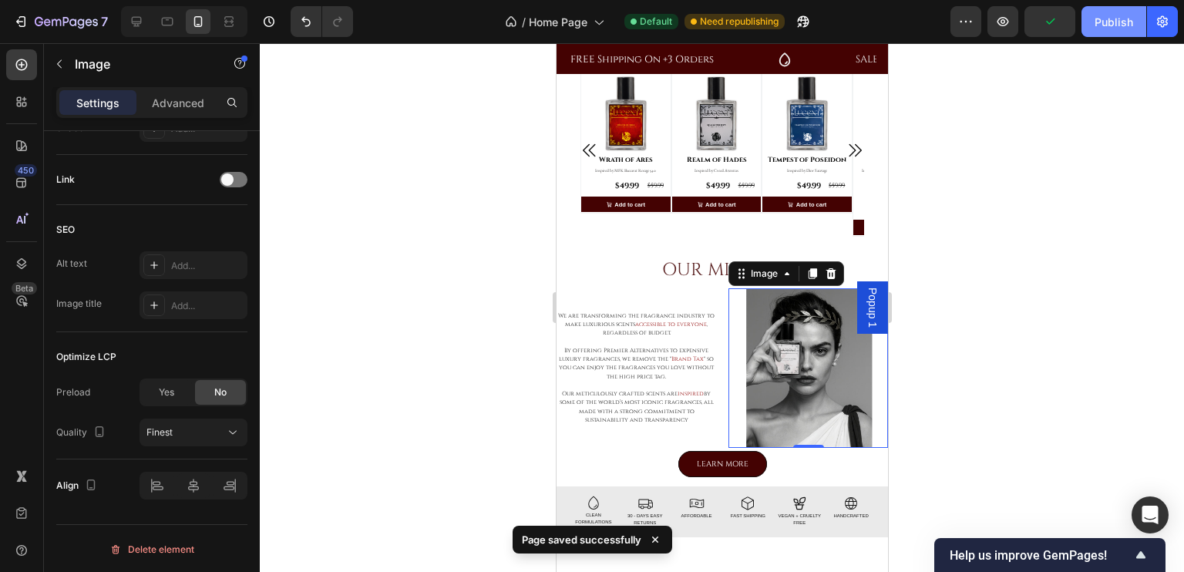
click at [1100, 27] on div "Publish" at bounding box center [1113, 22] width 39 height 16
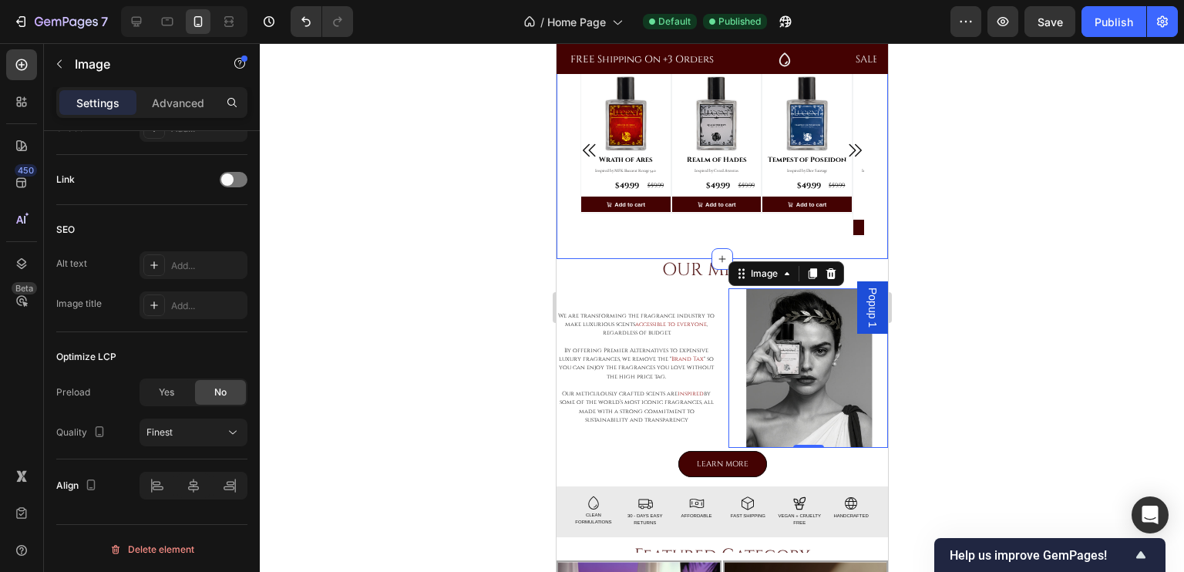
scroll to position [0, 0]
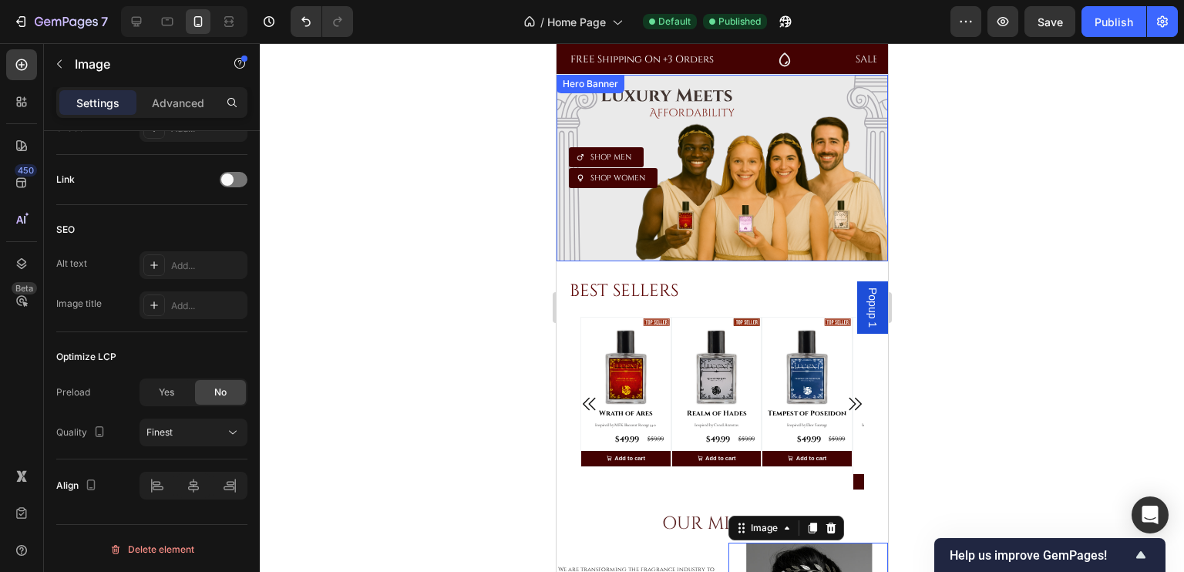
click at [765, 95] on div "Overlay" at bounding box center [721, 168] width 331 height 186
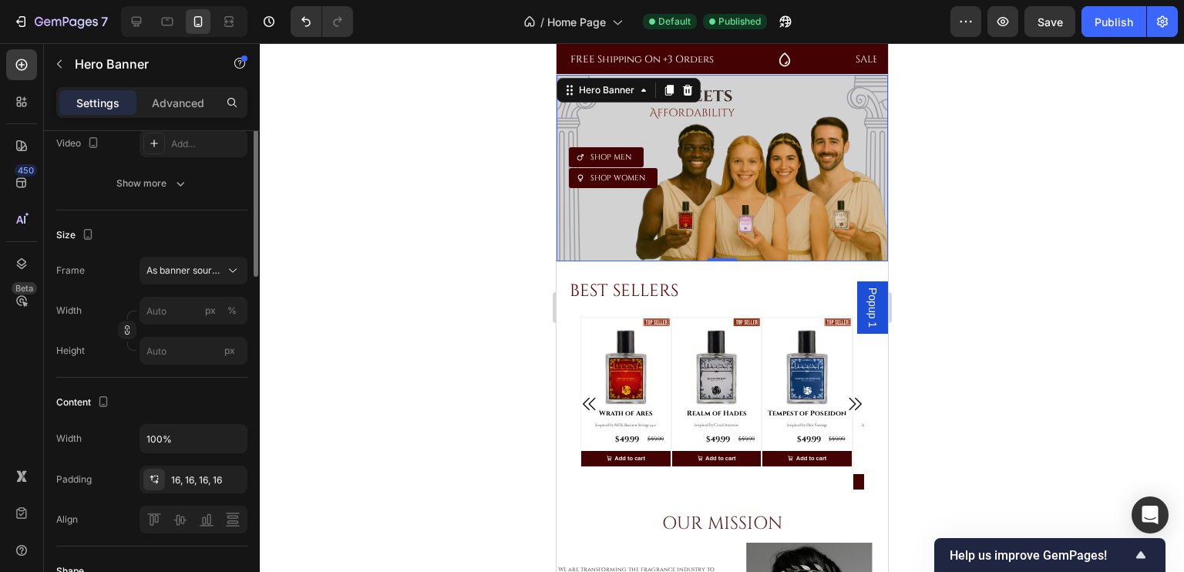
scroll to position [78, 0]
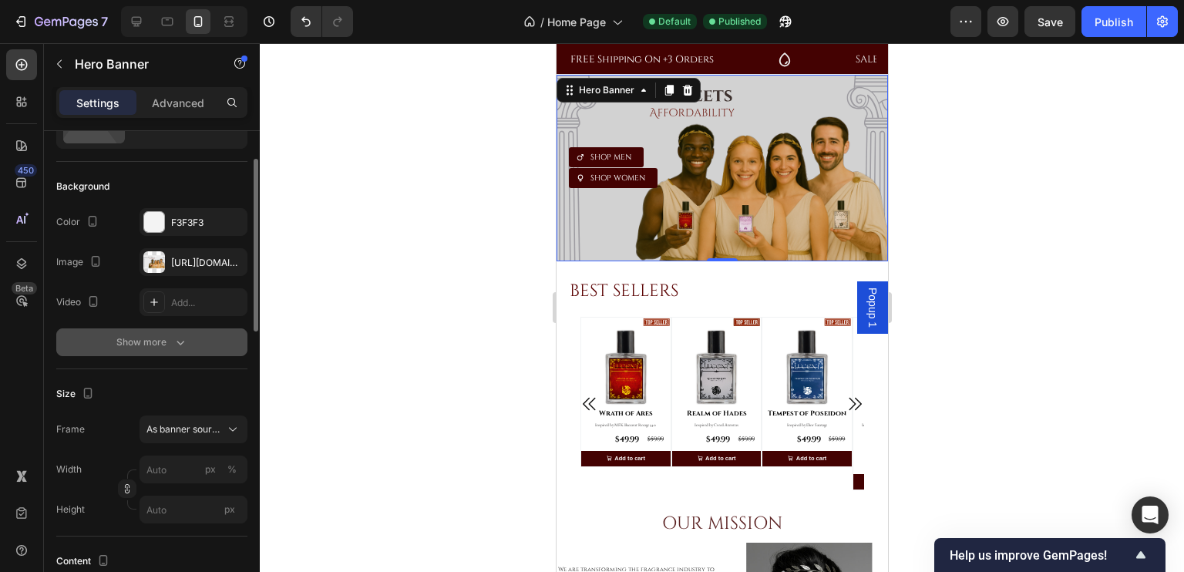
click at [160, 344] on div "Show more" at bounding box center [152, 341] width 72 height 15
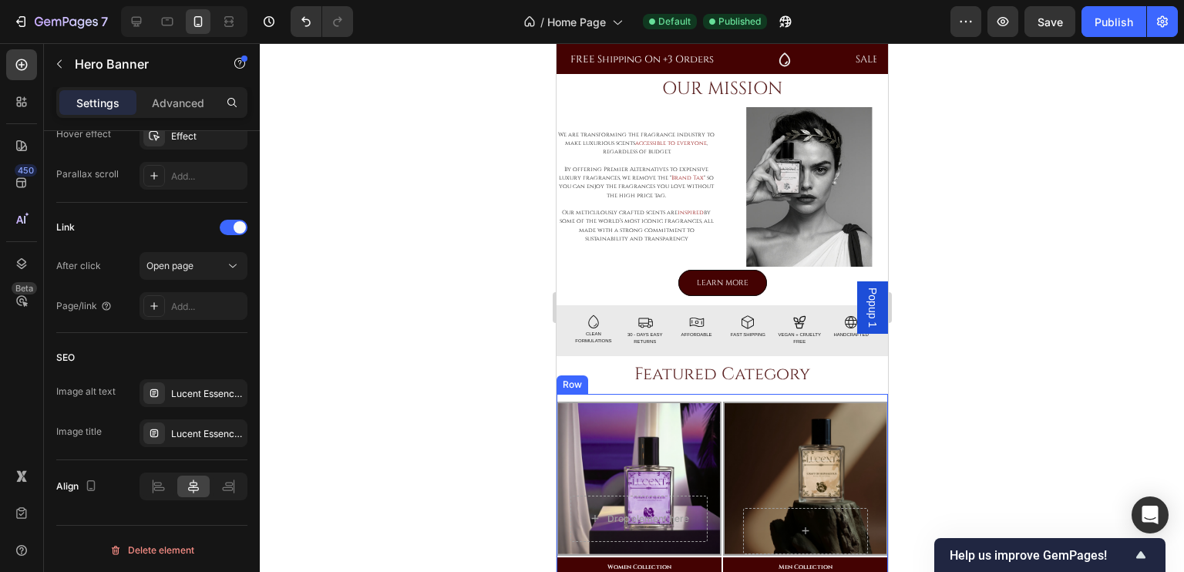
scroll to position [414, 0]
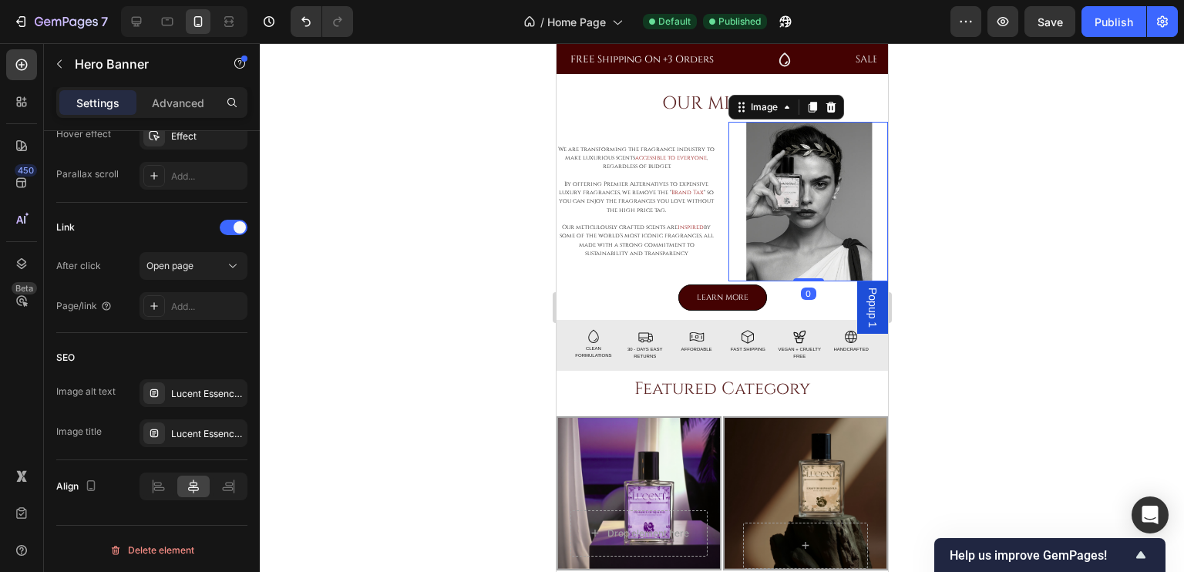
click at [778, 227] on img at bounding box center [807, 202] width 160 height 160
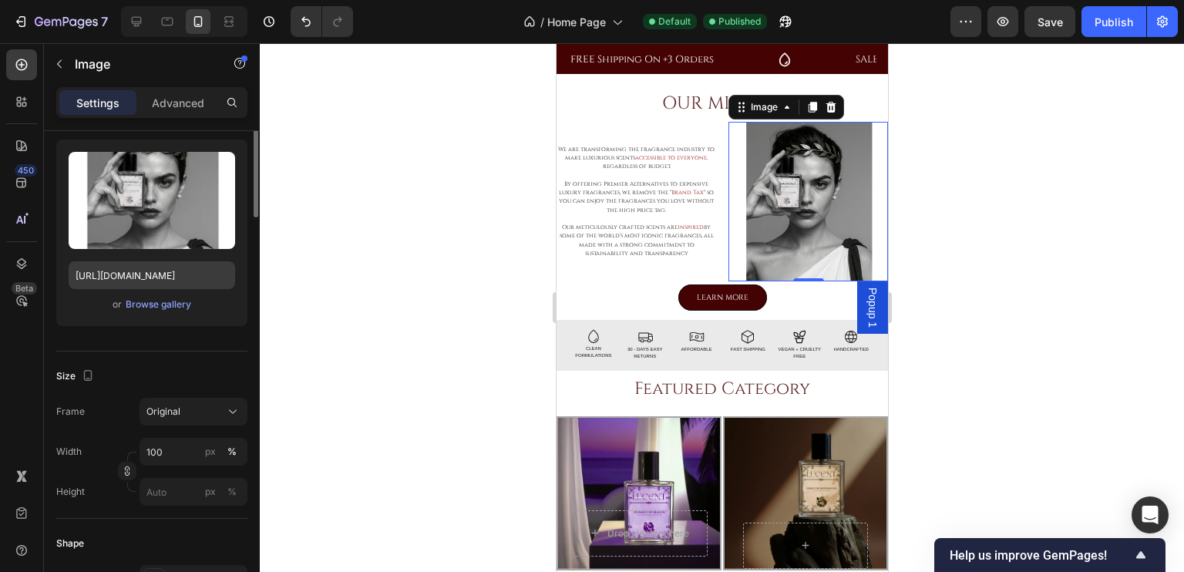
scroll to position [154, 0]
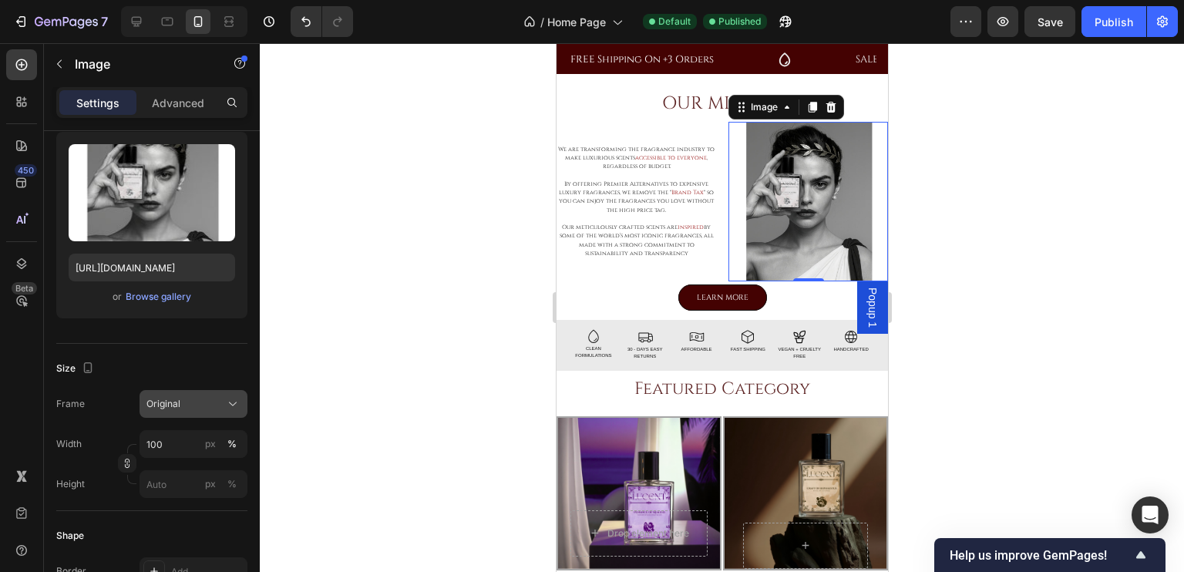
click at [198, 403] on div "Original" at bounding box center [184, 404] width 76 height 14
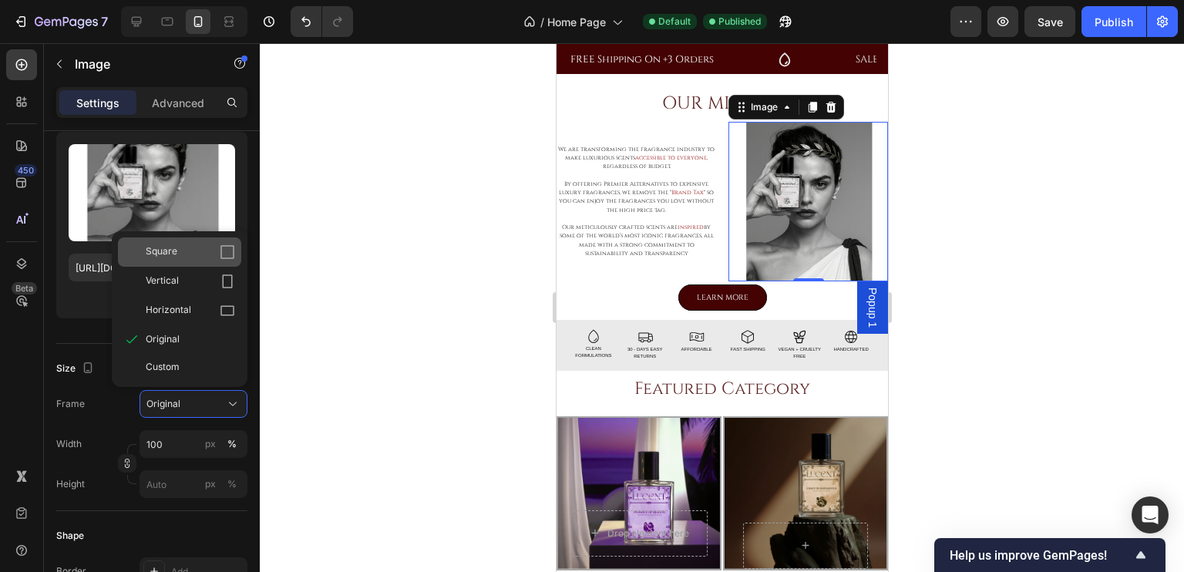
click at [170, 247] on span "Square" at bounding box center [162, 251] width 32 height 15
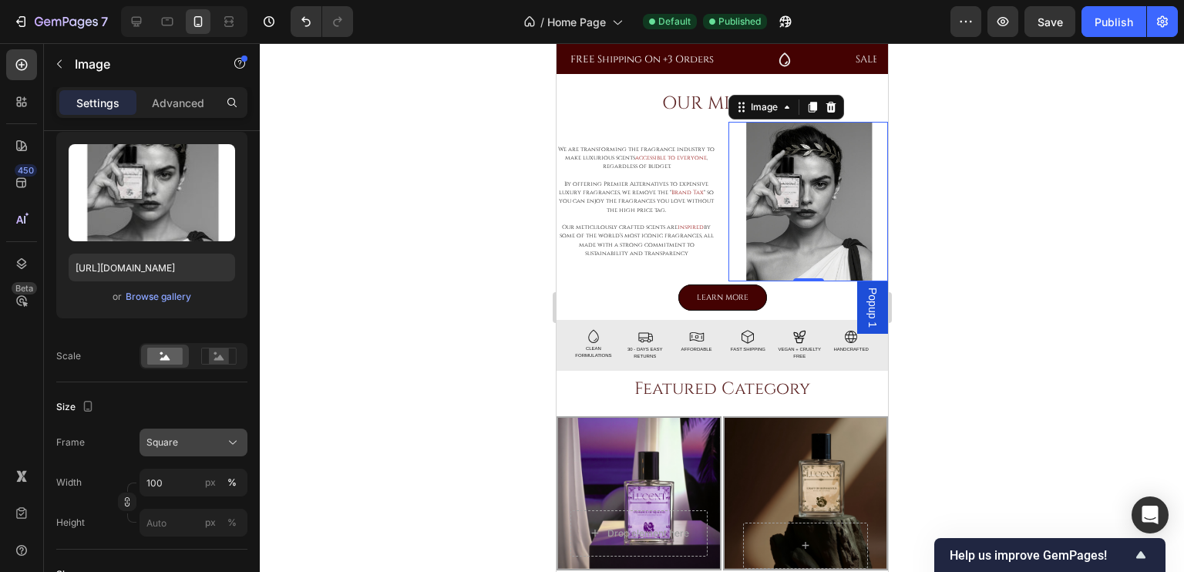
click at [193, 443] on div "Square" at bounding box center [184, 442] width 76 height 14
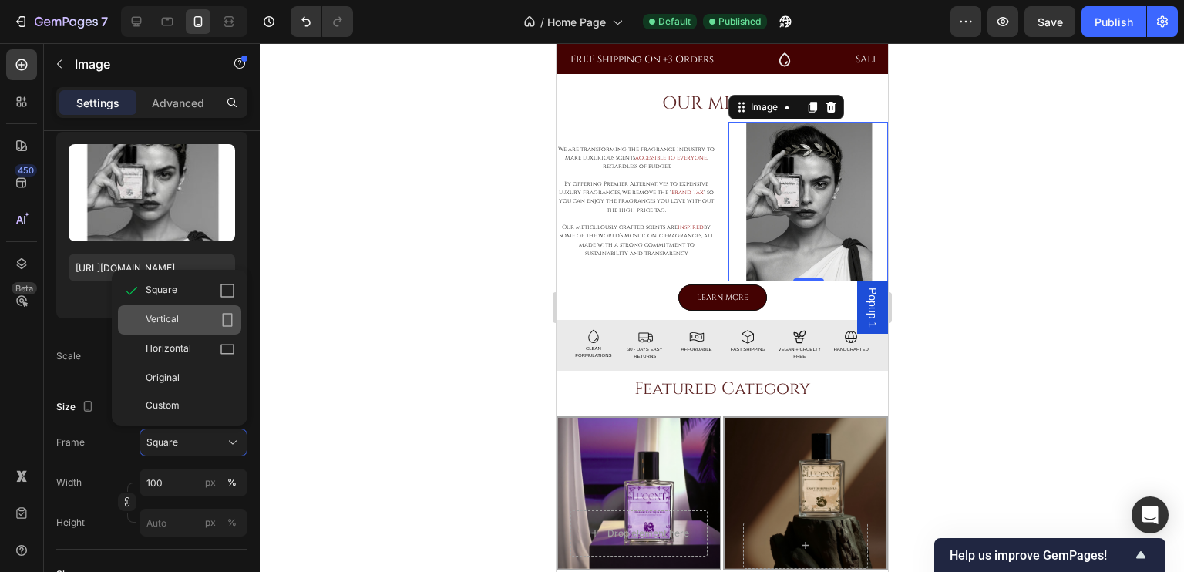
click at [177, 315] on span "Vertical" at bounding box center [162, 319] width 33 height 15
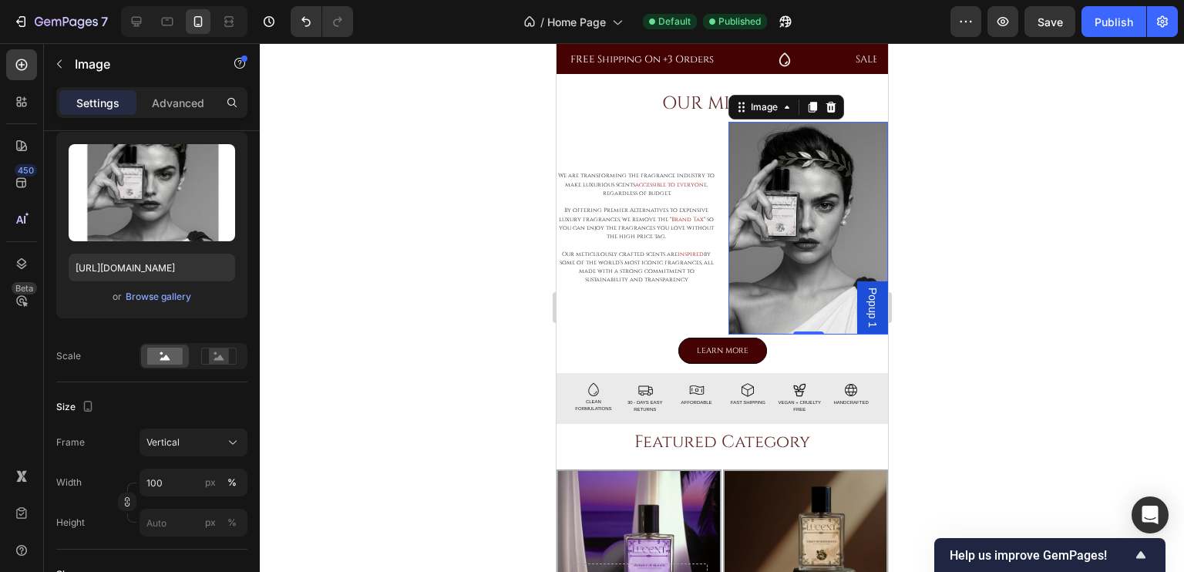
click at [464, 331] on div at bounding box center [722, 307] width 924 height 529
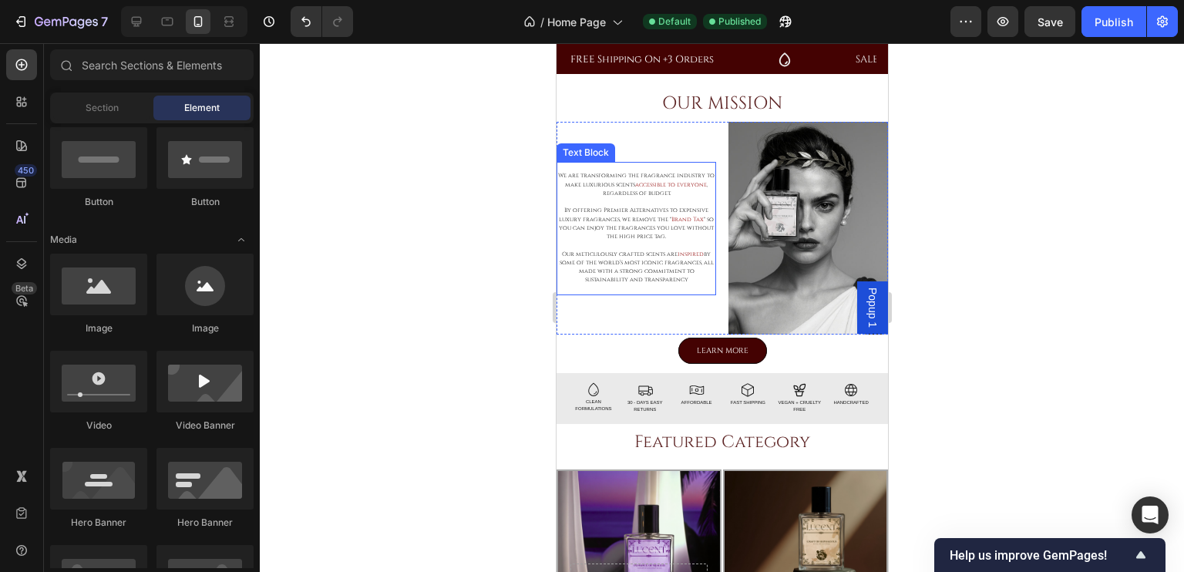
click at [661, 257] on p "Our meticulously crafted scents are inspired by some of the world’s most iconic…" at bounding box center [635, 267] width 156 height 35
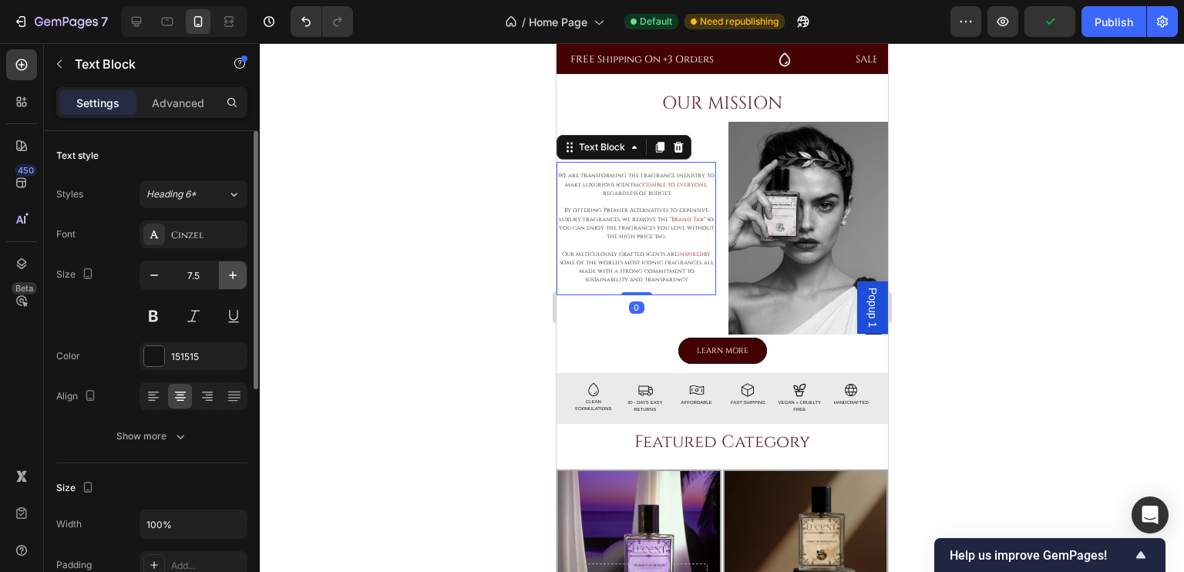
click at [233, 280] on icon "button" at bounding box center [232, 274] width 15 height 15
type input "8.5"
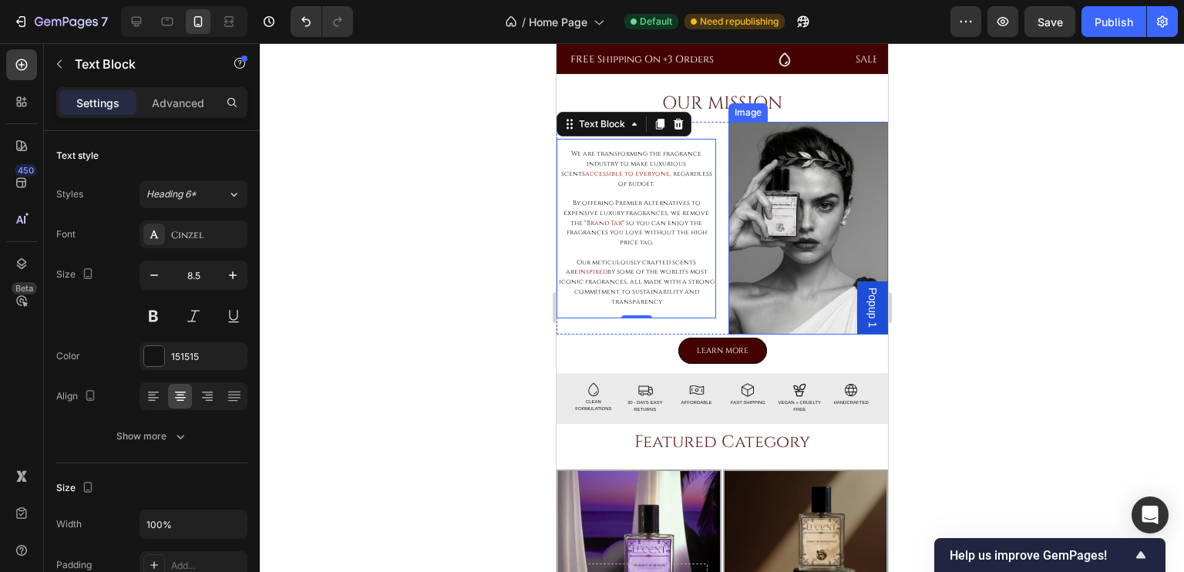
click at [764, 304] on img at bounding box center [807, 228] width 160 height 213
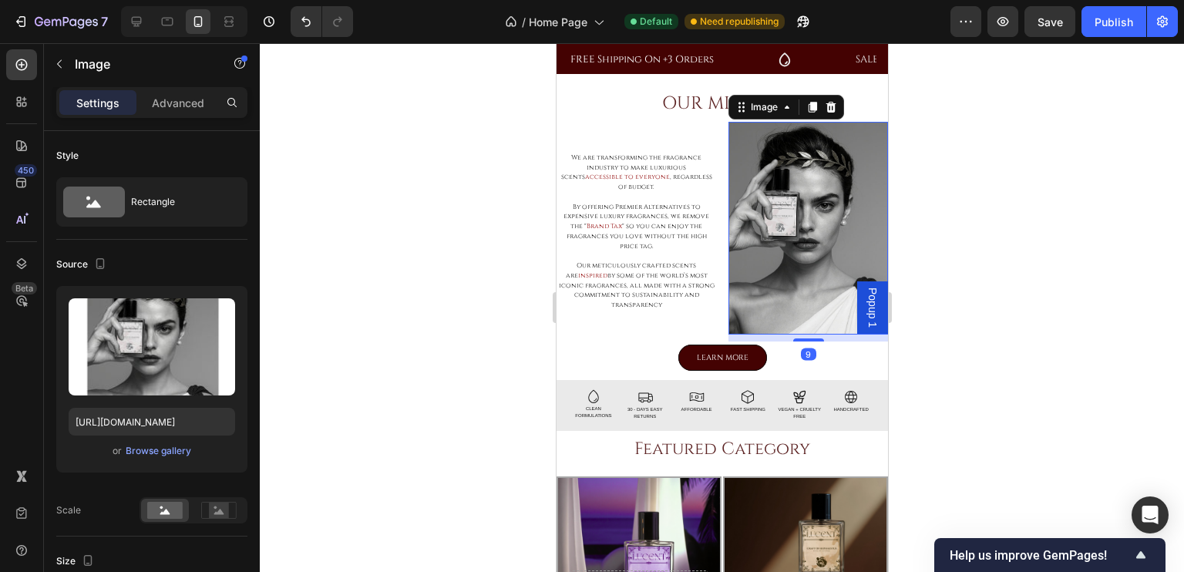
click at [795, 338] on div at bounding box center [807, 339] width 31 height 3
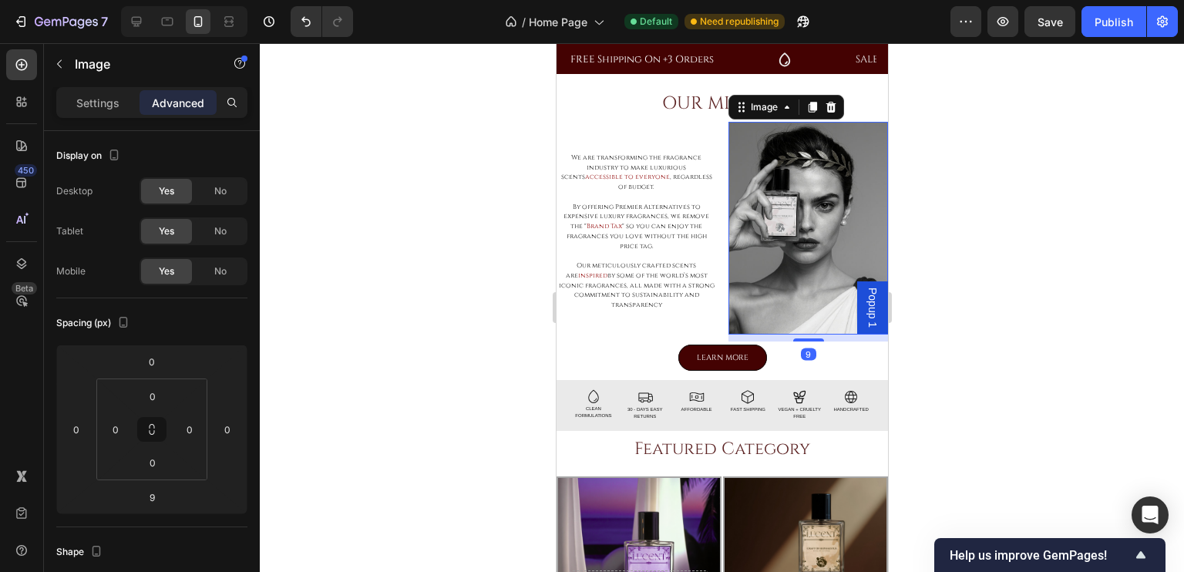
click at [481, 365] on div at bounding box center [722, 307] width 924 height 529
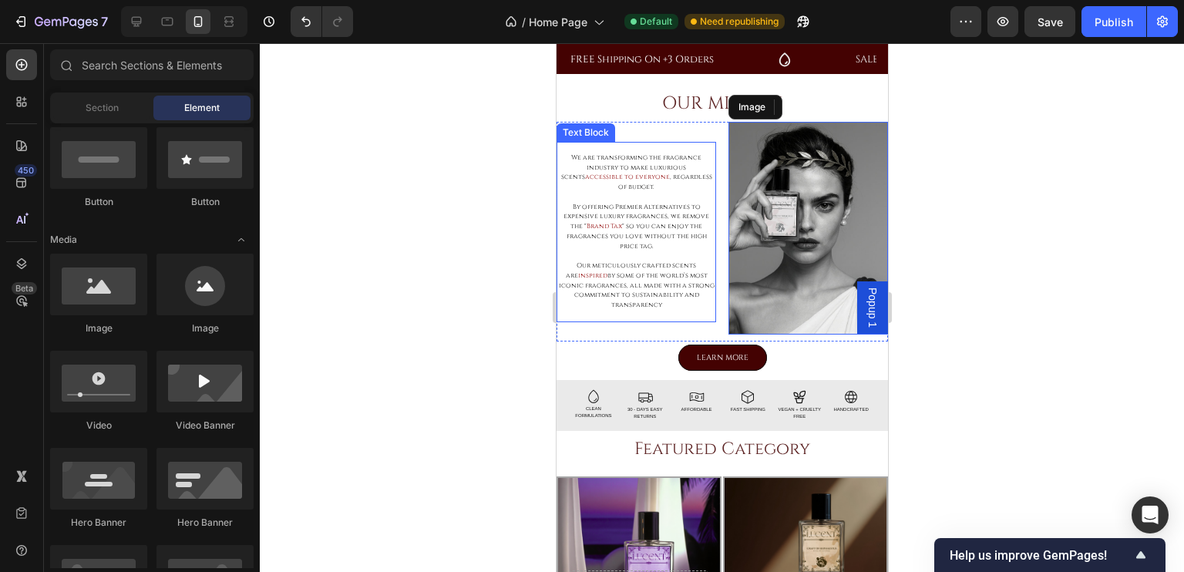
scroll to position [339, 0]
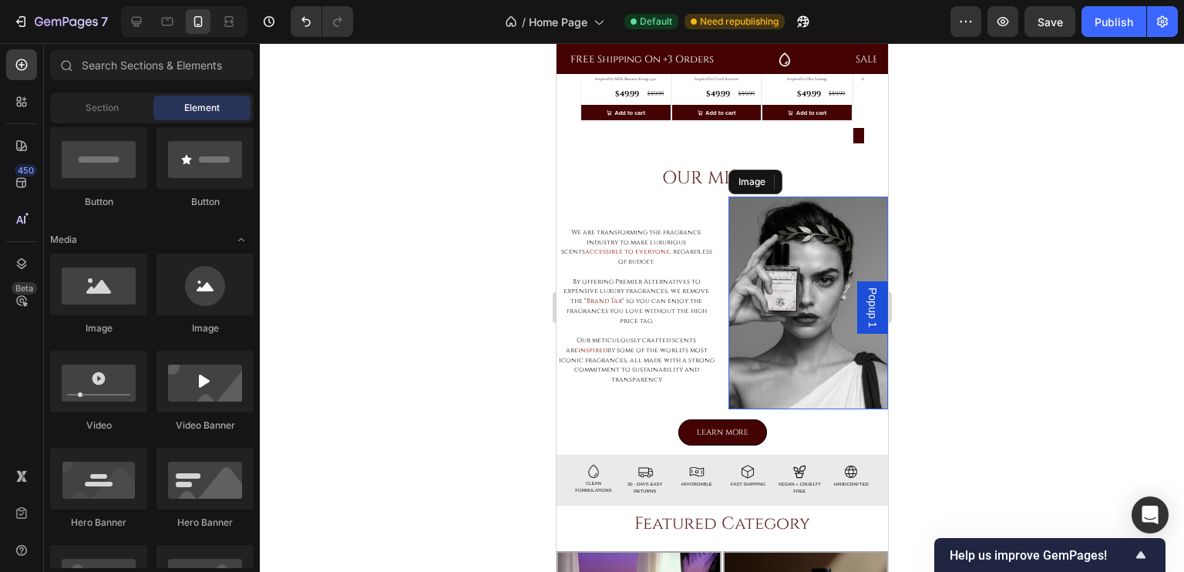
click at [443, 265] on div at bounding box center [722, 307] width 924 height 529
click at [820, 160] on div "BEST SELLERS Heading Row Product Images Row Wrath of Ares (P) Title Inspired by…" at bounding box center [721, 47] width 308 height 240
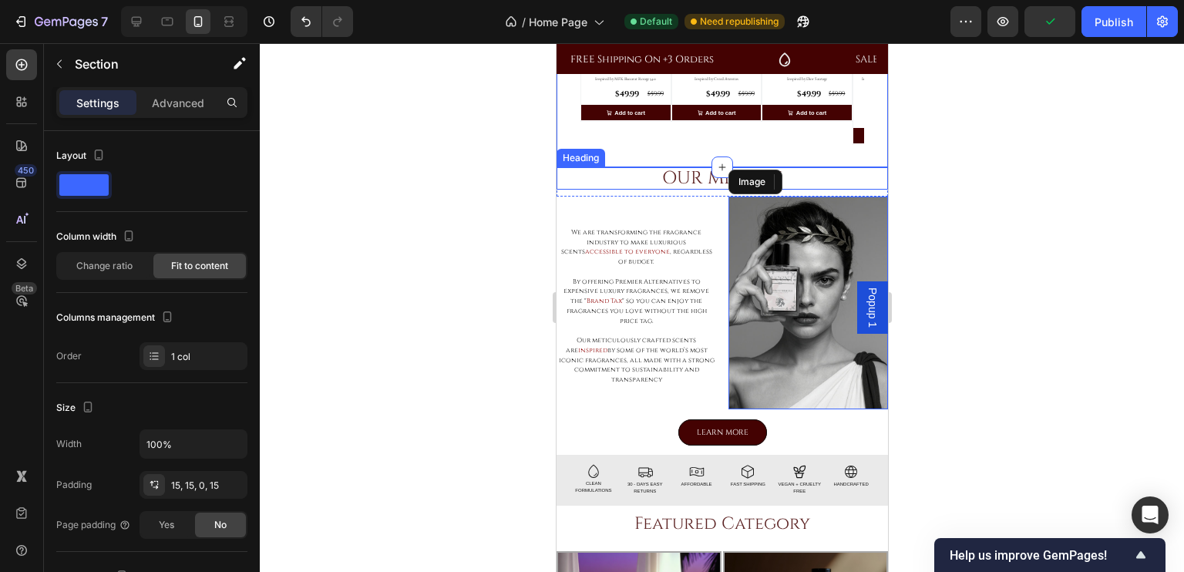
click at [805, 173] on h2 "OUR MISSION" at bounding box center [721, 178] width 331 height 22
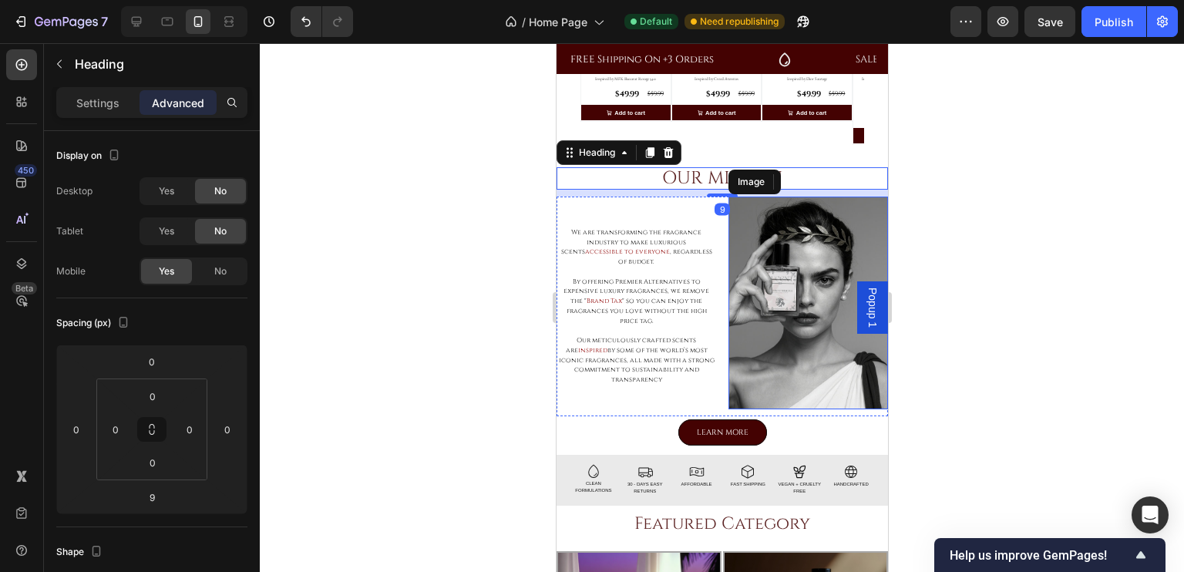
click at [764, 180] on div "Image" at bounding box center [750, 182] width 39 height 18
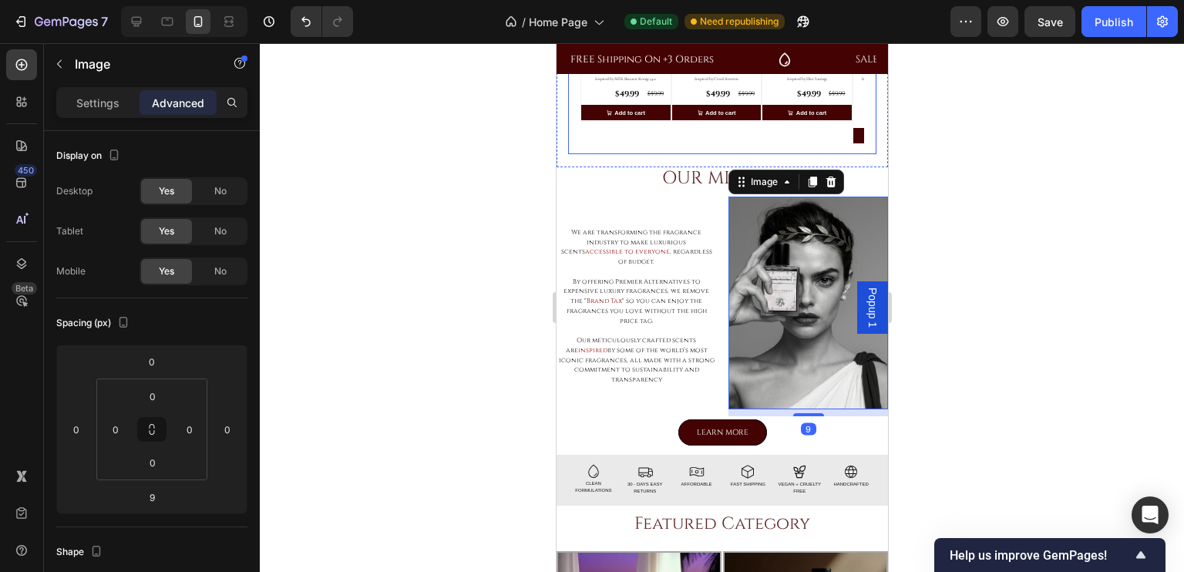
click at [818, 149] on div "BEST SELLERS Heading Row Product Images Row Wrath of Ares (P) Title Inspired by…" at bounding box center [721, 43] width 308 height 221
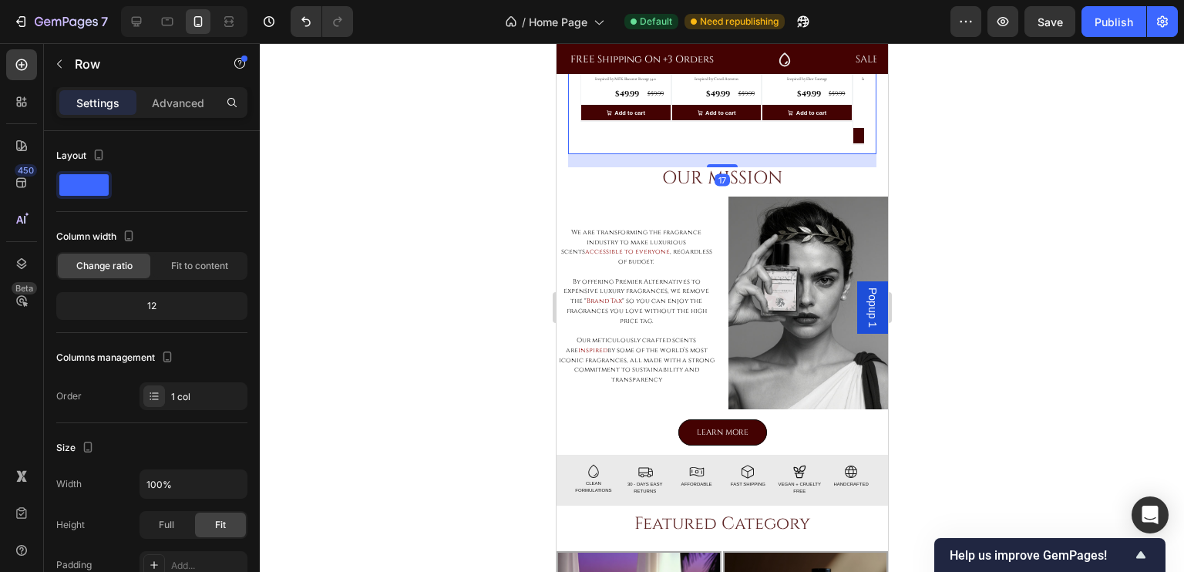
click at [391, 288] on div at bounding box center [722, 307] width 924 height 529
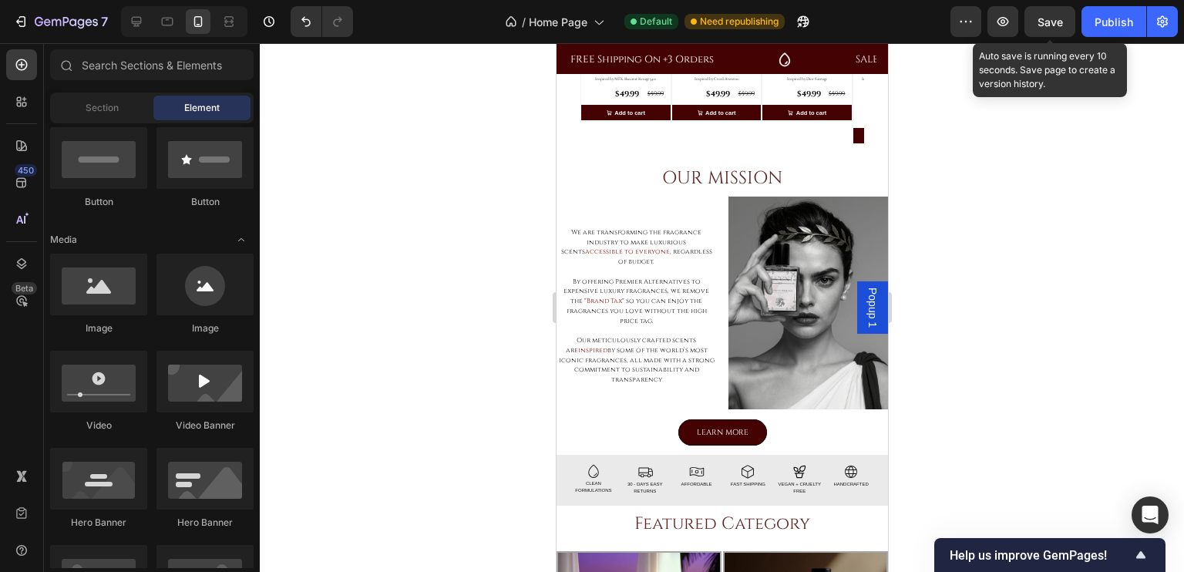
click at [1062, 18] on span "Save" at bounding box center [1049, 21] width 25 height 13
click at [1131, 27] on div "Publish" at bounding box center [1113, 22] width 39 height 16
click at [1042, 22] on span "Save" at bounding box center [1049, 21] width 25 height 13
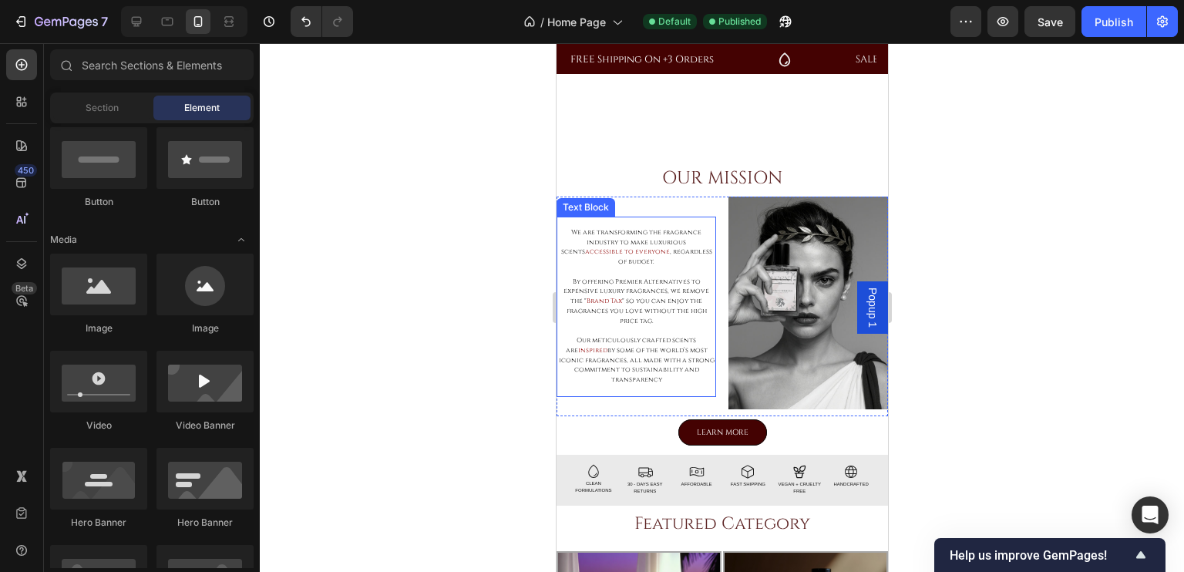
scroll to position [517, 0]
